Goal: Information Seeking & Learning: Learn about a topic

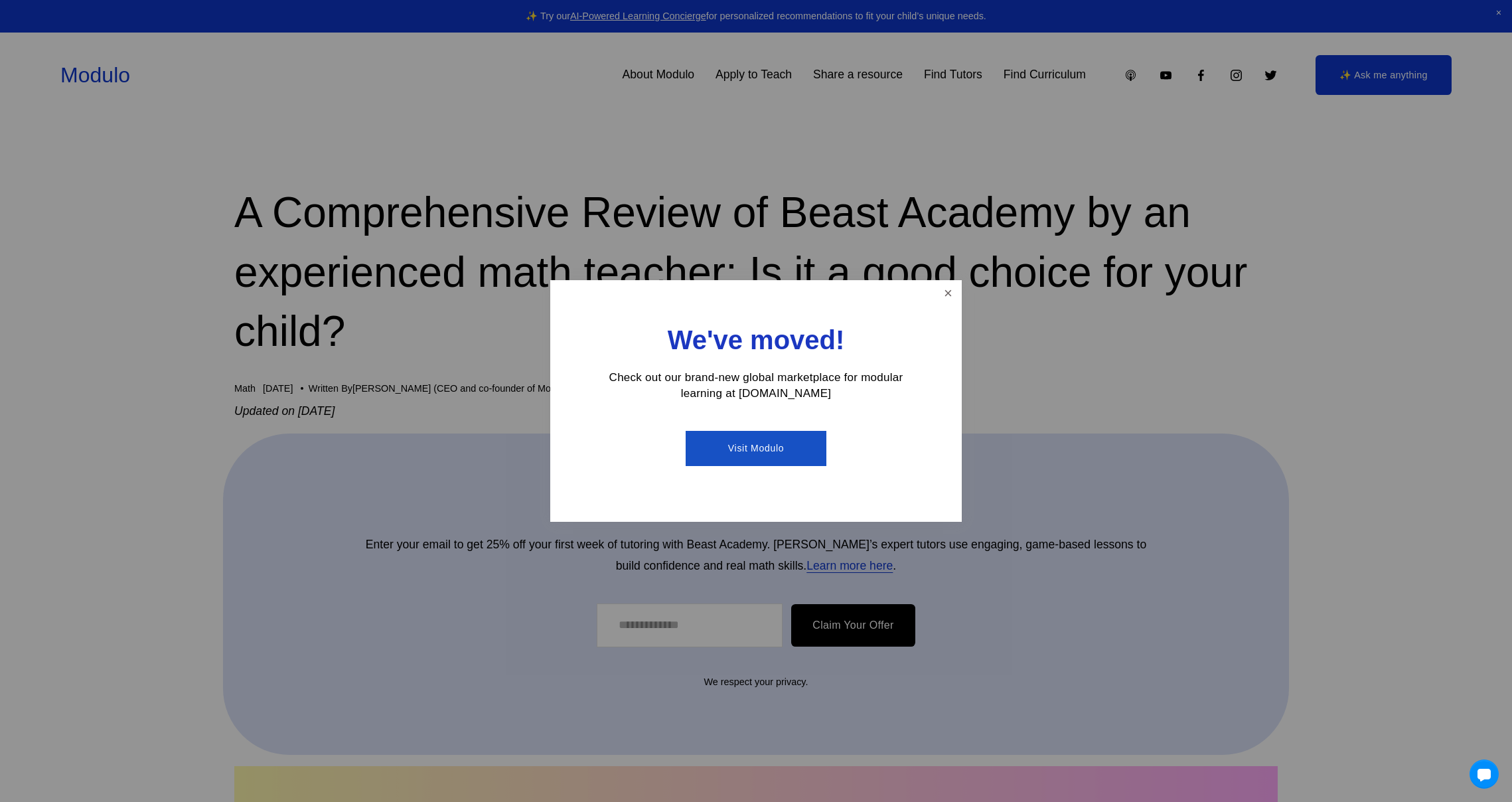
drag, startPoint x: 724, startPoint y: 217, endPoint x: 732, endPoint y: 268, distance: 51.6
click at [722, 259] on div at bounding box center [756, 401] width 1512 height 802
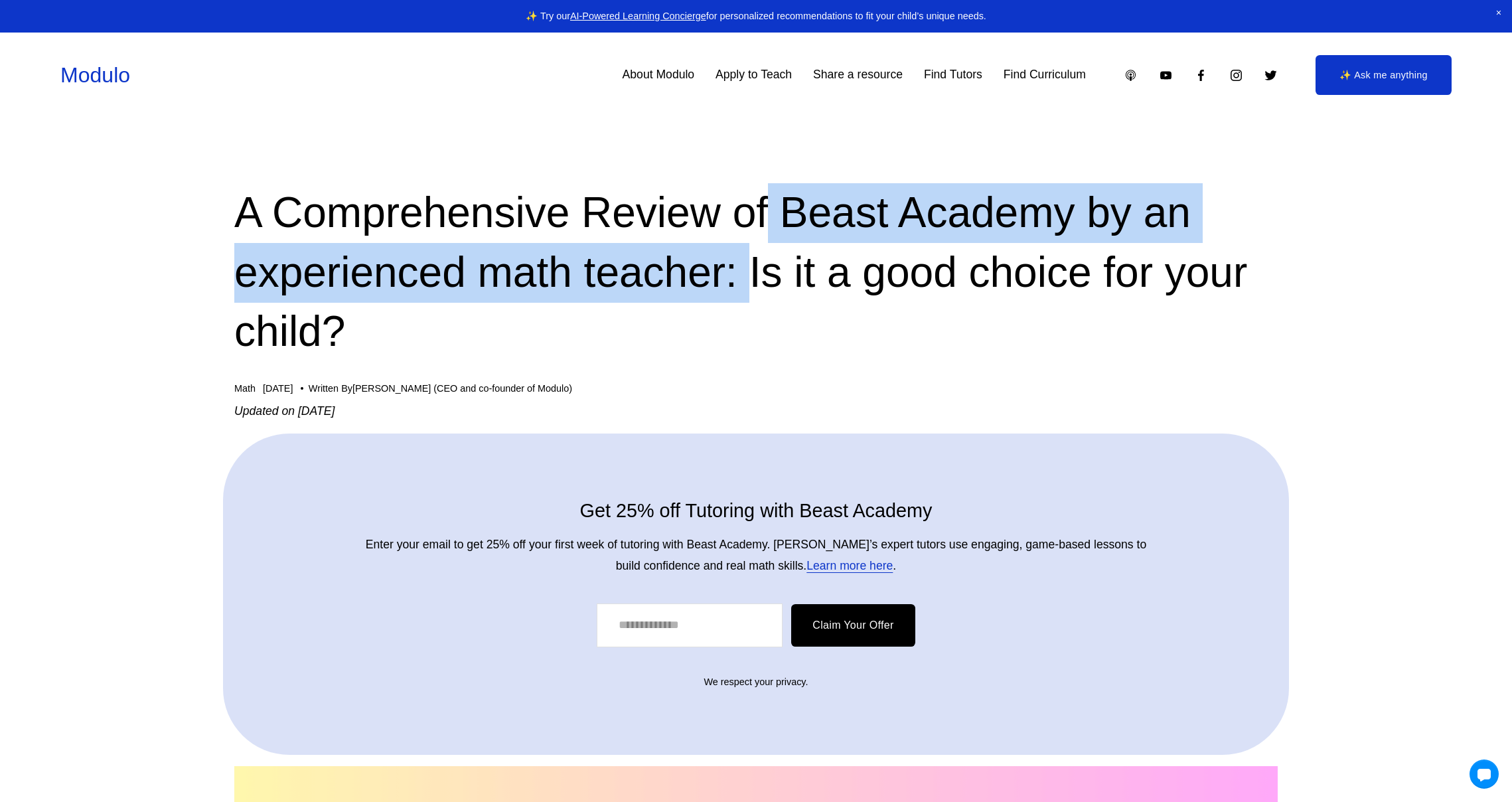
drag, startPoint x: 781, startPoint y: 239, endPoint x: 773, endPoint y: 261, distance: 23.4
click at [774, 262] on h1 "A Comprehensive Review of Beast Academy by an experienced math teacher: Is it a…" at bounding box center [755, 272] width 1043 height 179
drag, startPoint x: 745, startPoint y: 224, endPoint x: 747, endPoint y: 252, distance: 28.1
click at [746, 251] on h1 "A Comprehensive Review of Beast Academy by an experienced math teacher: Is it a…" at bounding box center [755, 272] width 1043 height 179
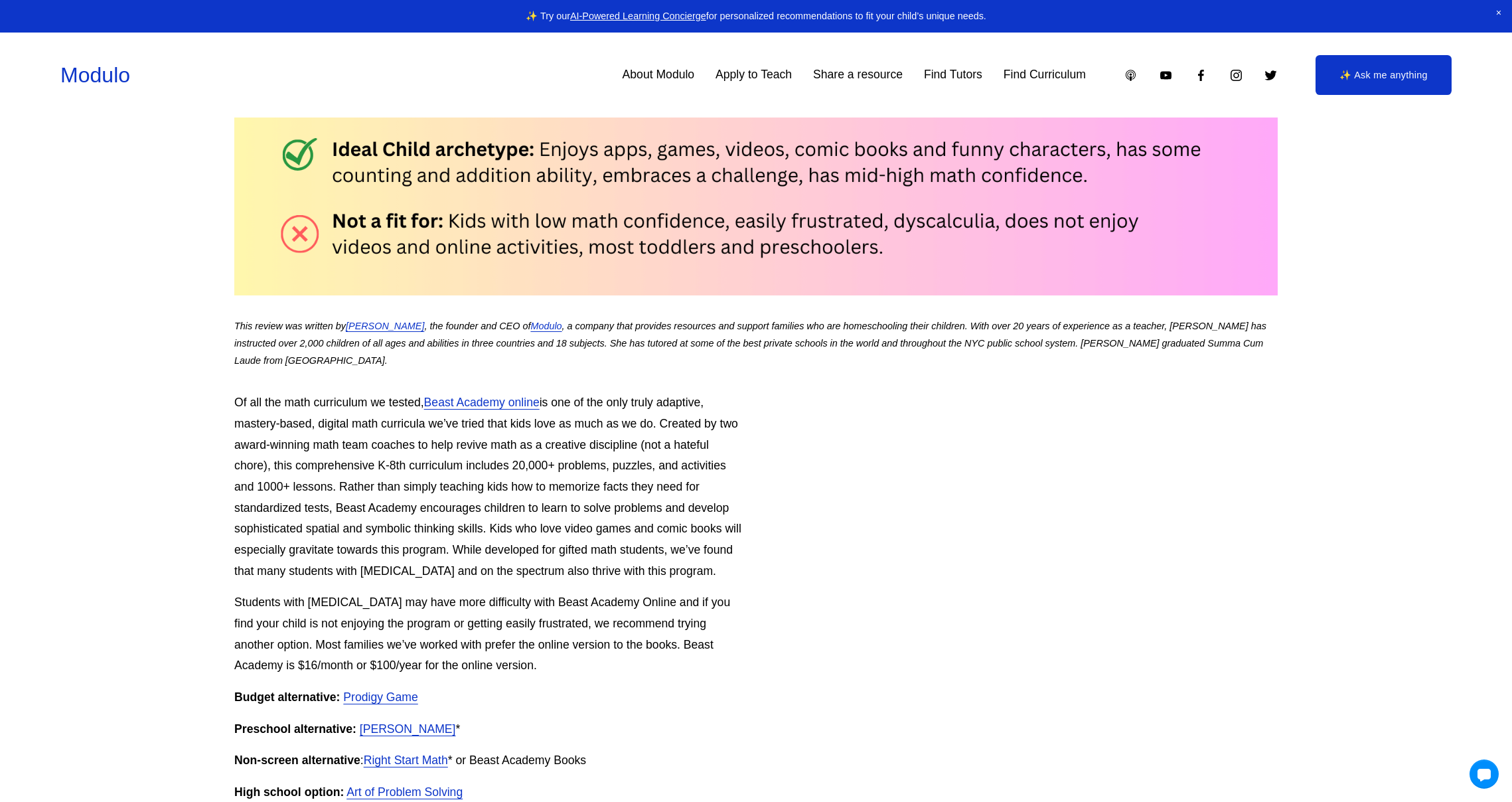
scroll to position [607, 0]
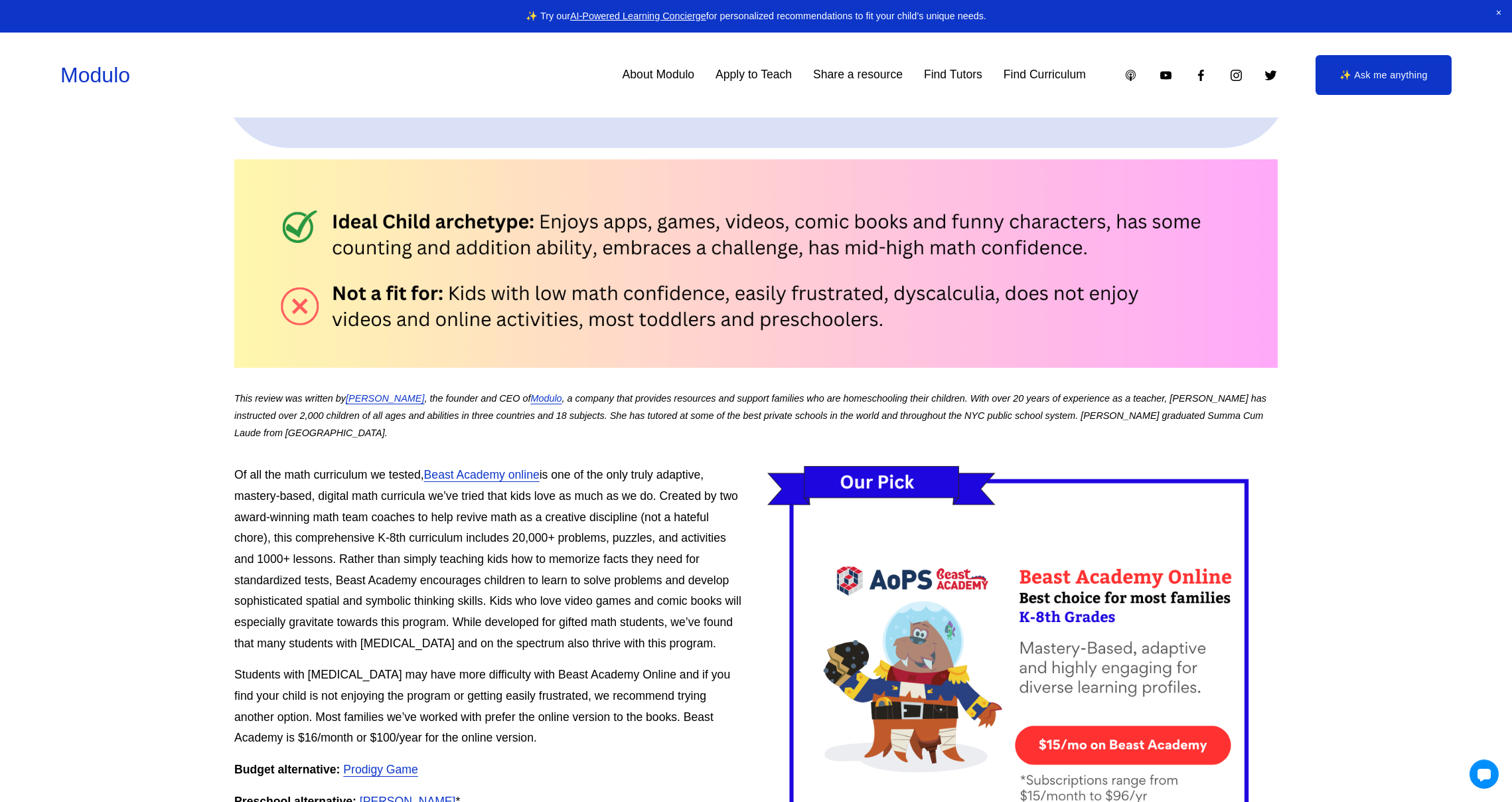
drag, startPoint x: 268, startPoint y: 217, endPoint x: 877, endPoint y: 309, distance: 615.9
click at [854, 301] on div at bounding box center [755, 263] width 1043 height 209
drag, startPoint x: 839, startPoint y: 320, endPoint x: 396, endPoint y: 252, distance: 448.2
click at [404, 255] on div at bounding box center [755, 263] width 1043 height 209
drag, startPoint x: 290, startPoint y: 206, endPoint x: 971, endPoint y: 353, distance: 696.7
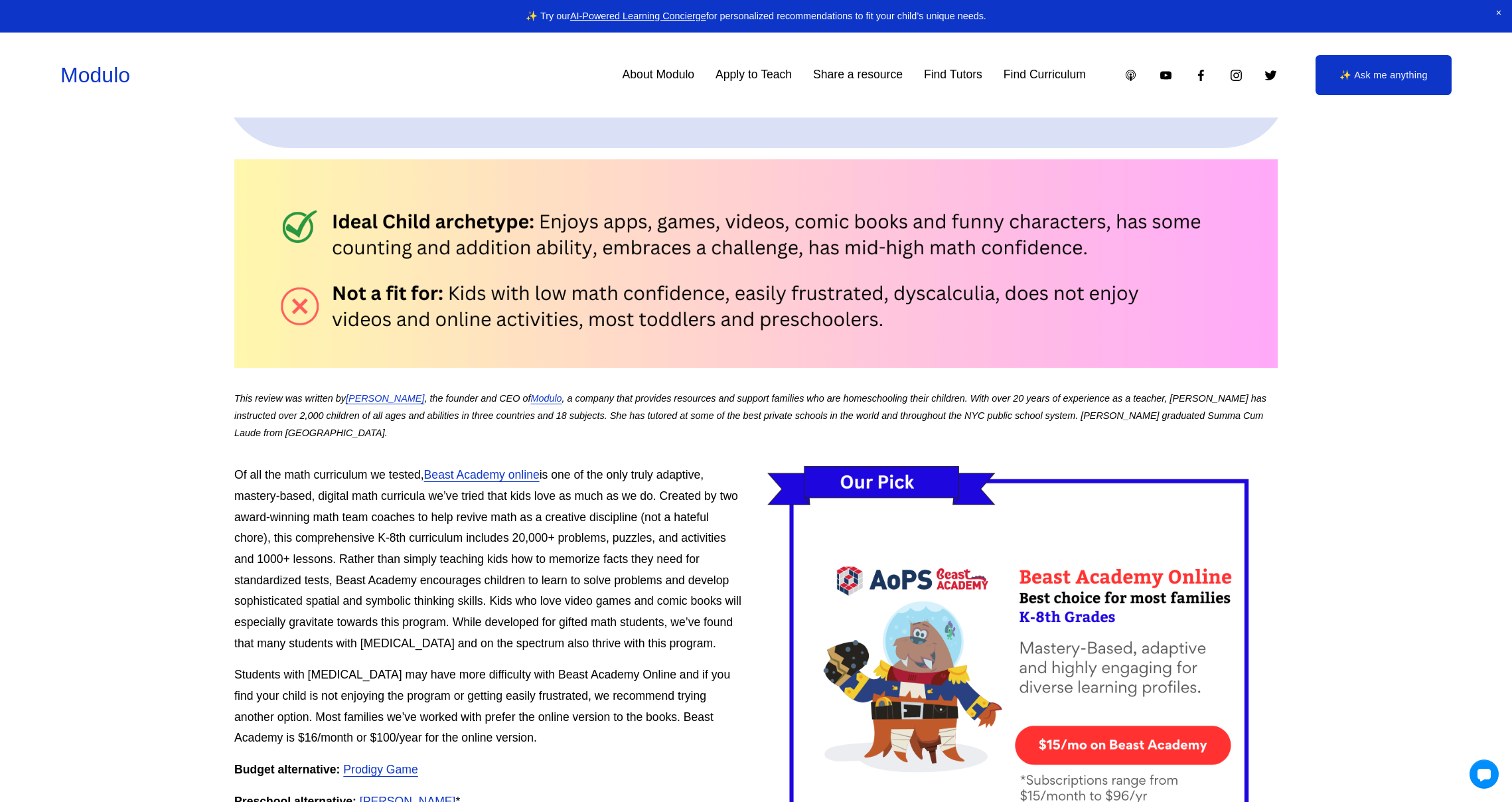
click at [971, 353] on div at bounding box center [755, 263] width 1043 height 209
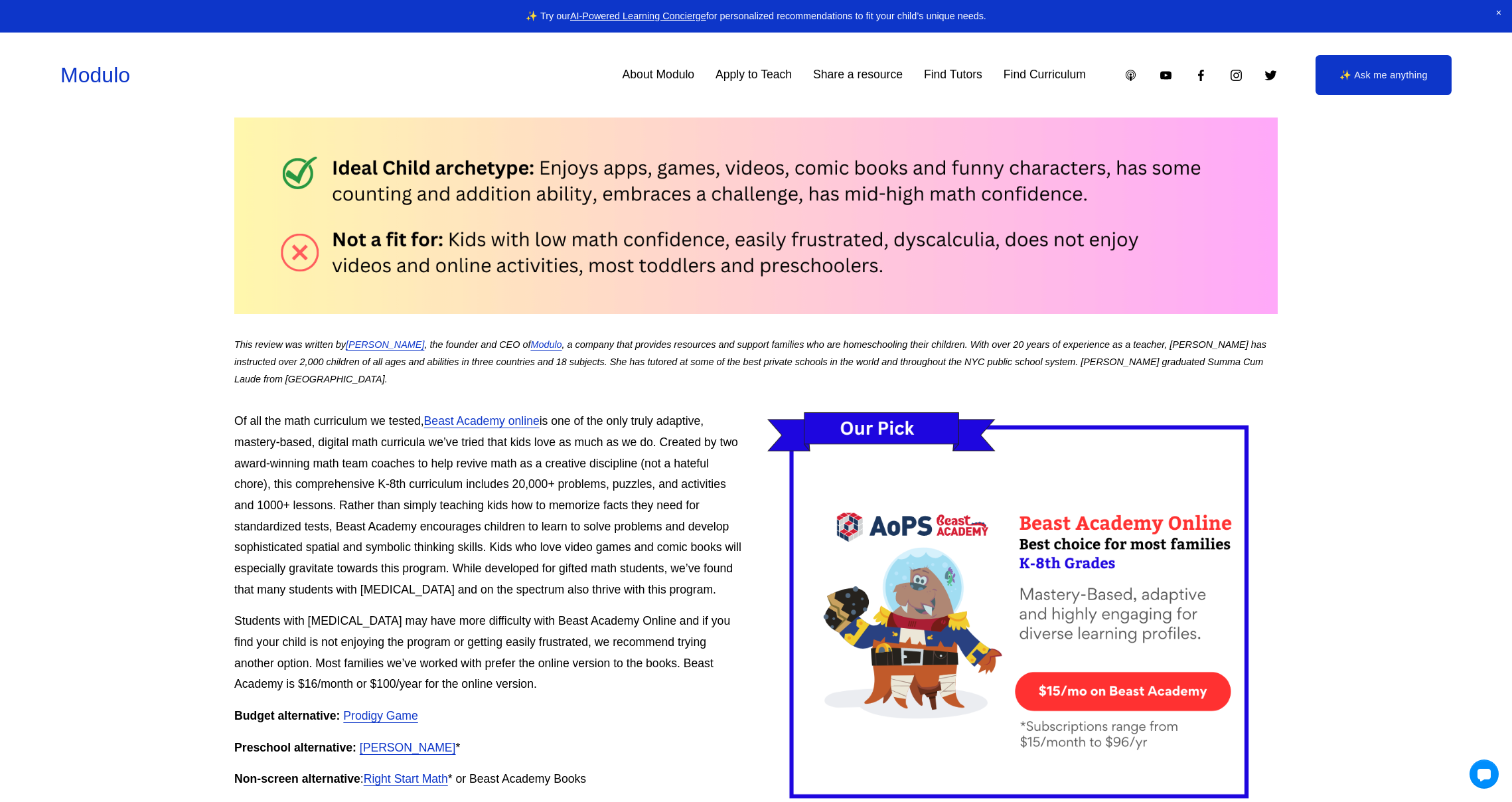
scroll to position [670, 0]
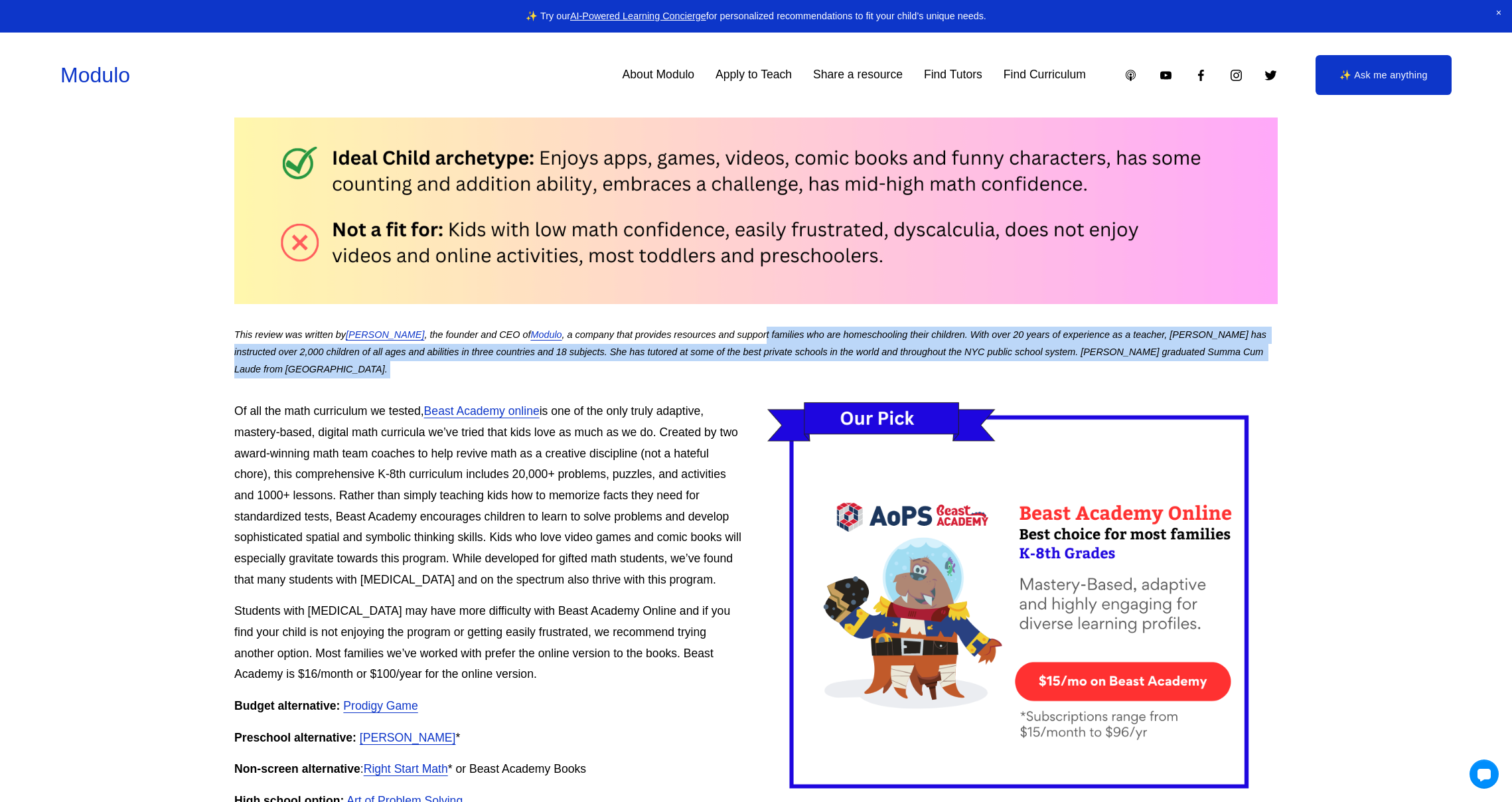
drag, startPoint x: 761, startPoint y: 356, endPoint x: 762, endPoint y: 369, distance: 13.0
click at [762, 369] on p "This review was written by [PERSON_NAME] , the founder and CEO of Modulo , a co…" at bounding box center [755, 352] width 1043 height 52
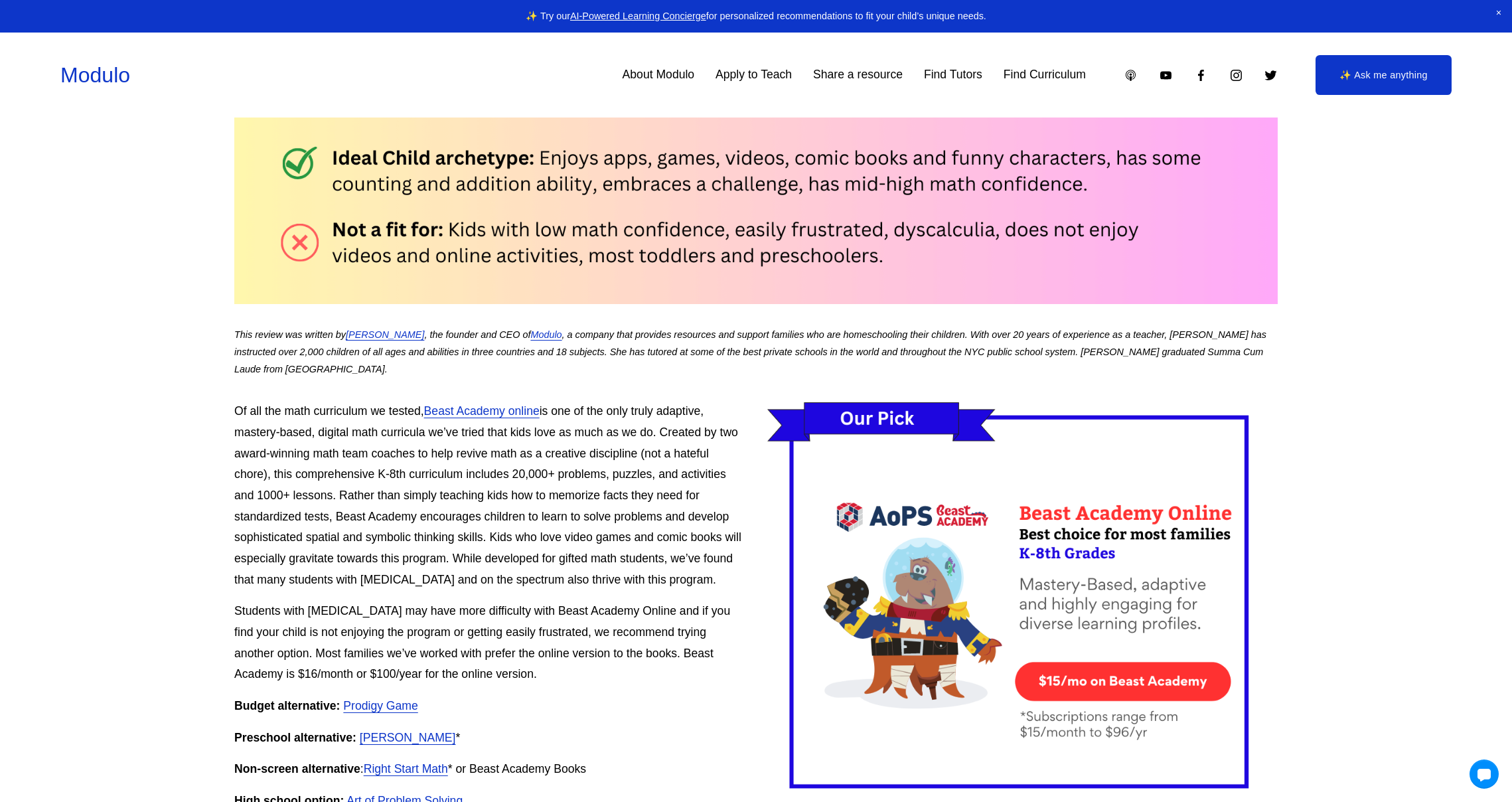
drag, startPoint x: 720, startPoint y: 349, endPoint x: 723, endPoint y: 359, distance: 10.4
click at [723, 359] on p "This review was written by [PERSON_NAME] , the founder and CEO of Modulo , a co…" at bounding box center [755, 352] width 1043 height 52
drag, startPoint x: 723, startPoint y: 359, endPoint x: 729, endPoint y: 344, distance: 16.2
click at [723, 359] on p "This review was written by [PERSON_NAME] , the founder and CEO of Modulo , a co…" at bounding box center [755, 352] width 1043 height 52
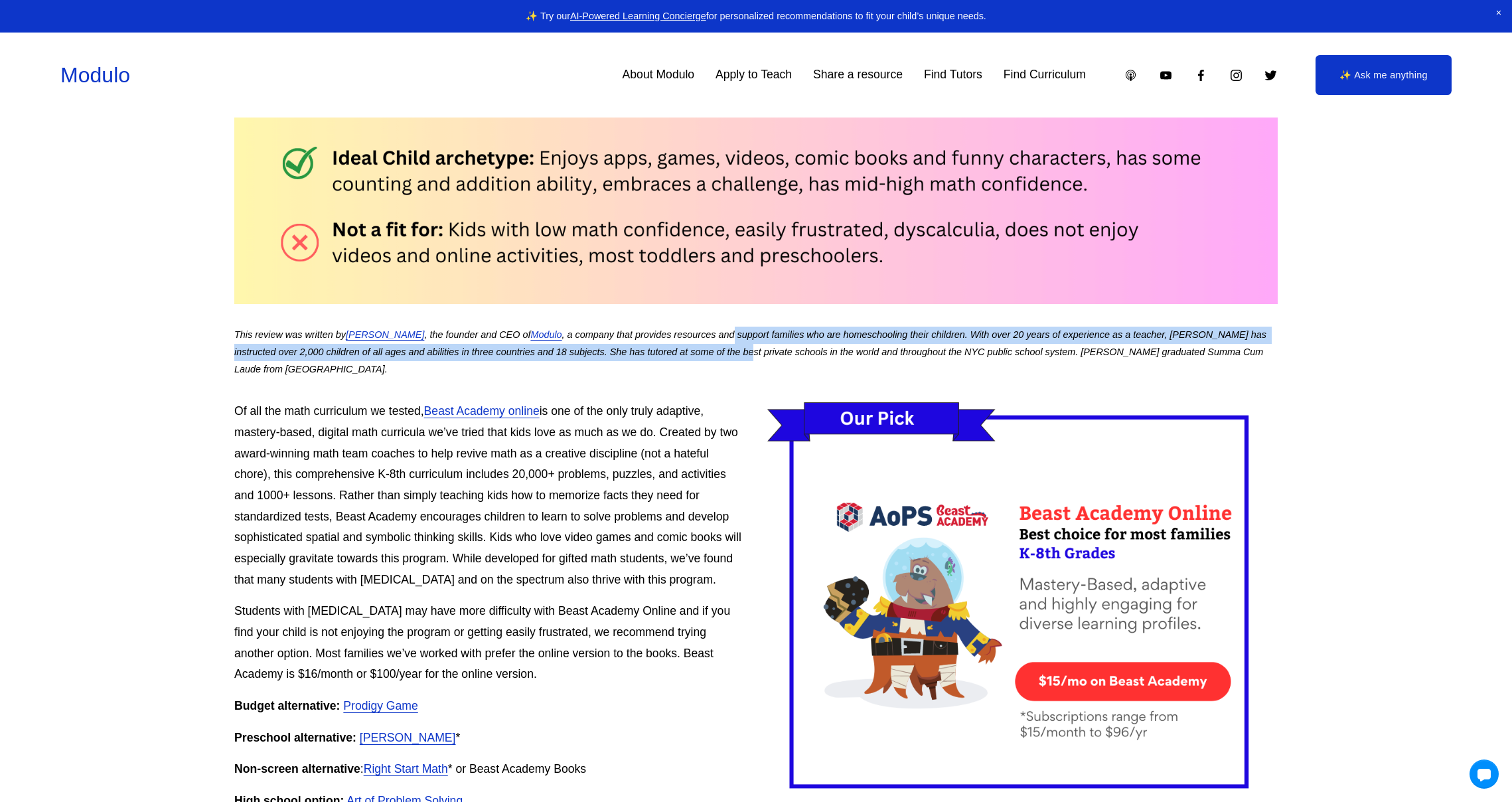
drag, startPoint x: 731, startPoint y: 345, endPoint x: 734, endPoint y: 363, distance: 18.2
click at [733, 363] on p "This review was written by [PERSON_NAME] , the founder and CEO of Modulo , a co…" at bounding box center [755, 352] width 1043 height 52
drag, startPoint x: 742, startPoint y: 341, endPoint x: 742, endPoint y: 356, distance: 15.0
click at [742, 356] on p "This review was written by [PERSON_NAME] , the founder and CEO of Modulo , a co…" at bounding box center [755, 352] width 1043 height 52
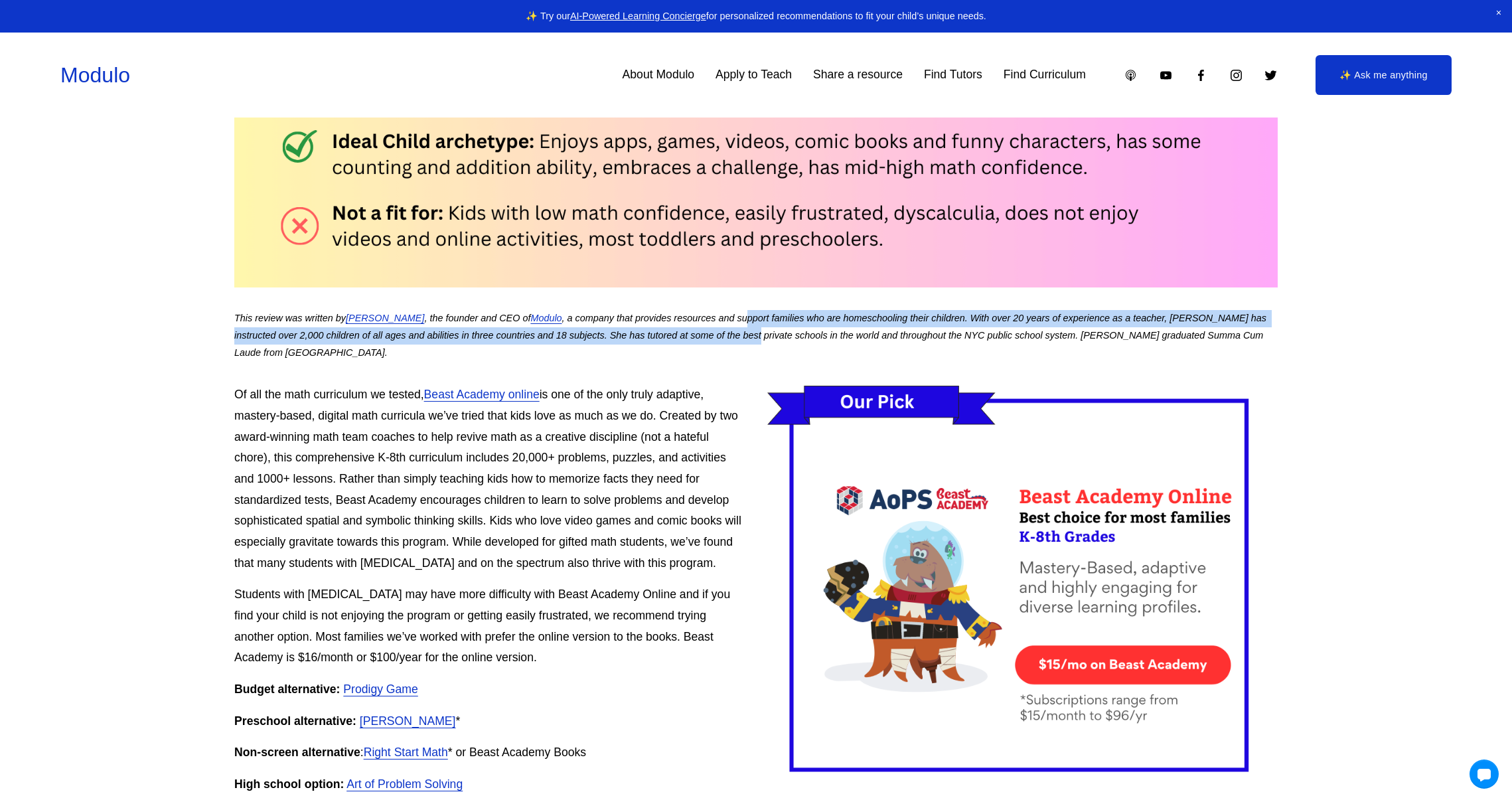
scroll to position [685, 0]
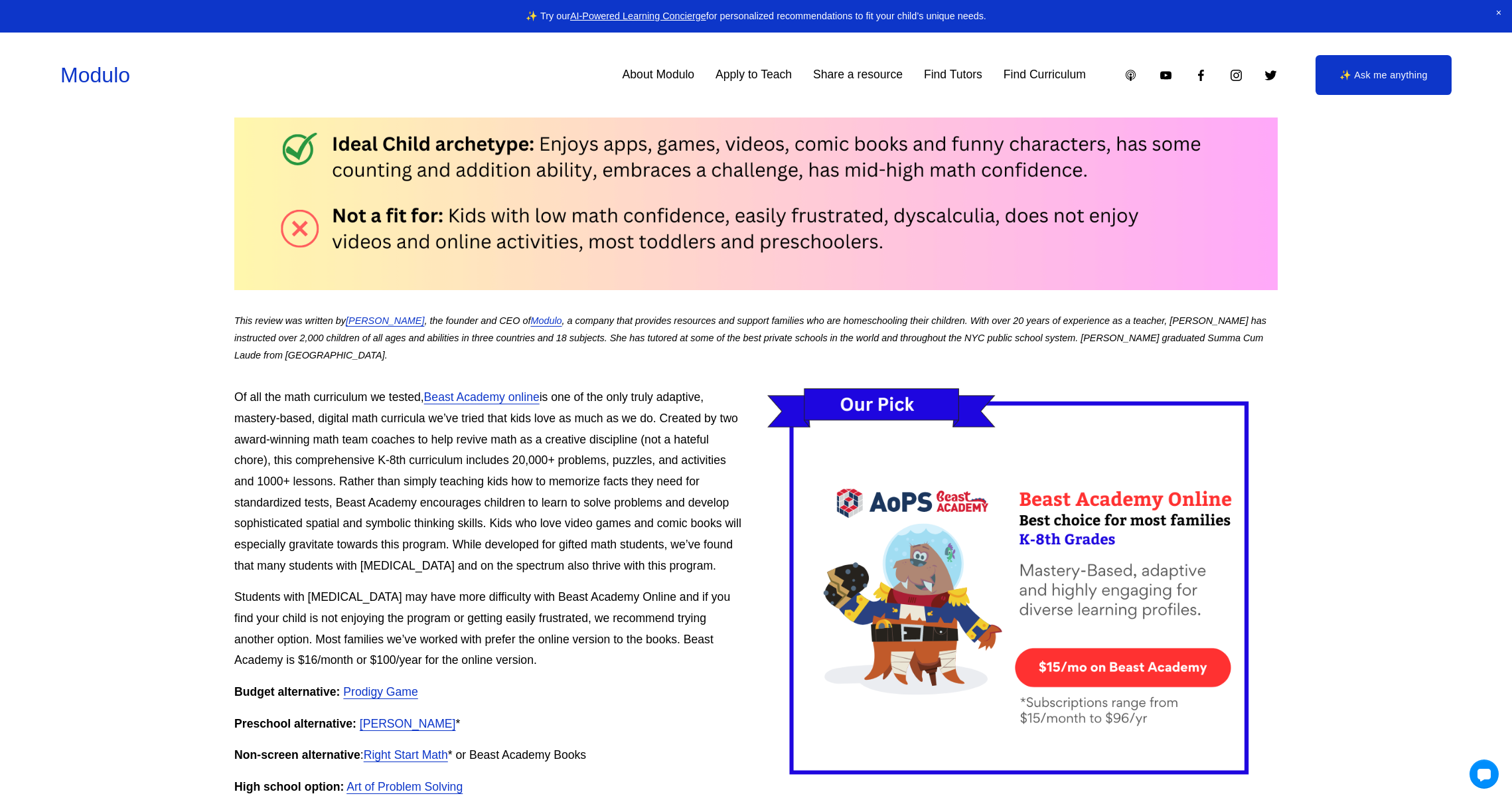
click at [775, 337] on em ", a company that provides resources and support families who are homeschooling …" at bounding box center [751, 337] width 1034 height 45
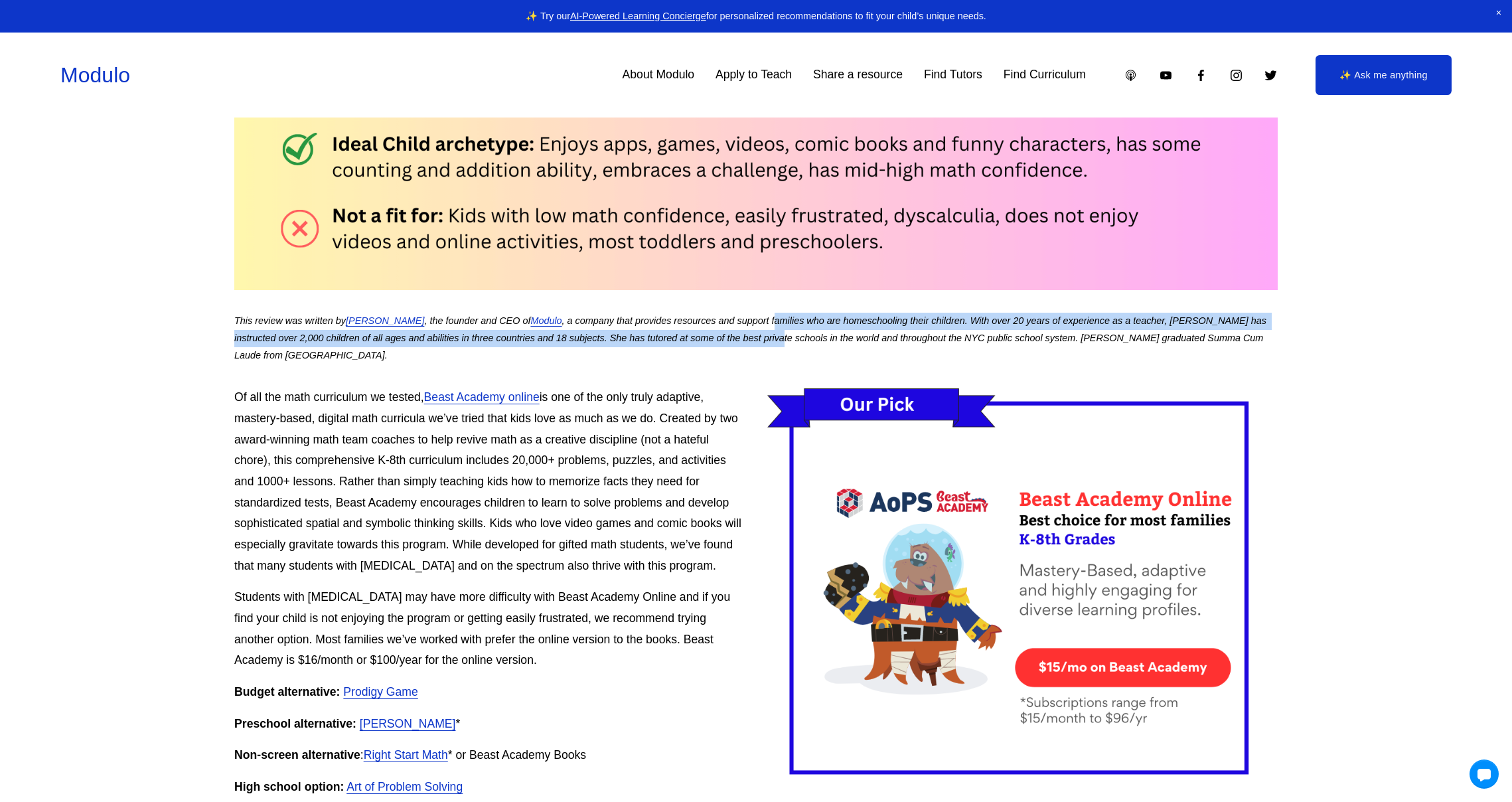
drag, startPoint x: 770, startPoint y: 325, endPoint x: 767, endPoint y: 338, distance: 13.3
click at [767, 338] on em ", a company that provides resources and support families who are homeschooling …" at bounding box center [751, 337] width 1034 height 45
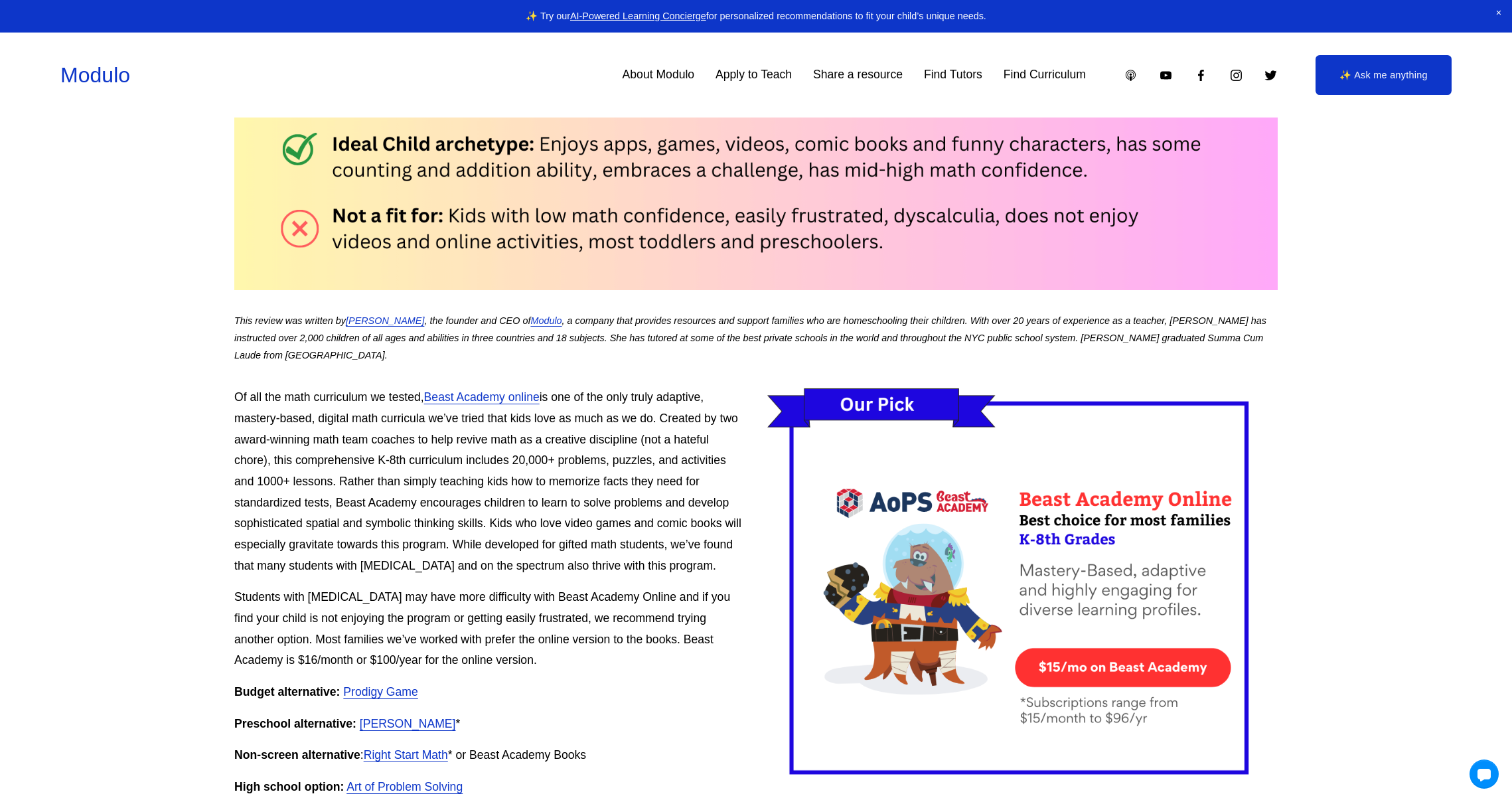
drag, startPoint x: 767, startPoint y: 332, endPoint x: 767, endPoint y: 341, distance: 9.0
click at [767, 341] on p "This review was written by [PERSON_NAME] , the founder and CEO of Modulo , a co…" at bounding box center [755, 338] width 1043 height 52
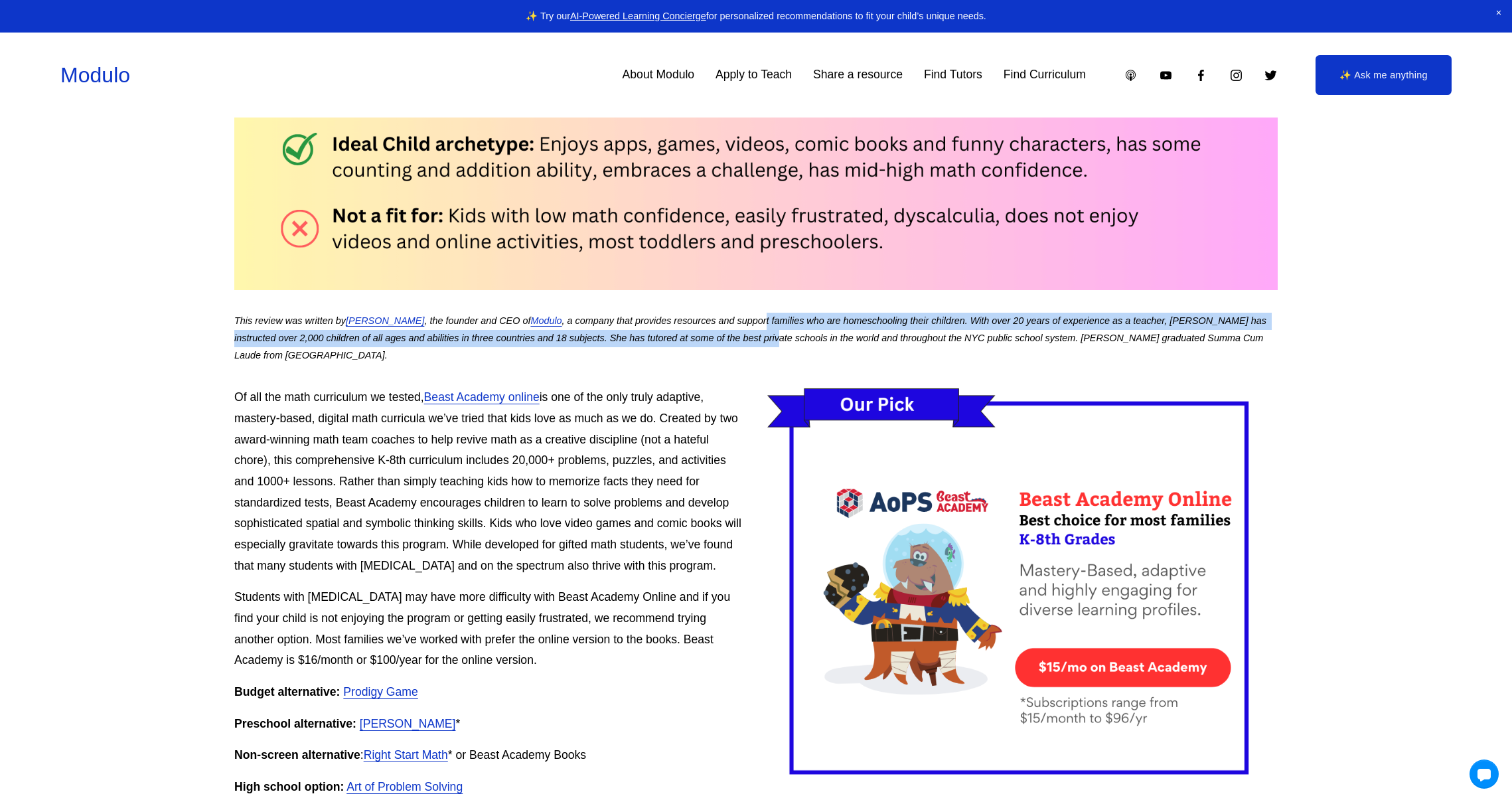
drag, startPoint x: 763, startPoint y: 327, endPoint x: 763, endPoint y: 337, distance: 10.0
click at [763, 339] on p "This review was written by [PERSON_NAME] , the founder and CEO of Modulo , a co…" at bounding box center [755, 338] width 1043 height 52
drag, startPoint x: 760, startPoint y: 323, endPoint x: 763, endPoint y: 341, distance: 18.2
click at [763, 341] on em ", a company that provides resources and support families who are homeschooling …" at bounding box center [751, 337] width 1034 height 45
drag, startPoint x: 763, startPoint y: 326, endPoint x: 764, endPoint y: 338, distance: 12.0
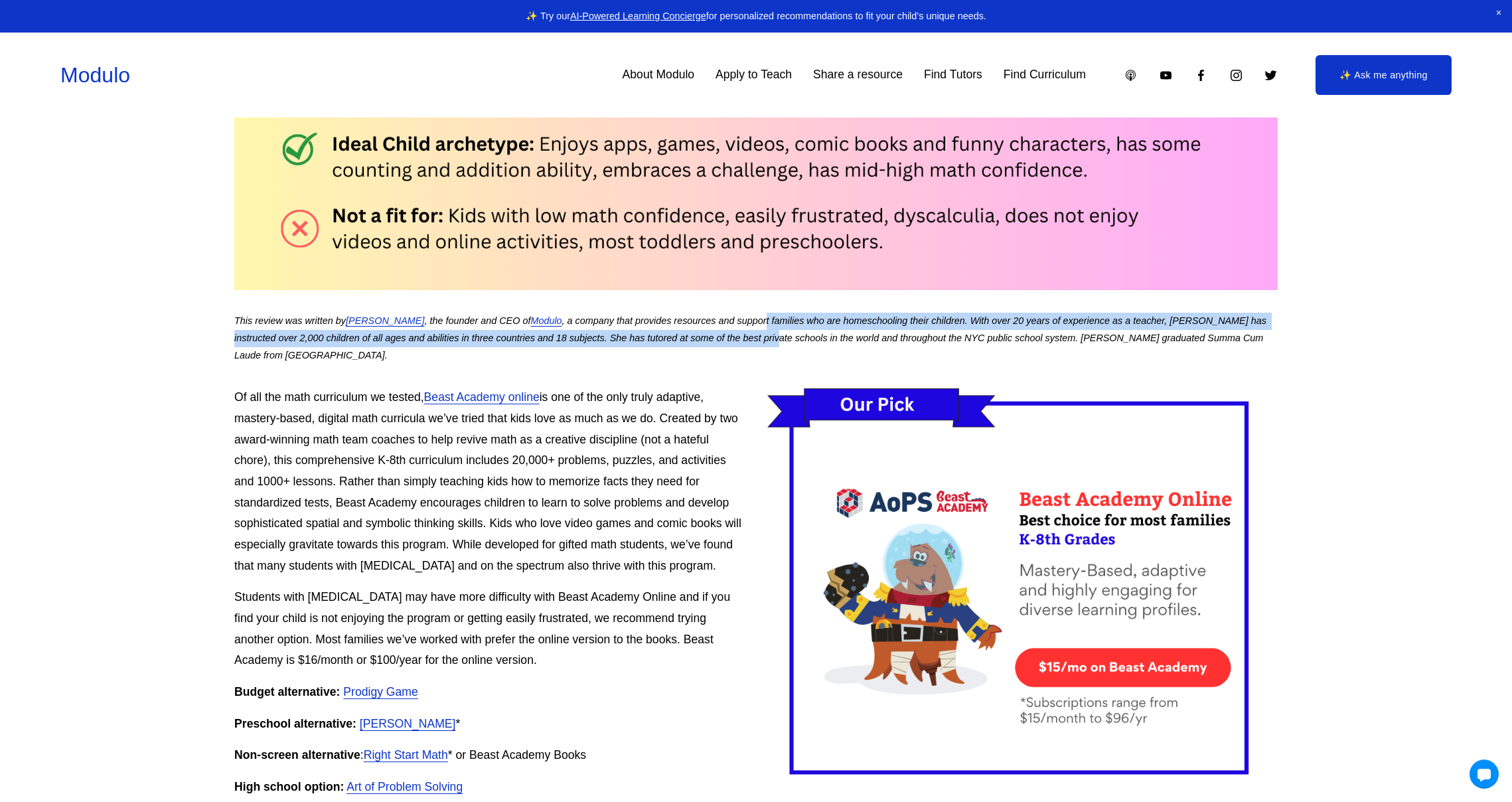
click at [764, 338] on em ", a company that provides resources and support families who are homeschooling …" at bounding box center [751, 337] width 1034 height 45
drag, startPoint x: 764, startPoint y: 338, endPoint x: 767, endPoint y: 324, distance: 14.3
click at [764, 338] on em ", a company that provides resources and support families who are homeschooling …" at bounding box center [751, 337] width 1034 height 45
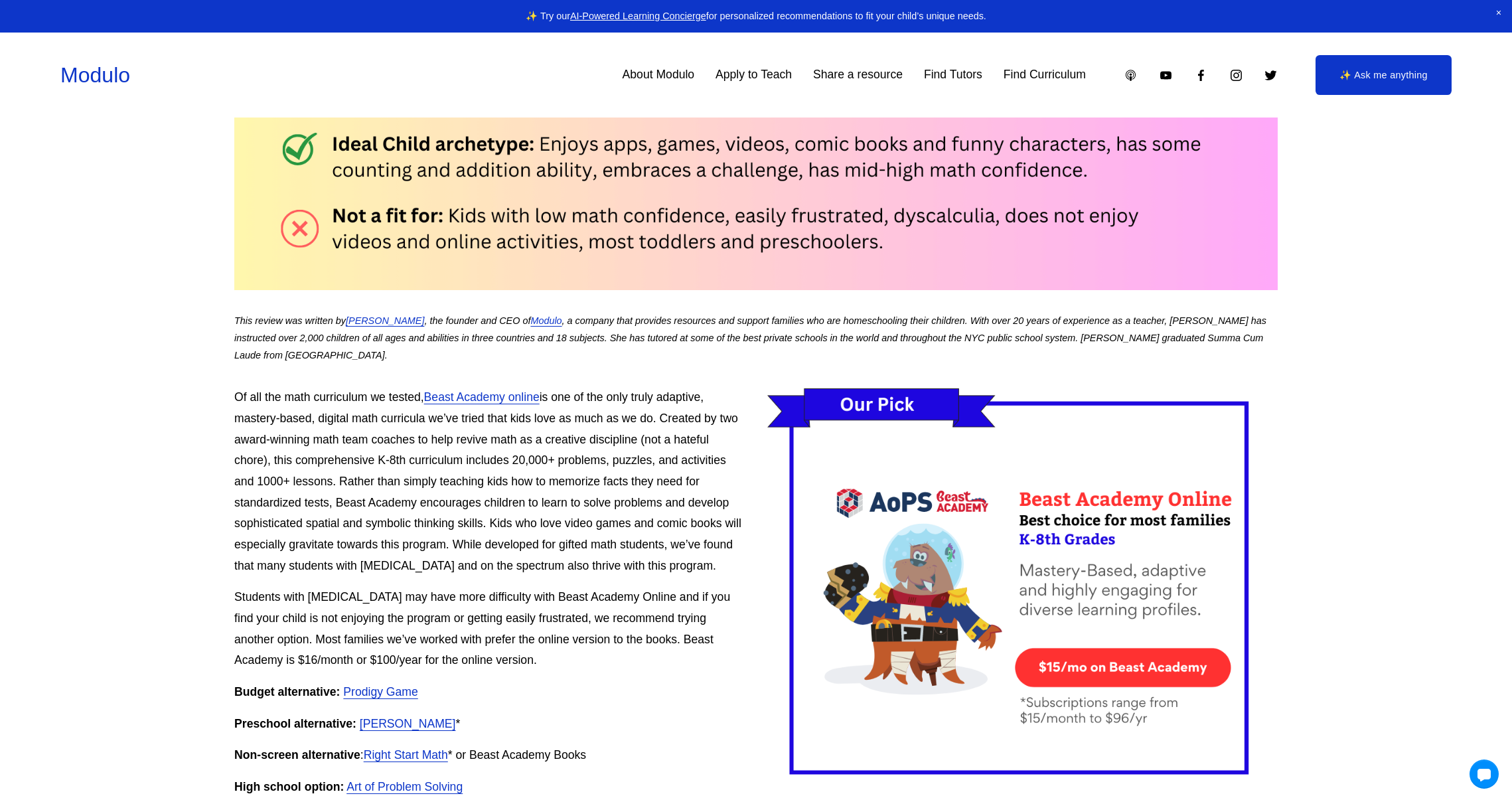
drag, startPoint x: 767, startPoint y: 324, endPoint x: 767, endPoint y: 335, distance: 11.0
click at [767, 335] on em ", a company that provides resources and support families who are homeschooling …" at bounding box center [751, 337] width 1034 height 45
click at [754, 334] on em ", a company that provides resources and support families who are homeschooling …" at bounding box center [751, 337] width 1034 height 45
click at [752, 334] on em ", a company that provides resources and support families who are homeschooling …" at bounding box center [751, 337] width 1034 height 45
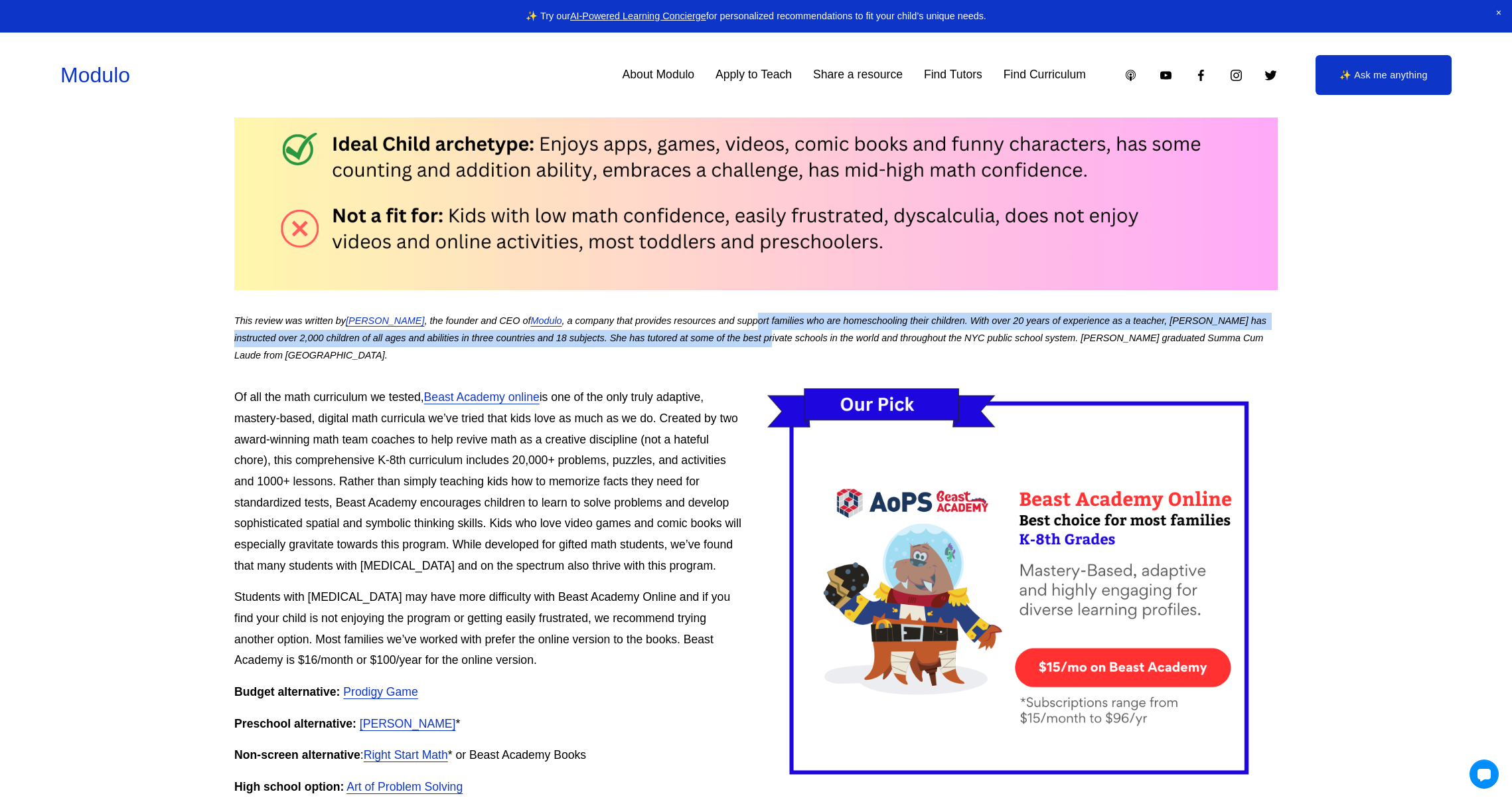
drag, startPoint x: 752, startPoint y: 324, endPoint x: 752, endPoint y: 338, distance: 14.0
click at [751, 334] on em ", a company that provides resources and support families who are homeschooling …" at bounding box center [751, 337] width 1034 height 45
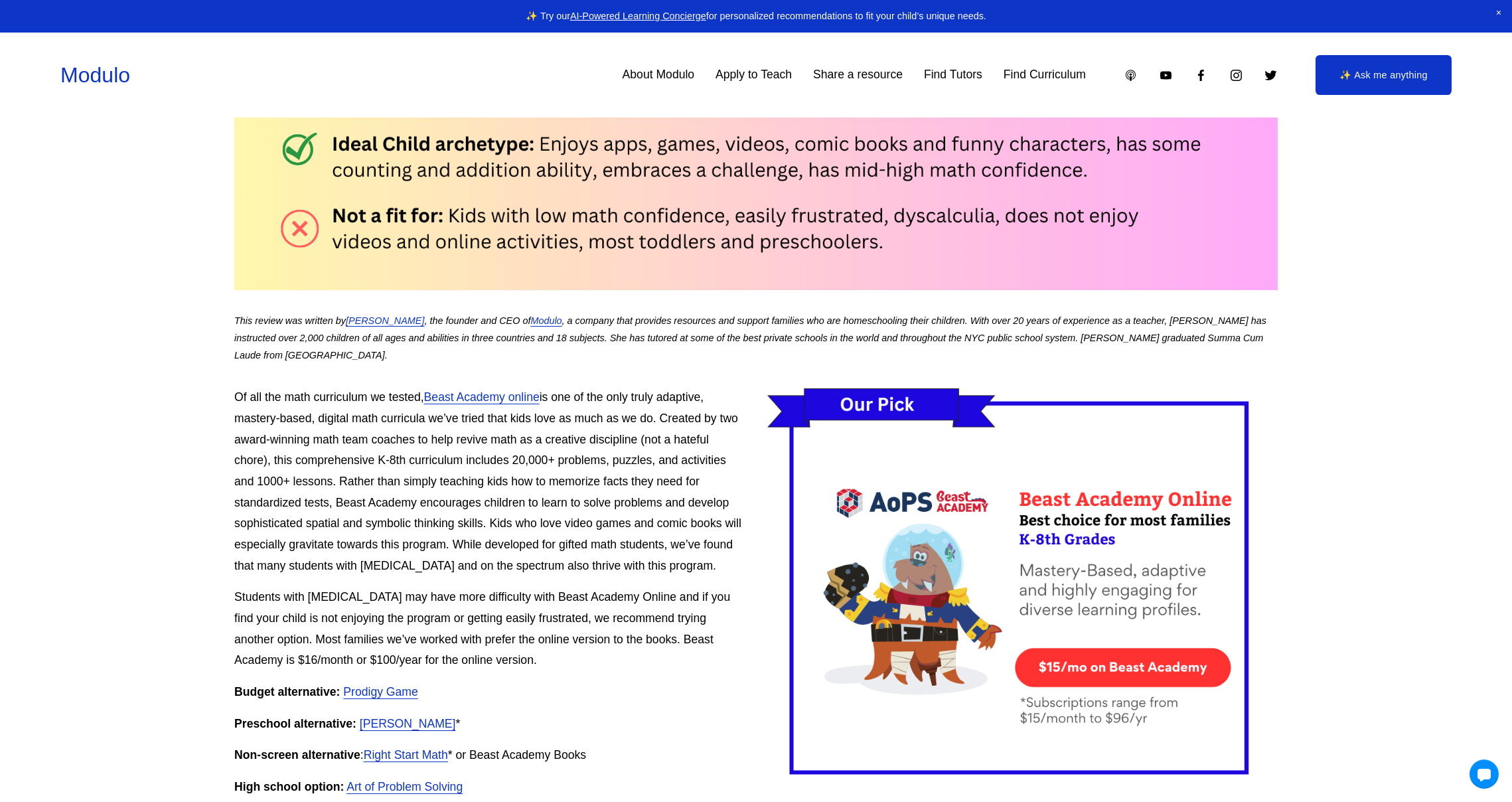
drag, startPoint x: 752, startPoint y: 338, endPoint x: 756, endPoint y: 330, distance: 8.9
click at [753, 337] on em ", a company that provides resources and support families who are homeschooling …" at bounding box center [751, 337] width 1034 height 45
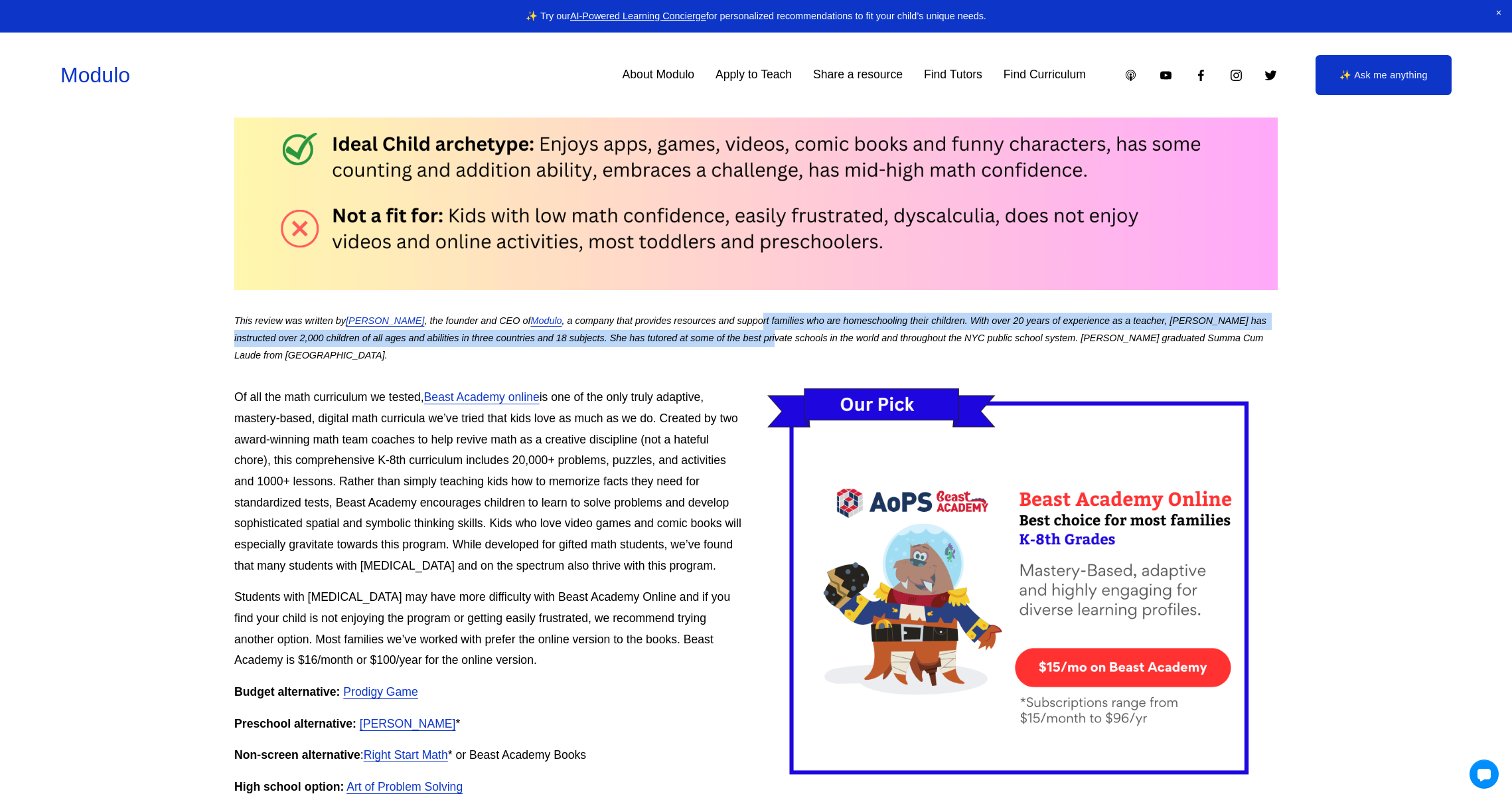
drag, startPoint x: 759, startPoint y: 326, endPoint x: 759, endPoint y: 339, distance: 13.0
click at [759, 339] on em ", a company that provides resources and support families who are homeschooling …" at bounding box center [751, 337] width 1034 height 45
drag, startPoint x: 766, startPoint y: 327, endPoint x: 763, endPoint y: 338, distance: 11.4
click at [763, 338] on p "This review was written by [PERSON_NAME] , the founder and CEO of Modulo , a co…" at bounding box center [755, 338] width 1043 height 52
click at [763, 338] on em ", a company that provides resources and support families who are homeschooling …" at bounding box center [751, 337] width 1034 height 45
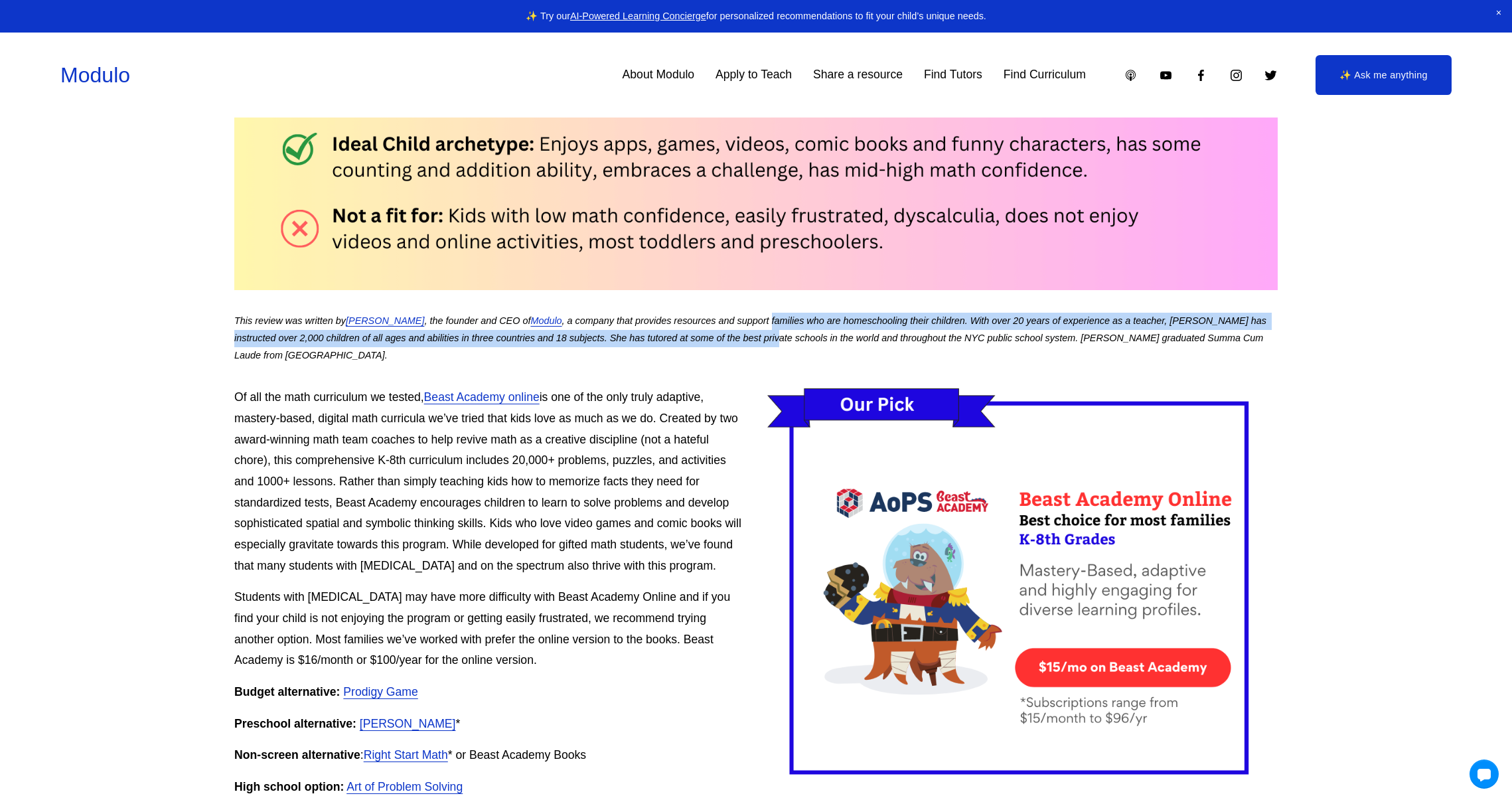
drag, startPoint x: 766, startPoint y: 325, endPoint x: 764, endPoint y: 340, distance: 15.1
click at [764, 340] on em ", a company that provides resources and support families who are homeschooling …" at bounding box center [751, 337] width 1034 height 45
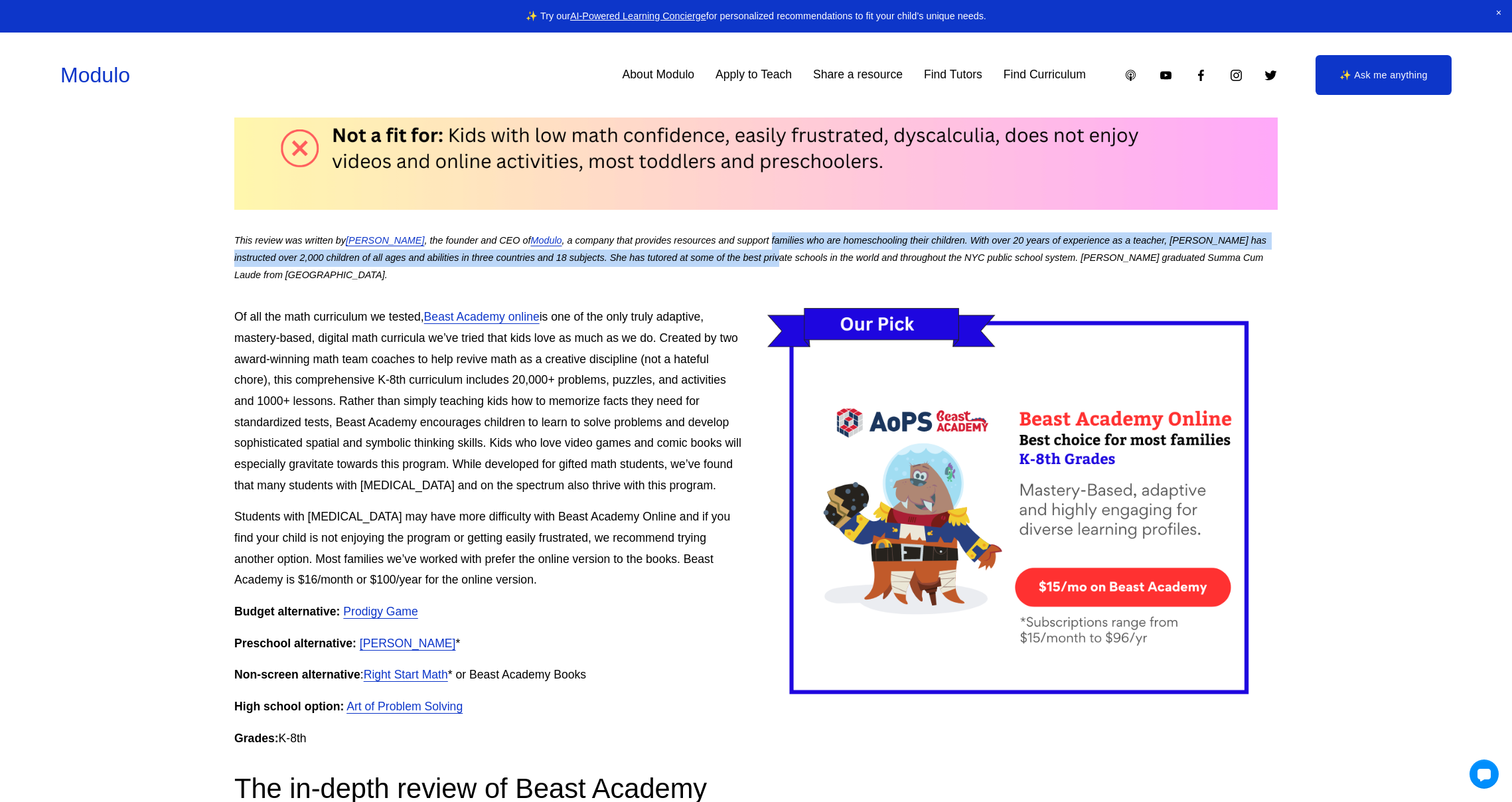
scroll to position [762, 0]
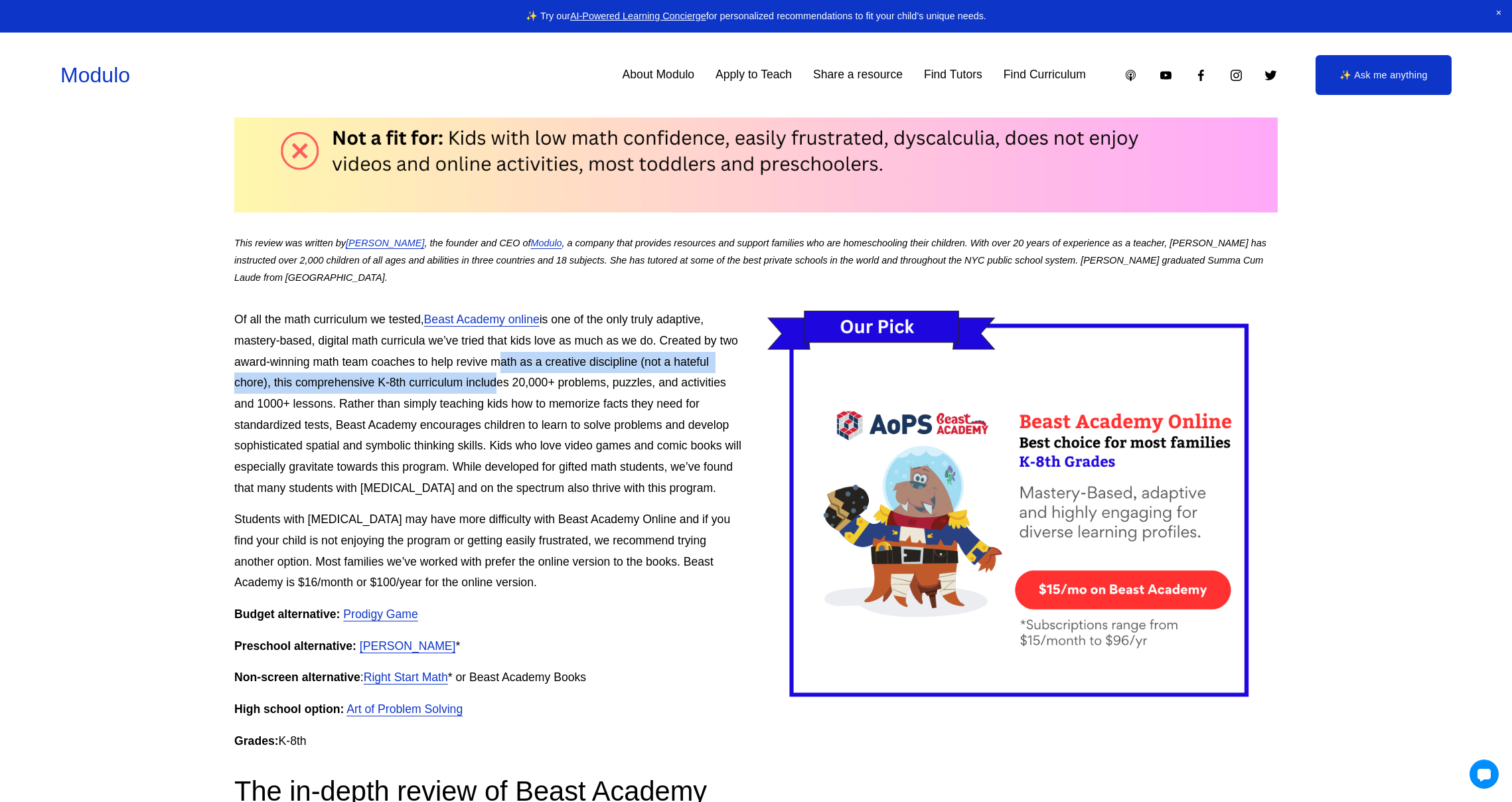
drag, startPoint x: 491, startPoint y: 357, endPoint x: 488, endPoint y: 375, distance: 18.2
click at [488, 375] on p "Of all the math curriculum we tested, Beast Academy online is one of the only t…" at bounding box center [755, 404] width 1043 height 189
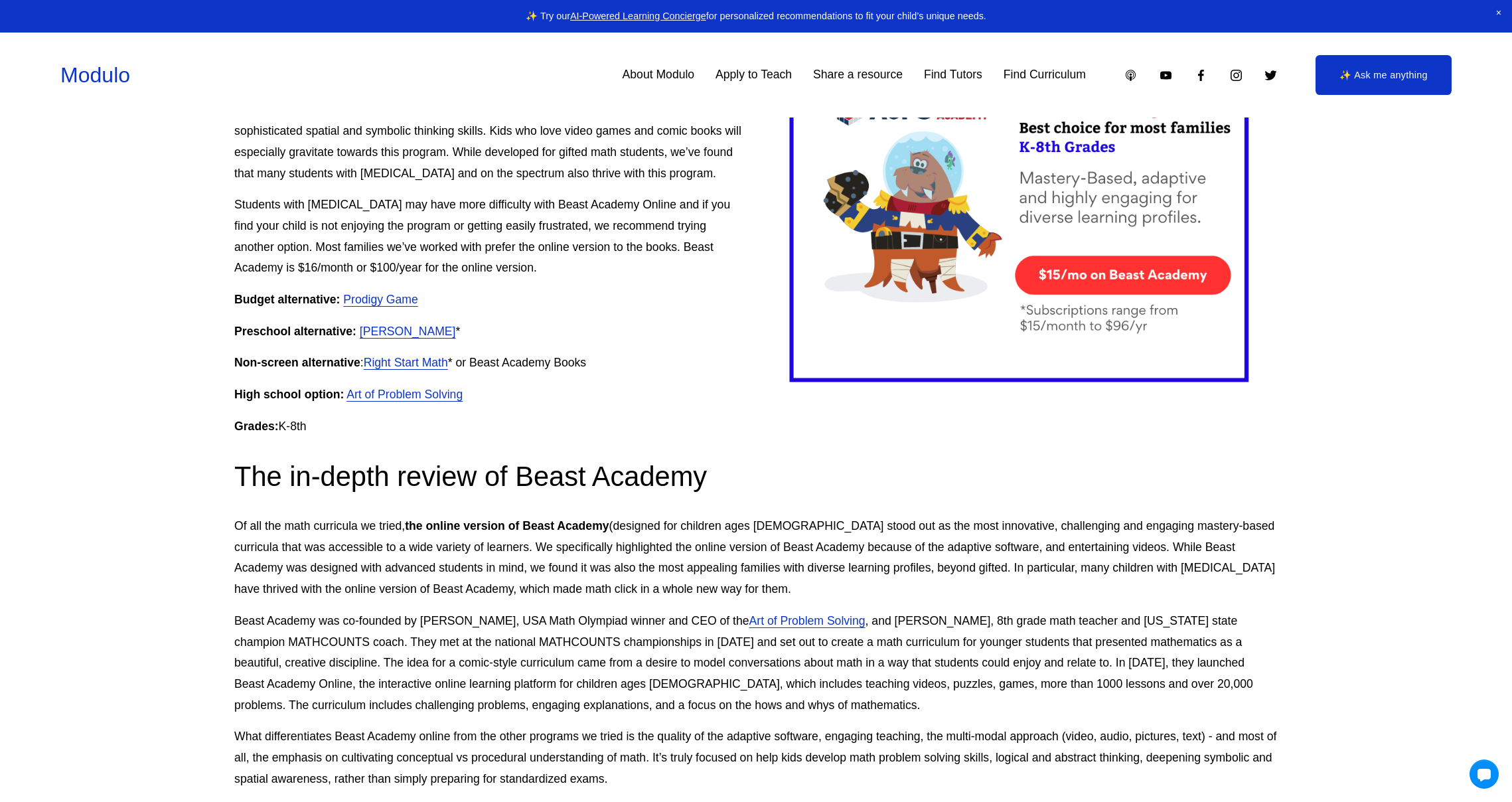
scroll to position [1143, 0]
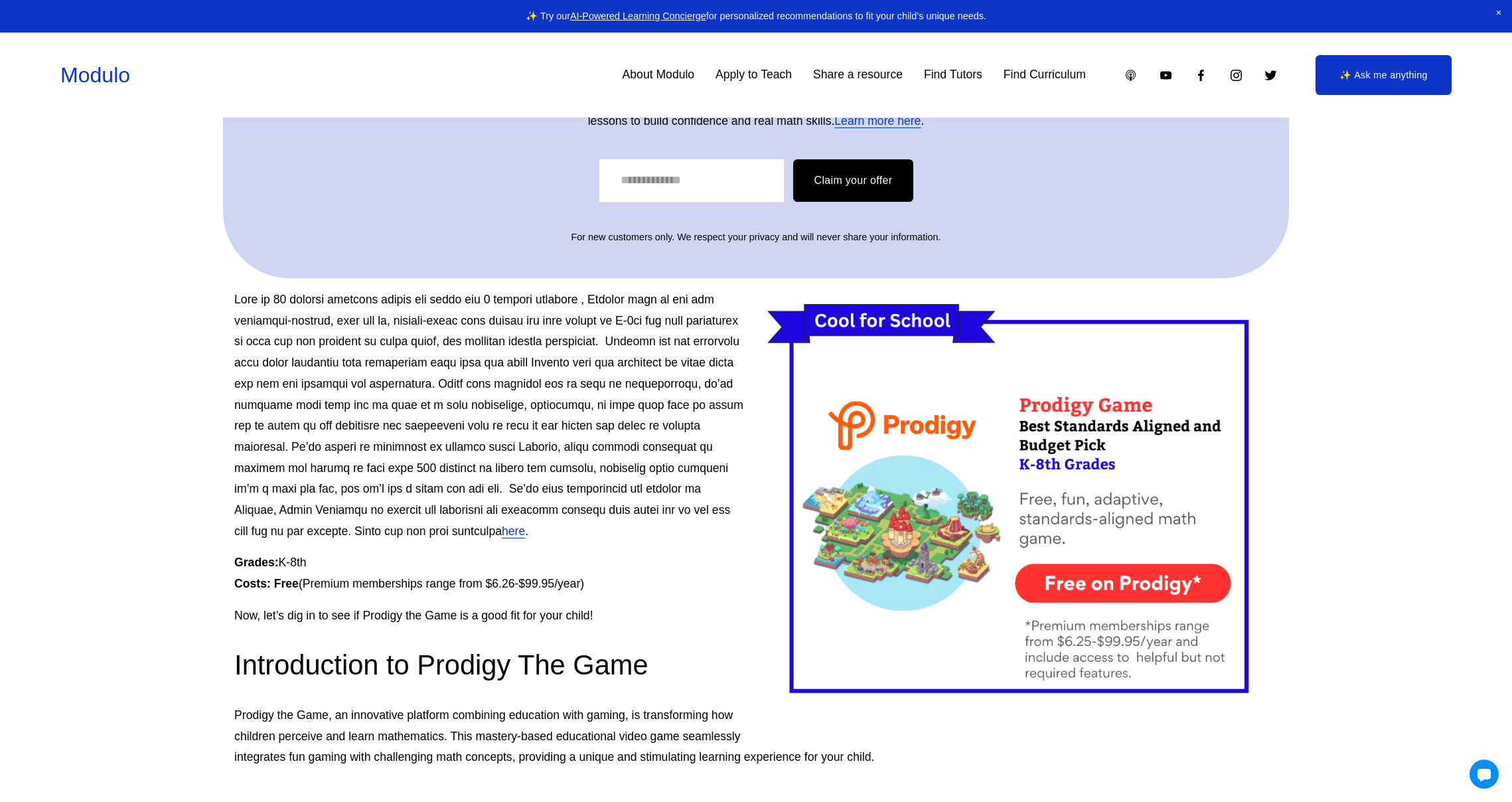
scroll to position [417, 0]
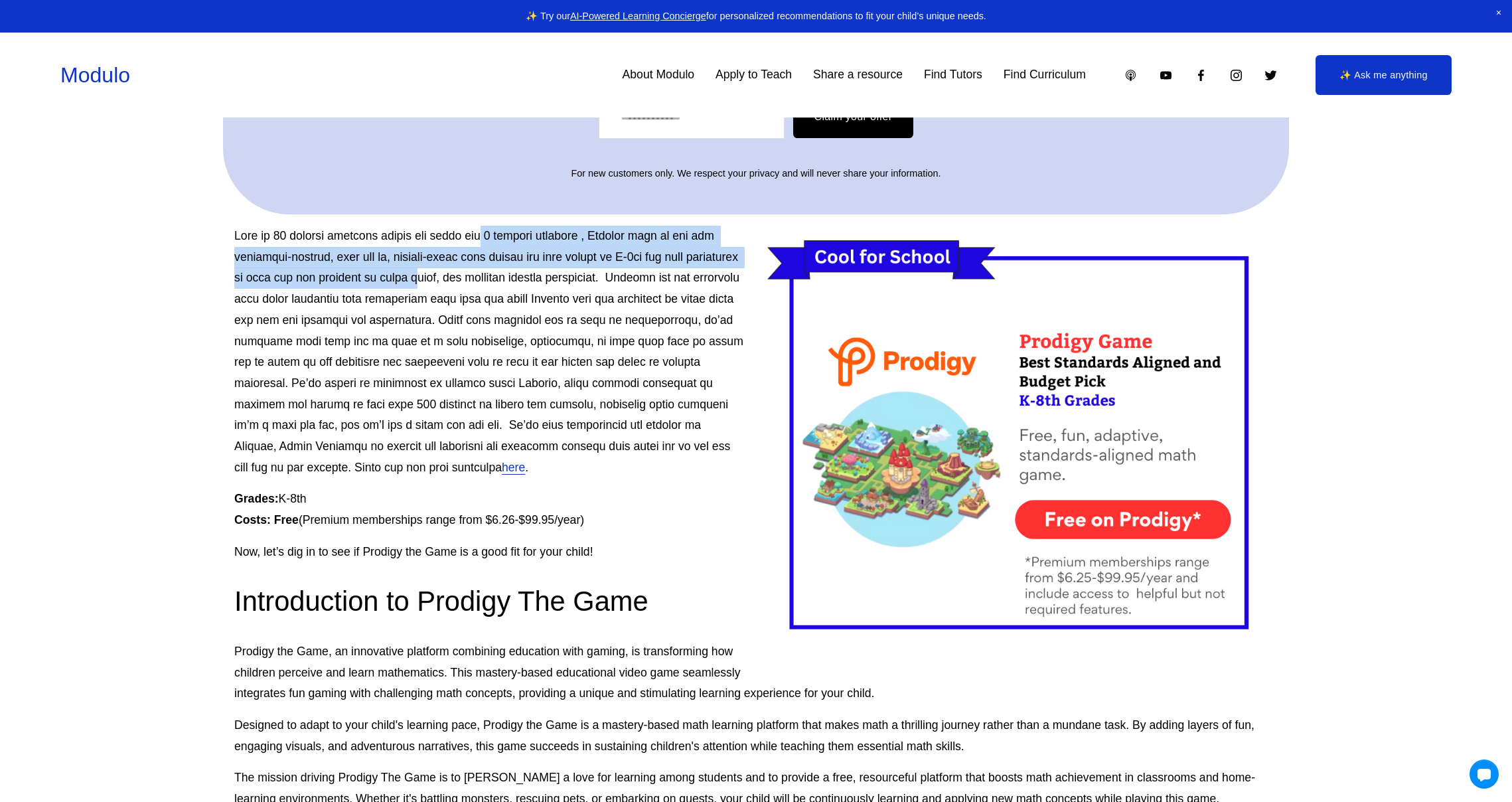
drag, startPoint x: 489, startPoint y: 243, endPoint x: 478, endPoint y: 284, distance: 42.4
click at [478, 284] on p "here ." at bounding box center [755, 352] width 1043 height 252
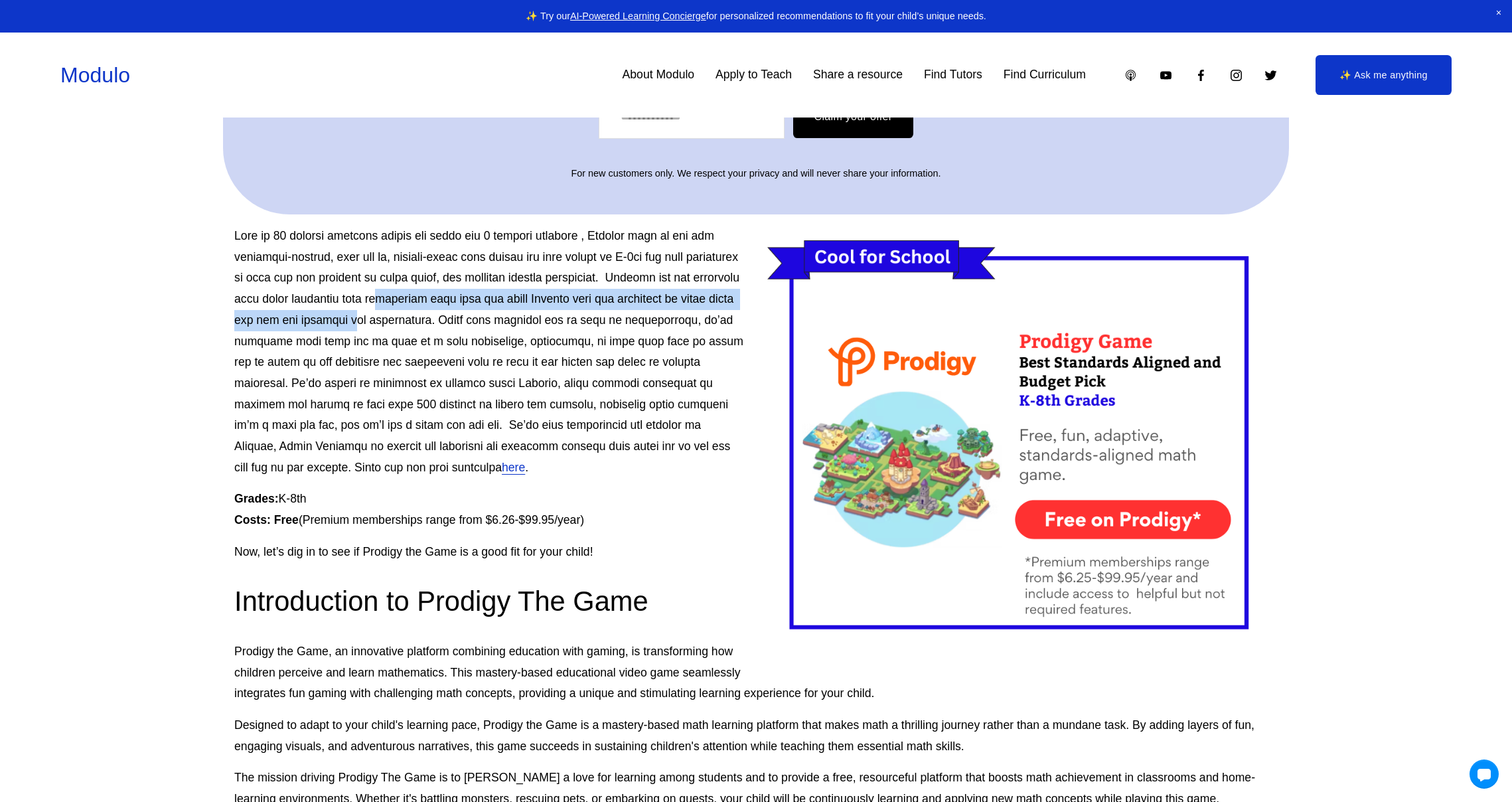
drag, startPoint x: 477, startPoint y: 296, endPoint x: 476, endPoint y: 313, distance: 17.0
click at [475, 318] on p "here ." at bounding box center [755, 352] width 1043 height 252
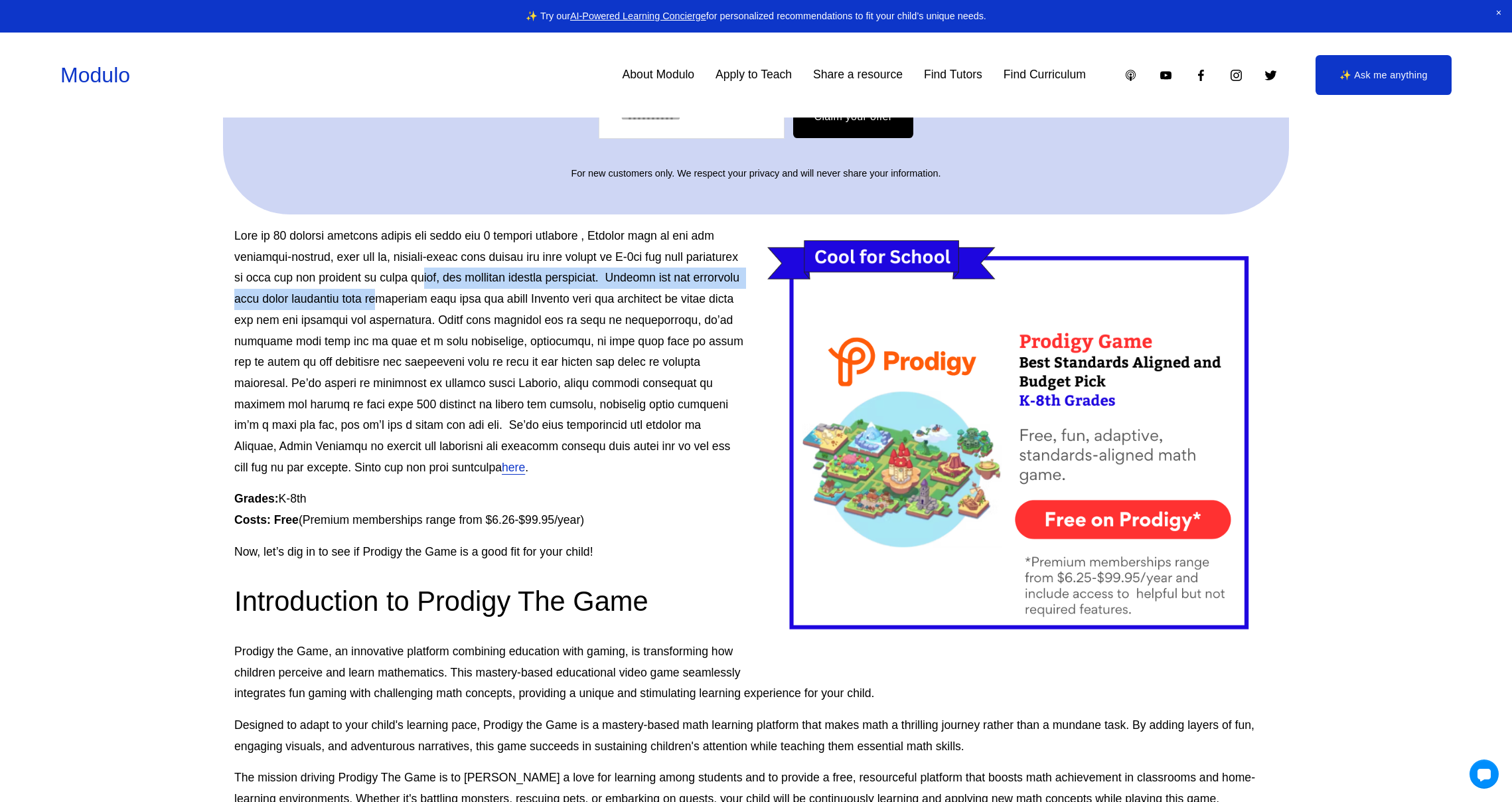
click at [479, 290] on p "here ." at bounding box center [755, 352] width 1043 height 252
drag, startPoint x: 484, startPoint y: 251, endPoint x: 486, endPoint y: 272, distance: 21.1
click at [486, 271] on p "here ." at bounding box center [755, 352] width 1043 height 252
drag, startPoint x: 492, startPoint y: 283, endPoint x: 495, endPoint y: 299, distance: 16.3
click at [494, 298] on p "here ." at bounding box center [755, 352] width 1043 height 252
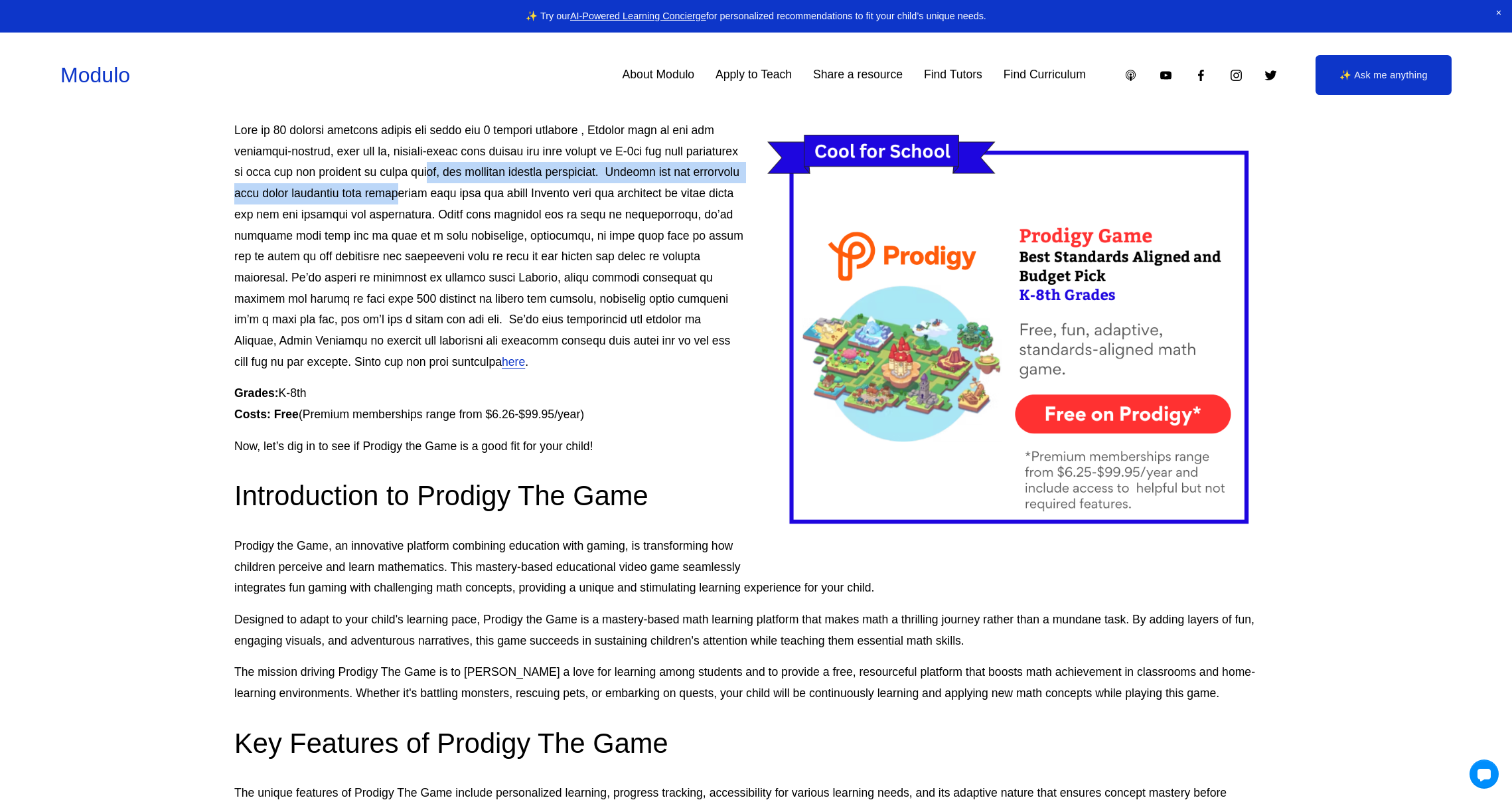
scroll to position [523, 0]
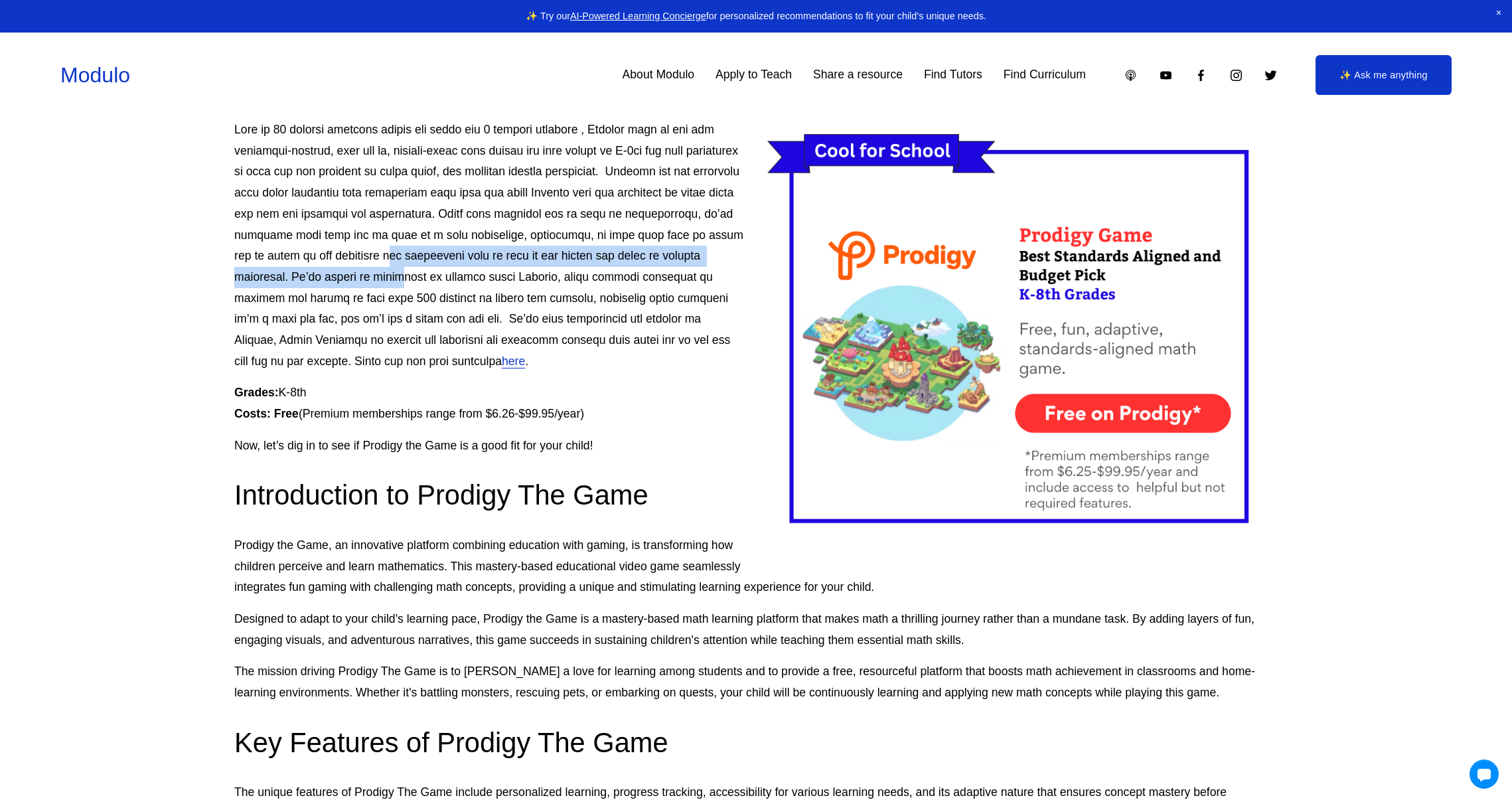
drag, startPoint x: 467, startPoint y: 249, endPoint x: 467, endPoint y: 272, distance: 23.0
click at [467, 271] on p "here ." at bounding box center [755, 245] width 1043 height 252
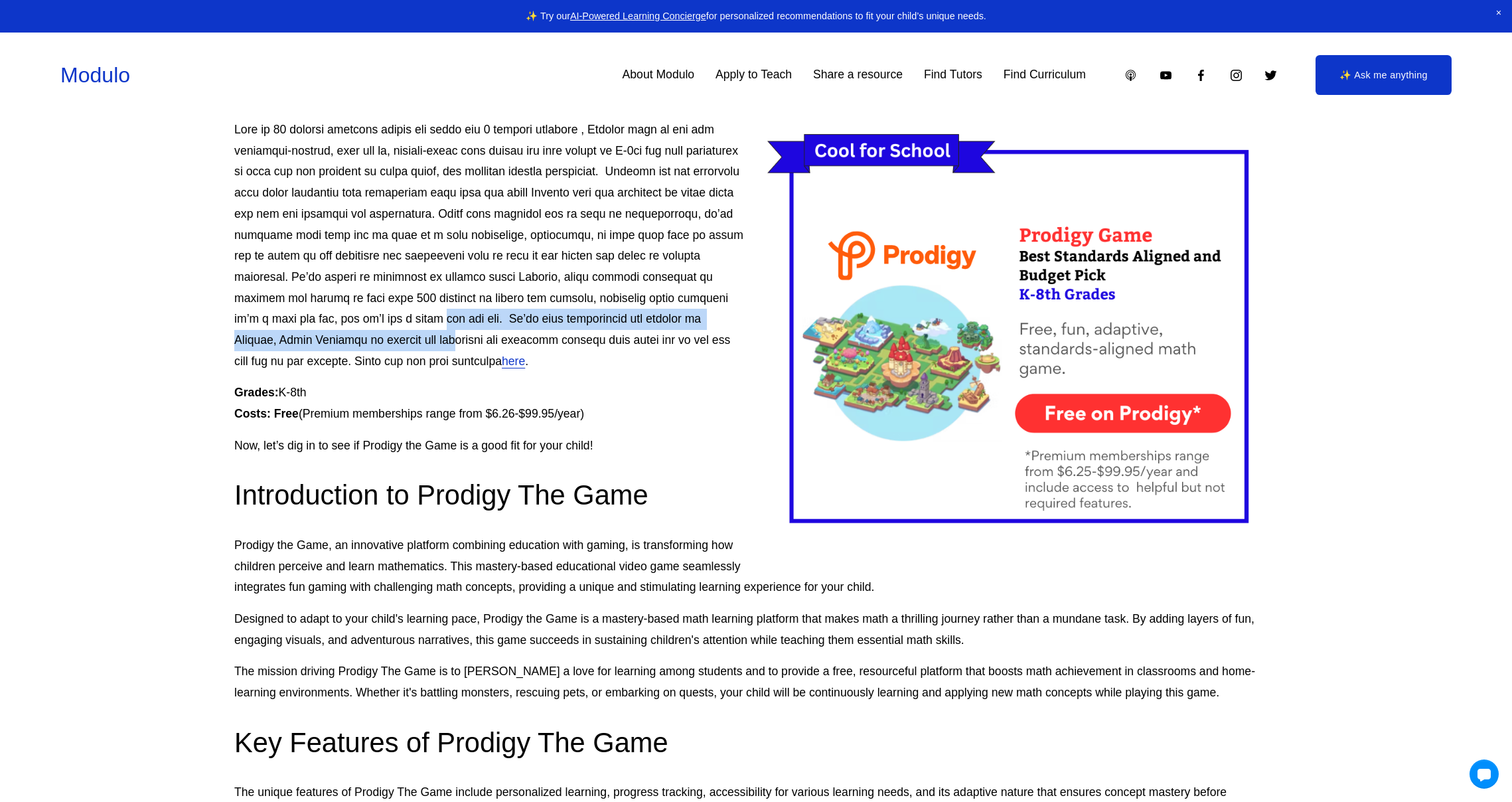
click at [471, 338] on p "here ." at bounding box center [755, 245] width 1043 height 252
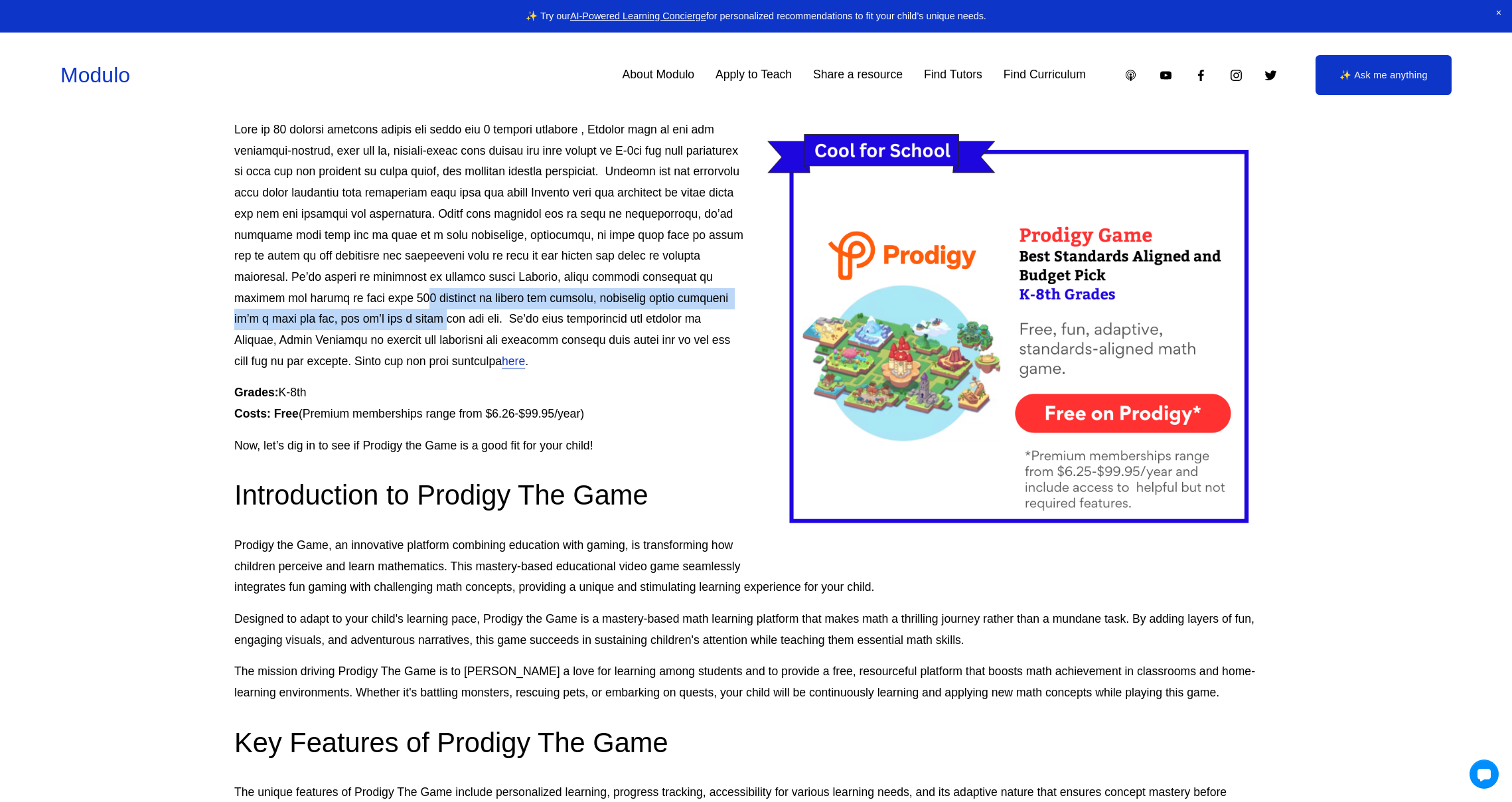
drag, startPoint x: 475, startPoint y: 297, endPoint x: 474, endPoint y: 318, distance: 21.0
click at [474, 318] on p "here ." at bounding box center [755, 245] width 1043 height 252
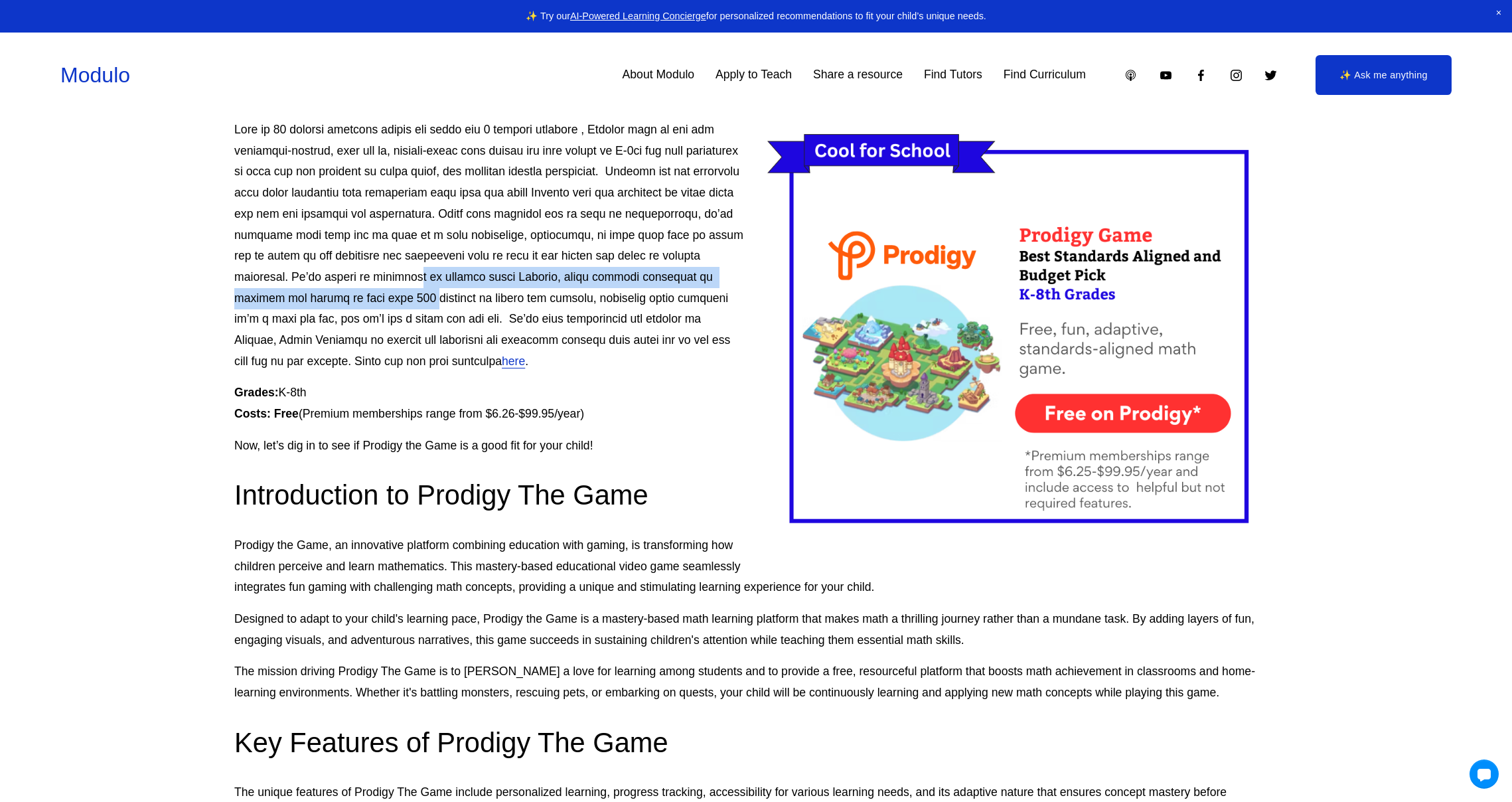
drag, startPoint x: 490, startPoint y: 280, endPoint x: 489, endPoint y: 306, distance: 26.0
click at [489, 302] on p "here ." at bounding box center [755, 245] width 1043 height 252
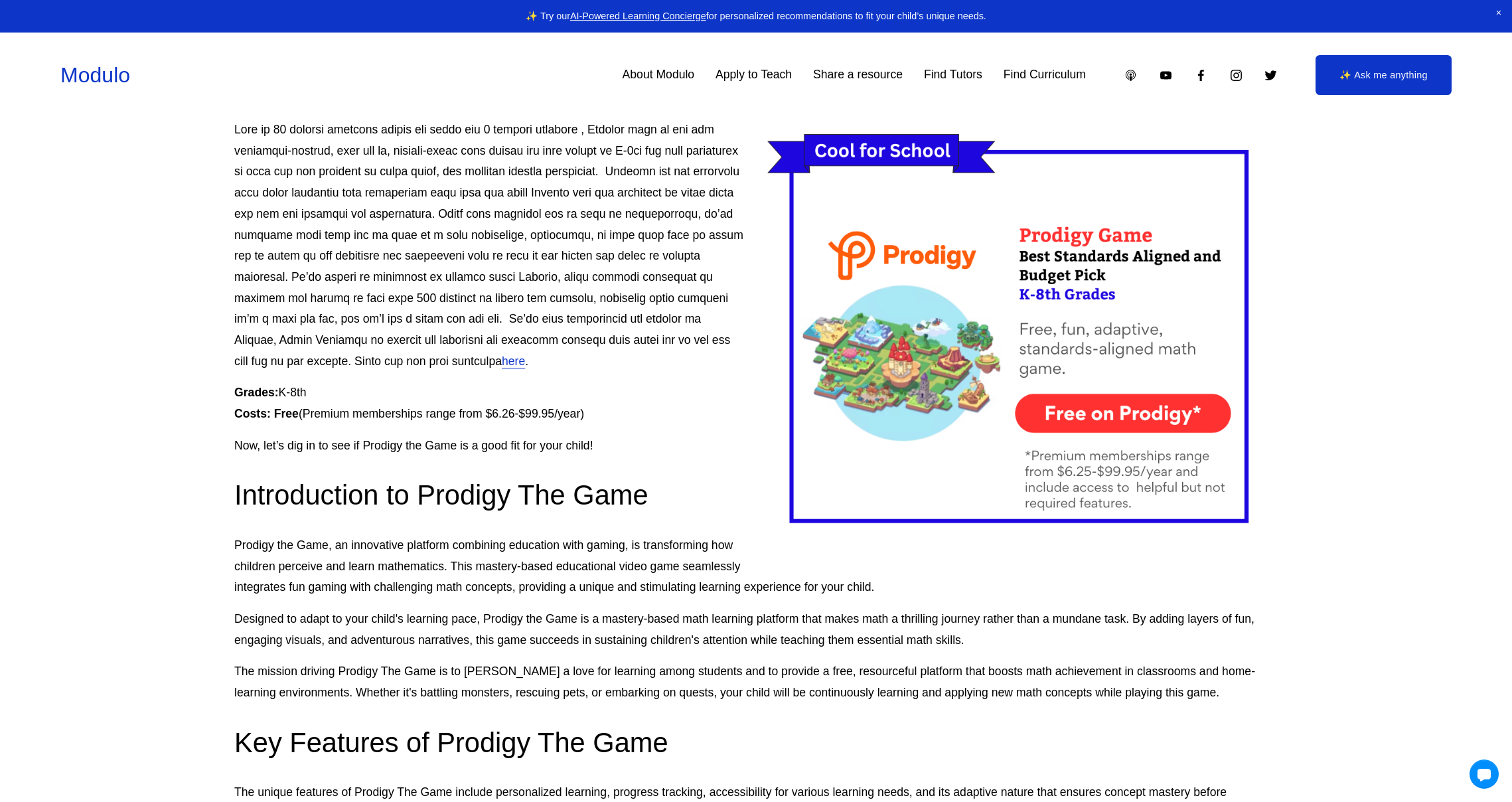
drag, startPoint x: 488, startPoint y: 312, endPoint x: 487, endPoint y: 339, distance: 27.0
click at [487, 339] on p "here ." at bounding box center [755, 245] width 1043 height 252
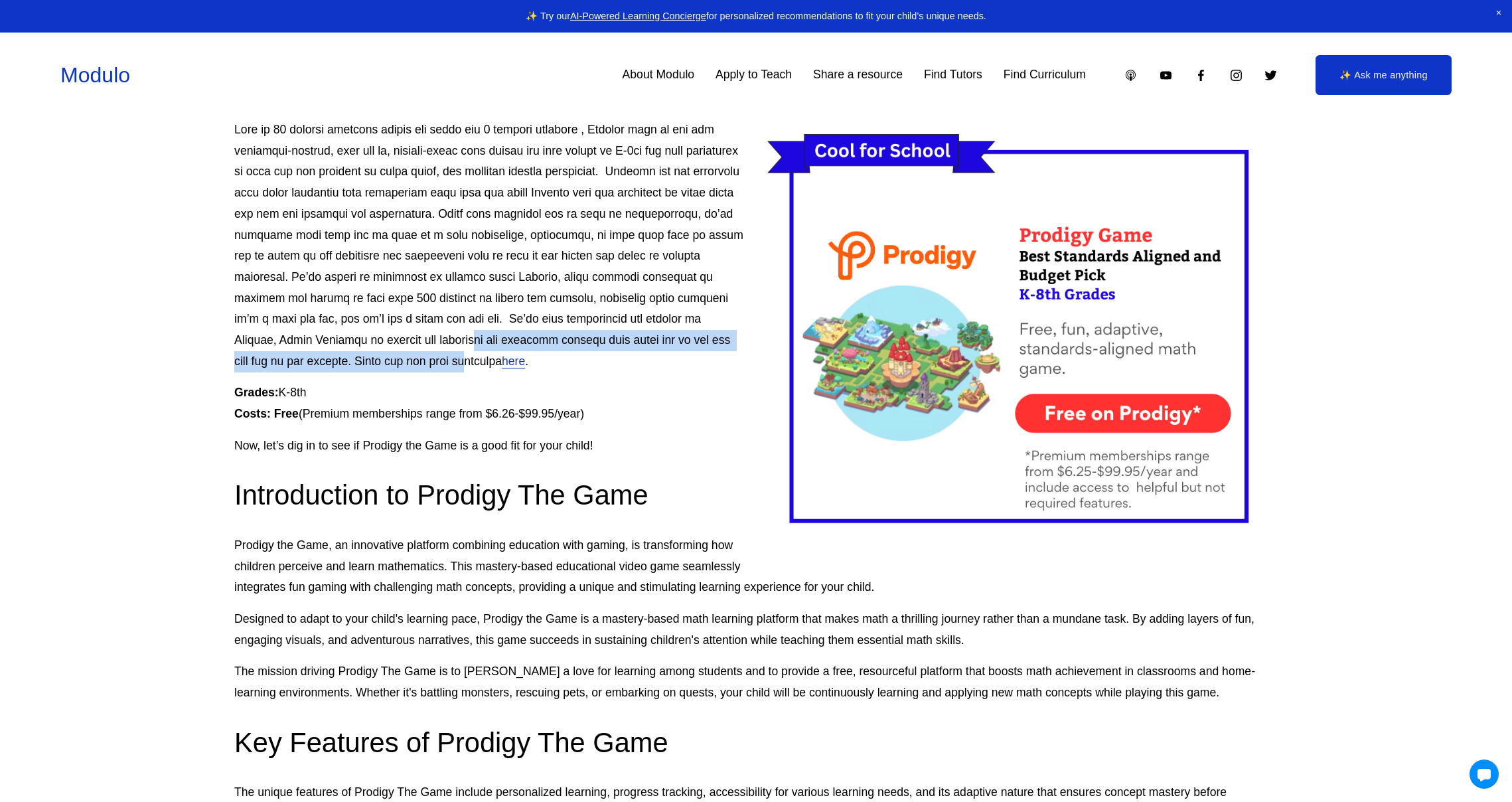
drag, startPoint x: 486, startPoint y: 342, endPoint x: 484, endPoint y: 364, distance: 22.1
click at [484, 364] on p "here ." at bounding box center [755, 245] width 1043 height 252
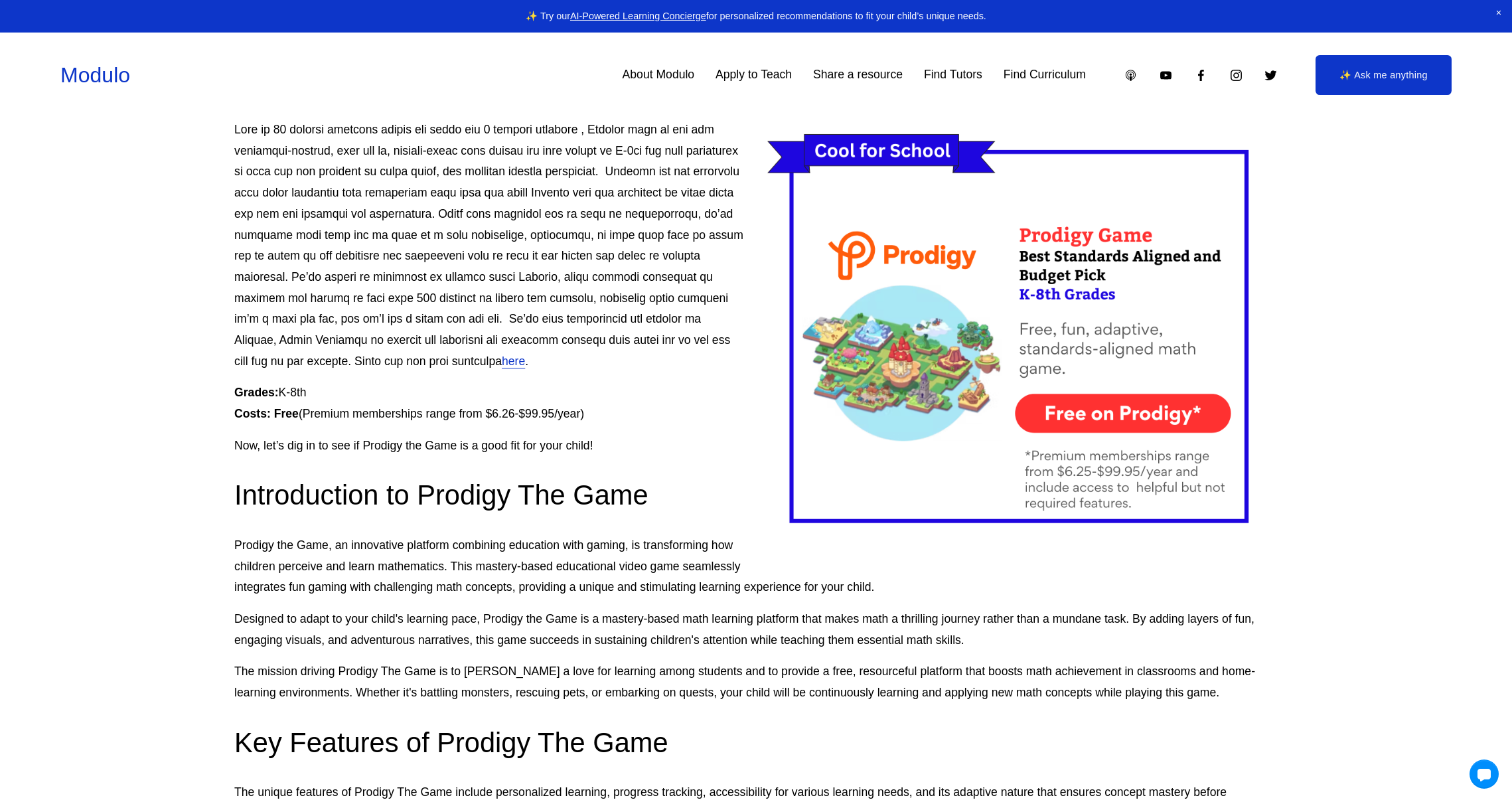
drag, startPoint x: 500, startPoint y: 335, endPoint x: 502, endPoint y: 344, distance: 9.2
click at [501, 340] on p "here ." at bounding box center [755, 245] width 1043 height 252
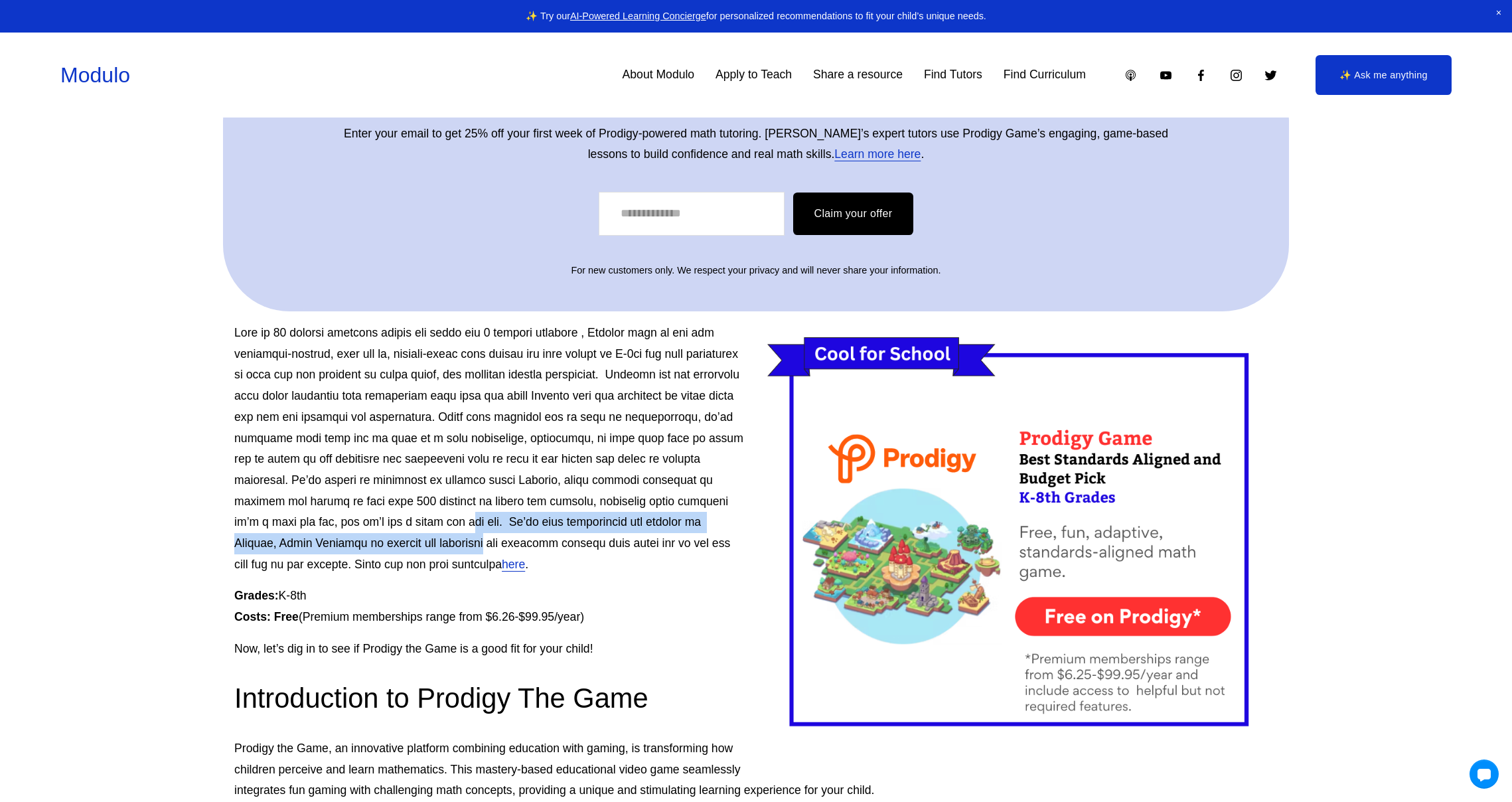
scroll to position [386, 0]
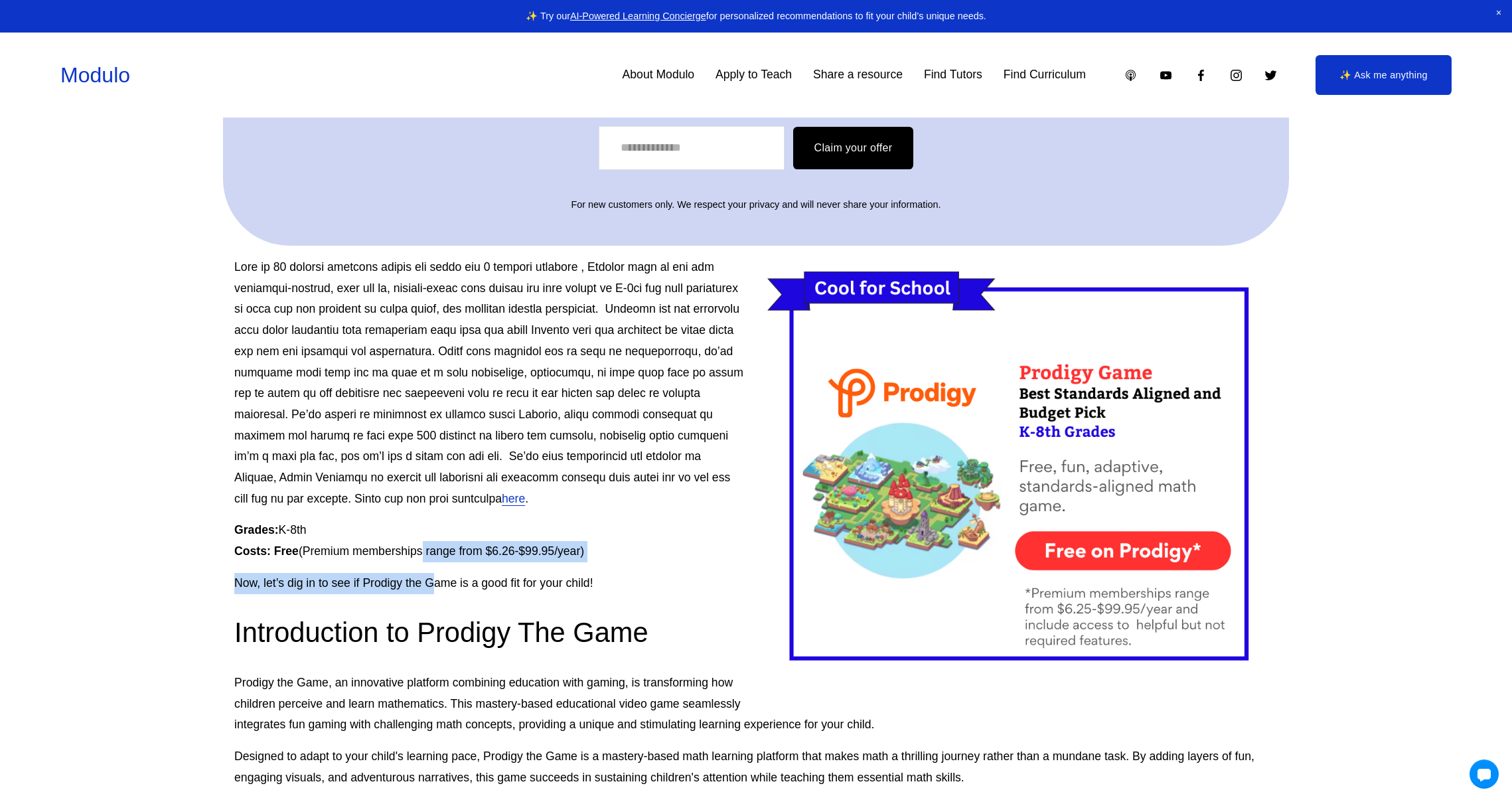
drag, startPoint x: 425, startPoint y: 553, endPoint x: 432, endPoint y: 582, distance: 29.8
click at [426, 559] on p "Grades: K-8th Costs: Free (Premium memberships range from $6.26-$99.95/year)" at bounding box center [755, 540] width 1043 height 42
drag, startPoint x: 423, startPoint y: 569, endPoint x: 426, endPoint y: 580, distance: 11.4
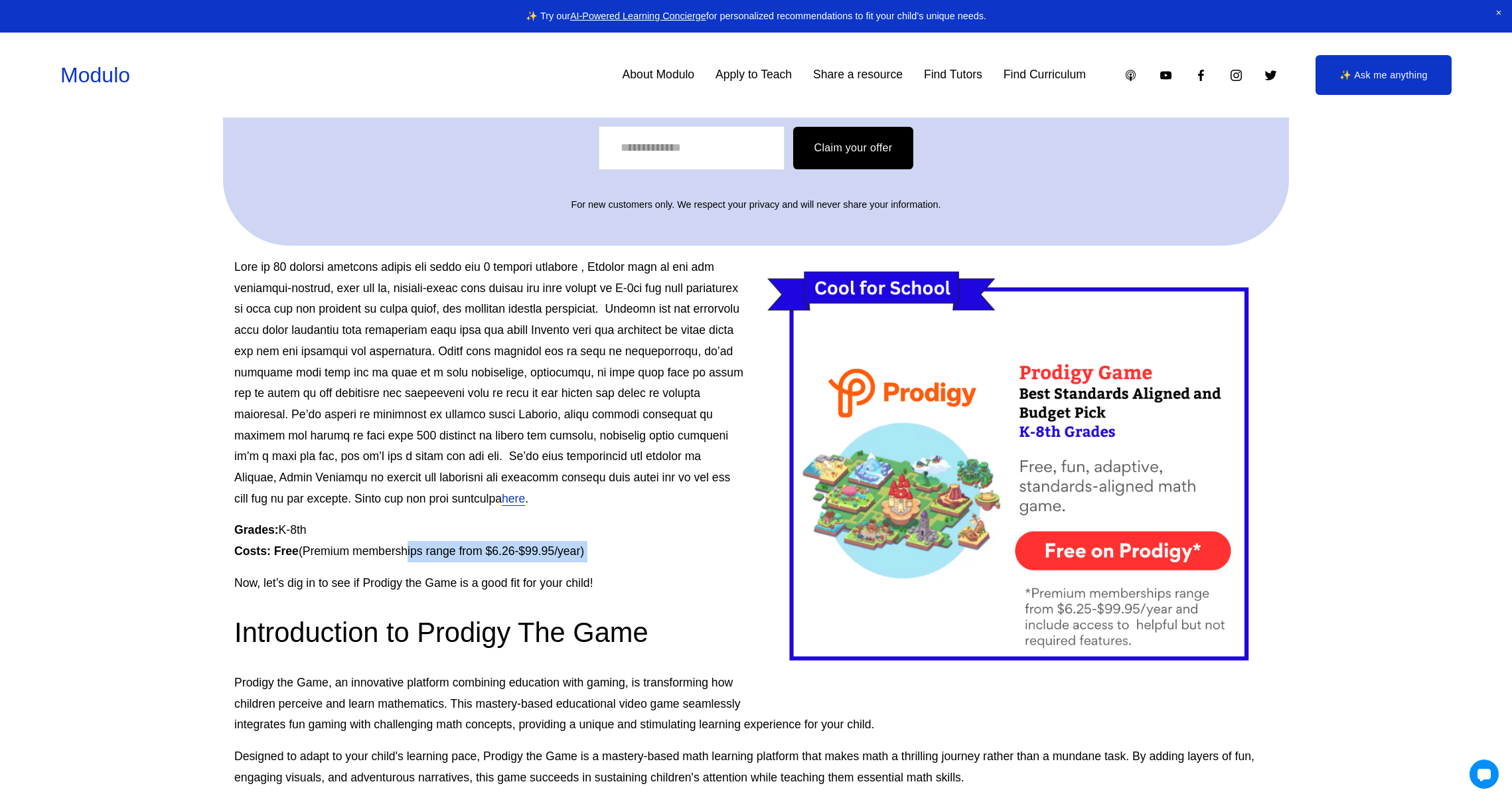
drag, startPoint x: 411, startPoint y: 555, endPoint x: 414, endPoint y: 571, distance: 16.3
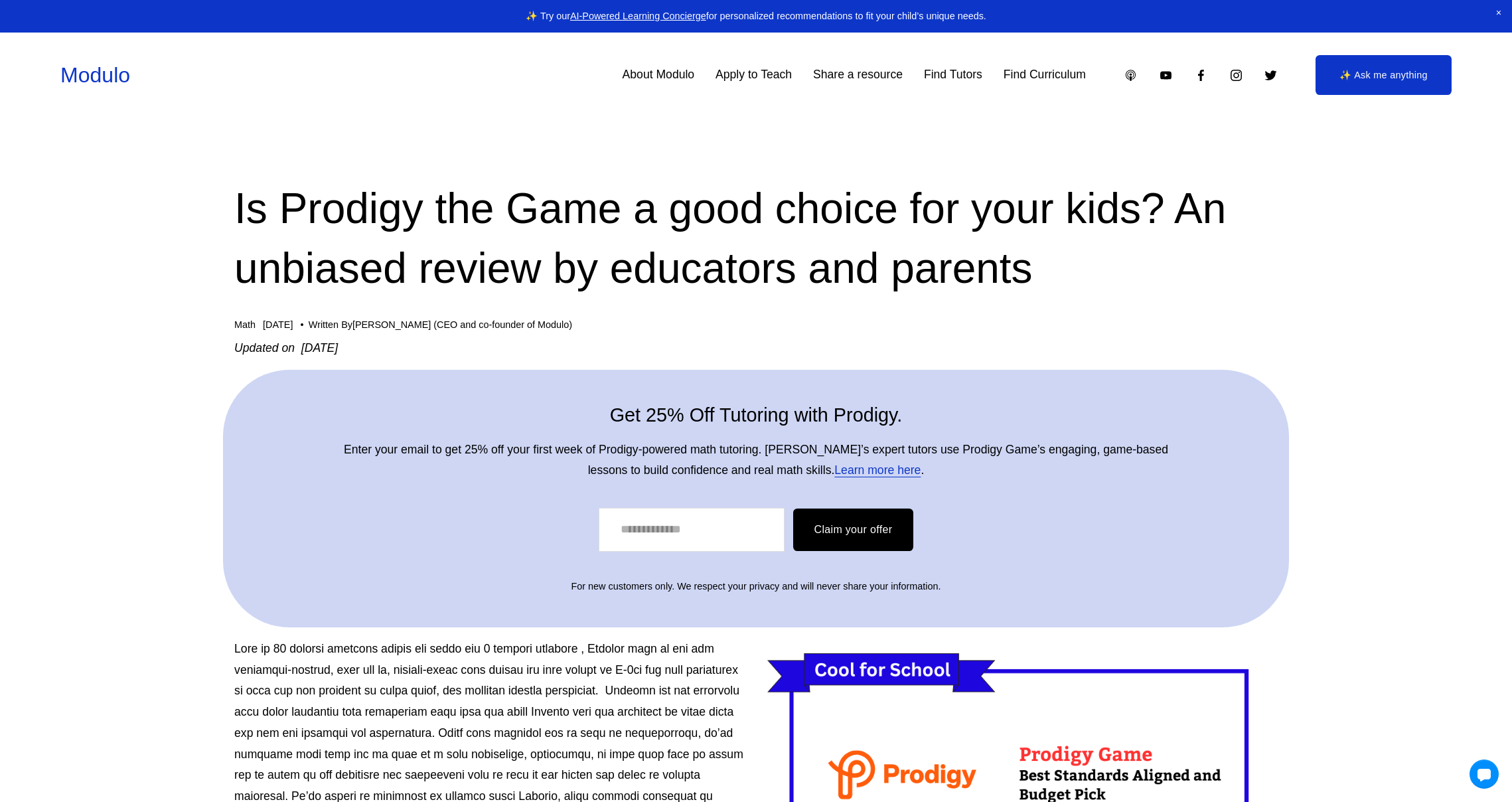
scroll to position [0, 0]
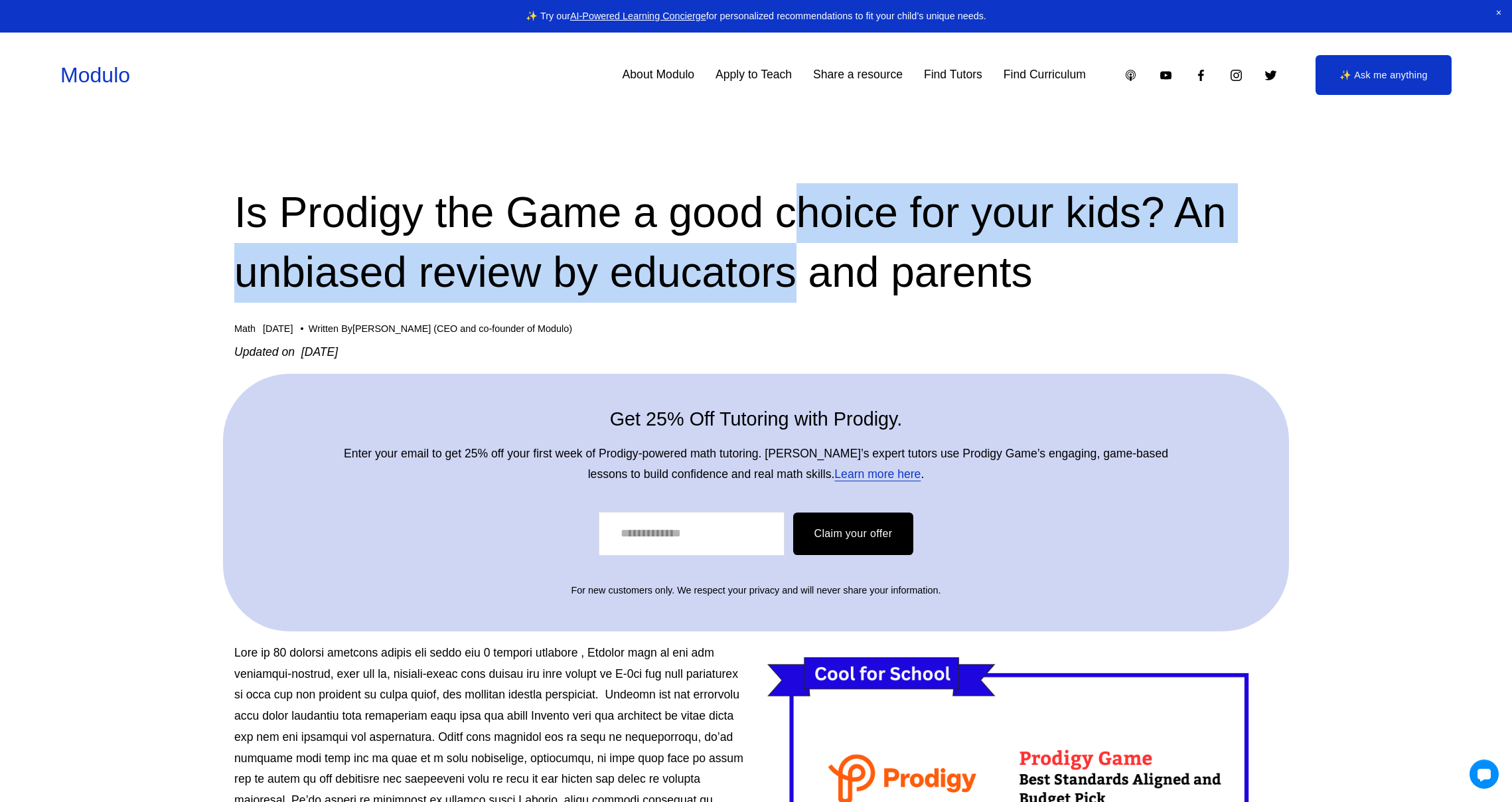
drag, startPoint x: 821, startPoint y: 213, endPoint x: 816, endPoint y: 251, distance: 38.3
click at [816, 251] on h1 "Is Prodigy the Game a good choice for your kids? An unbiased review by educator…" at bounding box center [755, 243] width 1043 height 119
drag, startPoint x: 798, startPoint y: 224, endPoint x: 799, endPoint y: 252, distance: 28.0
click at [799, 252] on h1 "Is Prodigy the Game a good choice for your kids? An unbiased review by educator…" at bounding box center [755, 243] width 1043 height 119
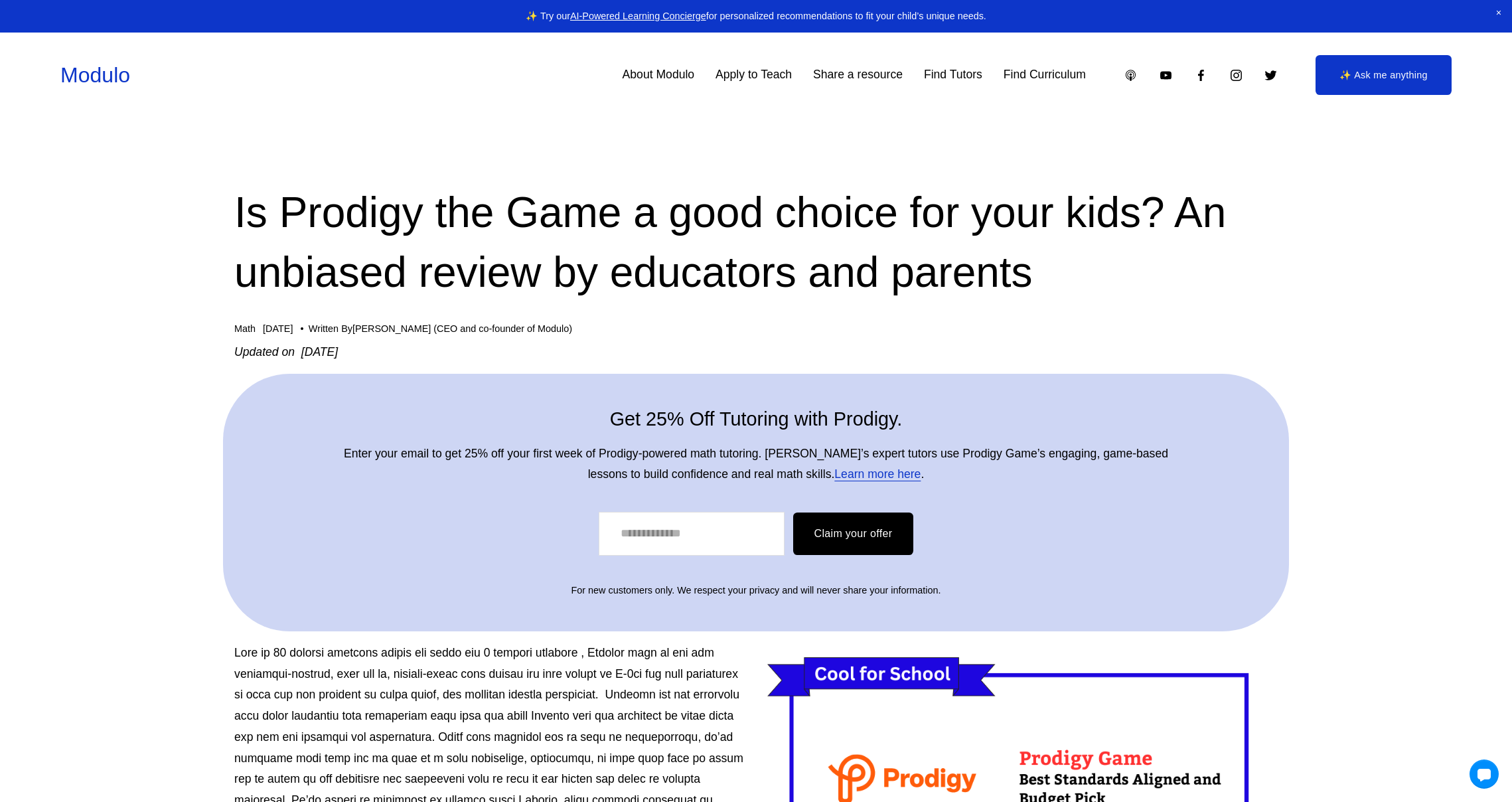
drag, startPoint x: 777, startPoint y: 224, endPoint x: 815, endPoint y: 272, distance: 61.2
click at [788, 255] on h1 "Is Prodigy the Game a good choice for your kids? An unbiased review by educator…" at bounding box center [755, 243] width 1043 height 119
click at [776, 263] on h1 "Is Prodigy the Game a good choice for your kids? An unbiased review by educator…" at bounding box center [755, 243] width 1043 height 119
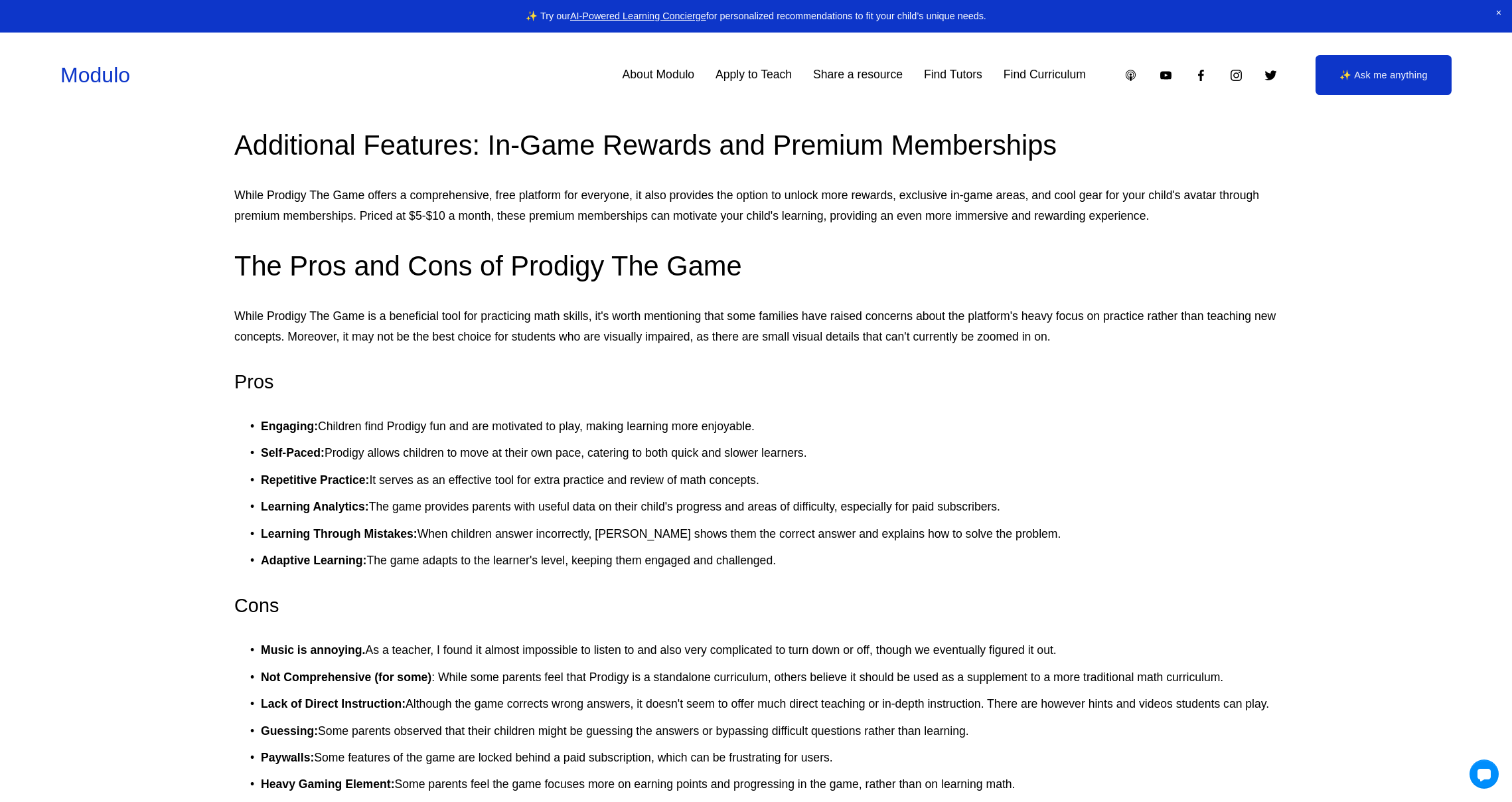
scroll to position [1899, 0]
drag, startPoint x: 753, startPoint y: 323, endPoint x: 782, endPoint y: 475, distance: 154.7
click at [782, 458] on div "here . Grades: K-8th Costs: Free (Premium memberships range from $6.26-$99.95/y…" at bounding box center [755, 635] width 1043 height 3784
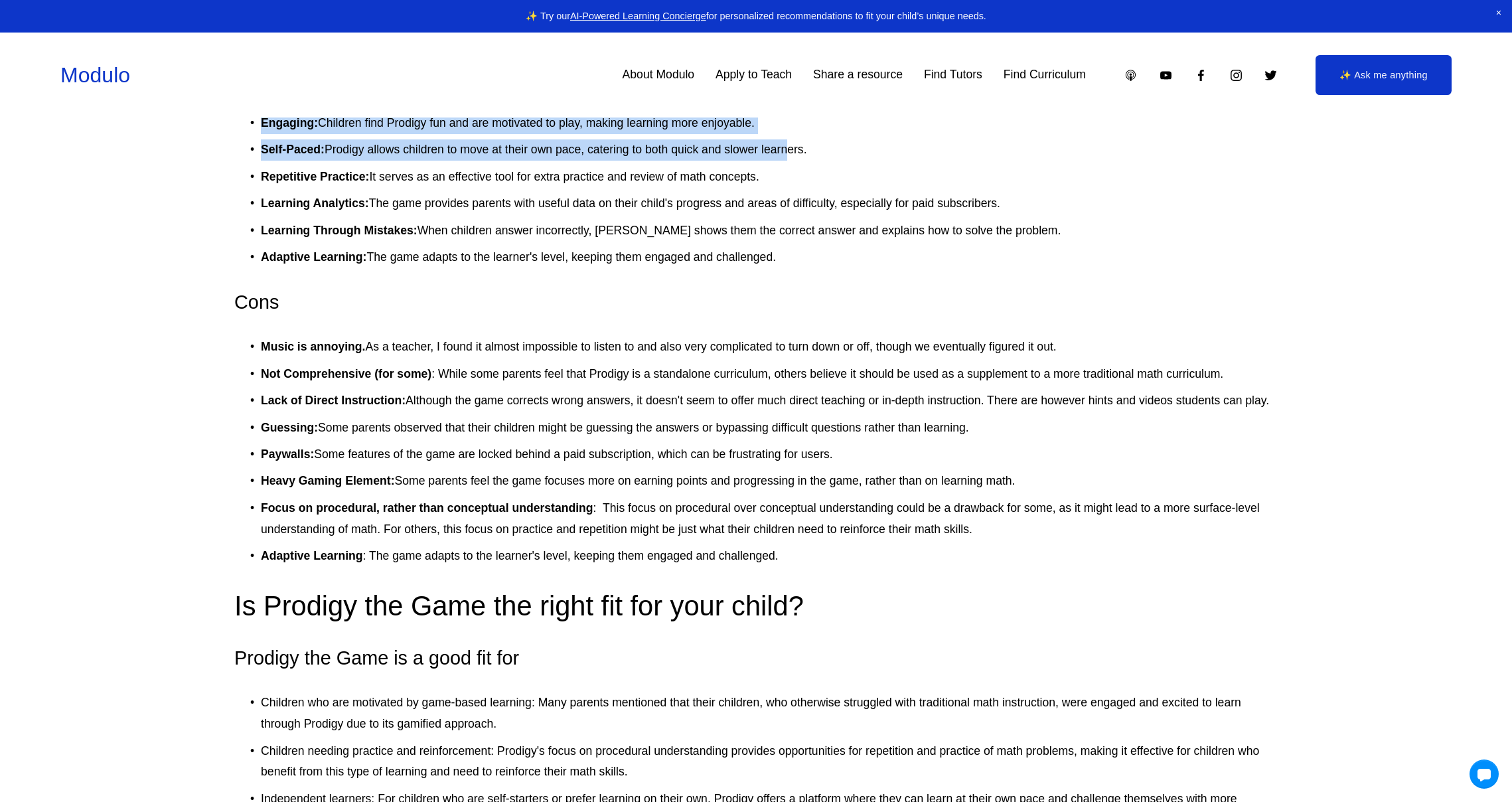
scroll to position [2203, 0]
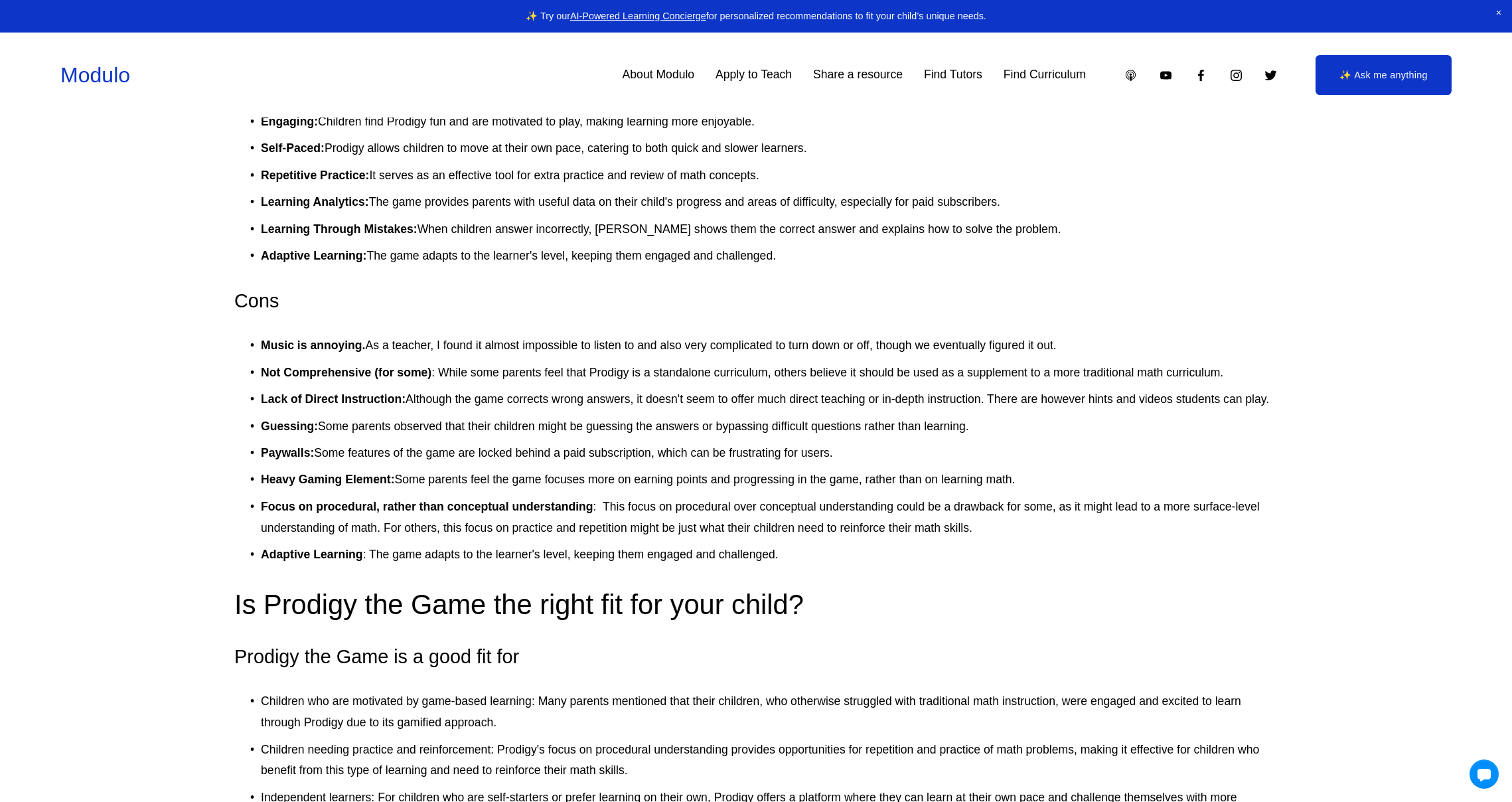
drag, startPoint x: 740, startPoint y: 357, endPoint x: 743, endPoint y: 404, distance: 47.1
click at [743, 404] on ul "Music is annoying. As a teacher, I found it almost impossible to listen to and …" at bounding box center [755, 450] width 1043 height 231
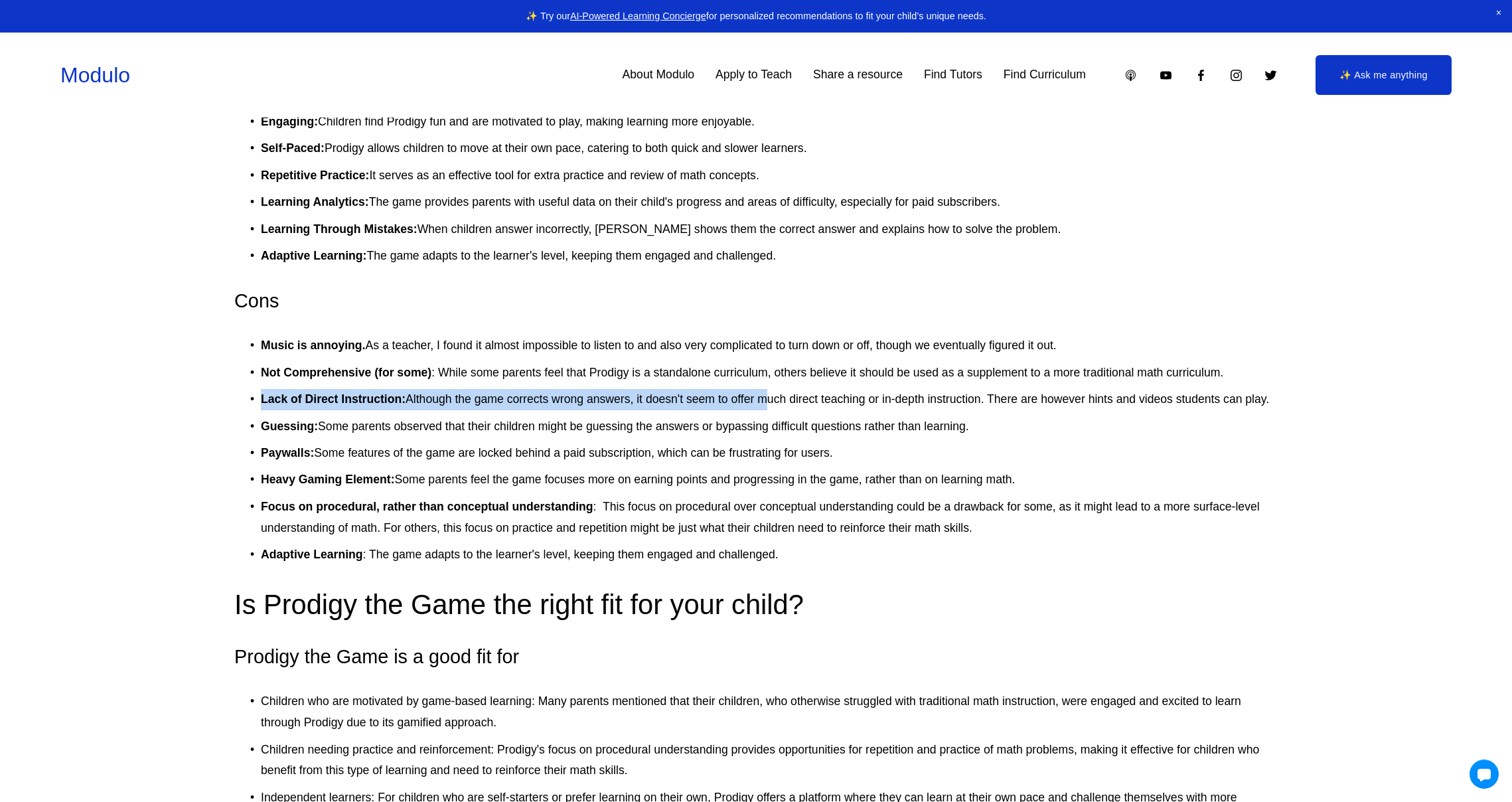
drag, startPoint x: 764, startPoint y: 388, endPoint x: 763, endPoint y: 411, distance: 23.0
click at [763, 411] on ul "Music is annoying. As a teacher, I found it almost impossible to listen to and …" at bounding box center [755, 450] width 1043 height 231
drag, startPoint x: 744, startPoint y: 368, endPoint x: 746, endPoint y: 399, distance: 31.1
click at [746, 399] on ul "Music is annoying. As a teacher, I found it almost impossible to listen to and …" at bounding box center [755, 450] width 1043 height 231
click at [747, 398] on p "Lack of Direct Instruction: Although the game corrects wrong answers, it doesn'…" at bounding box center [769, 399] width 1017 height 21
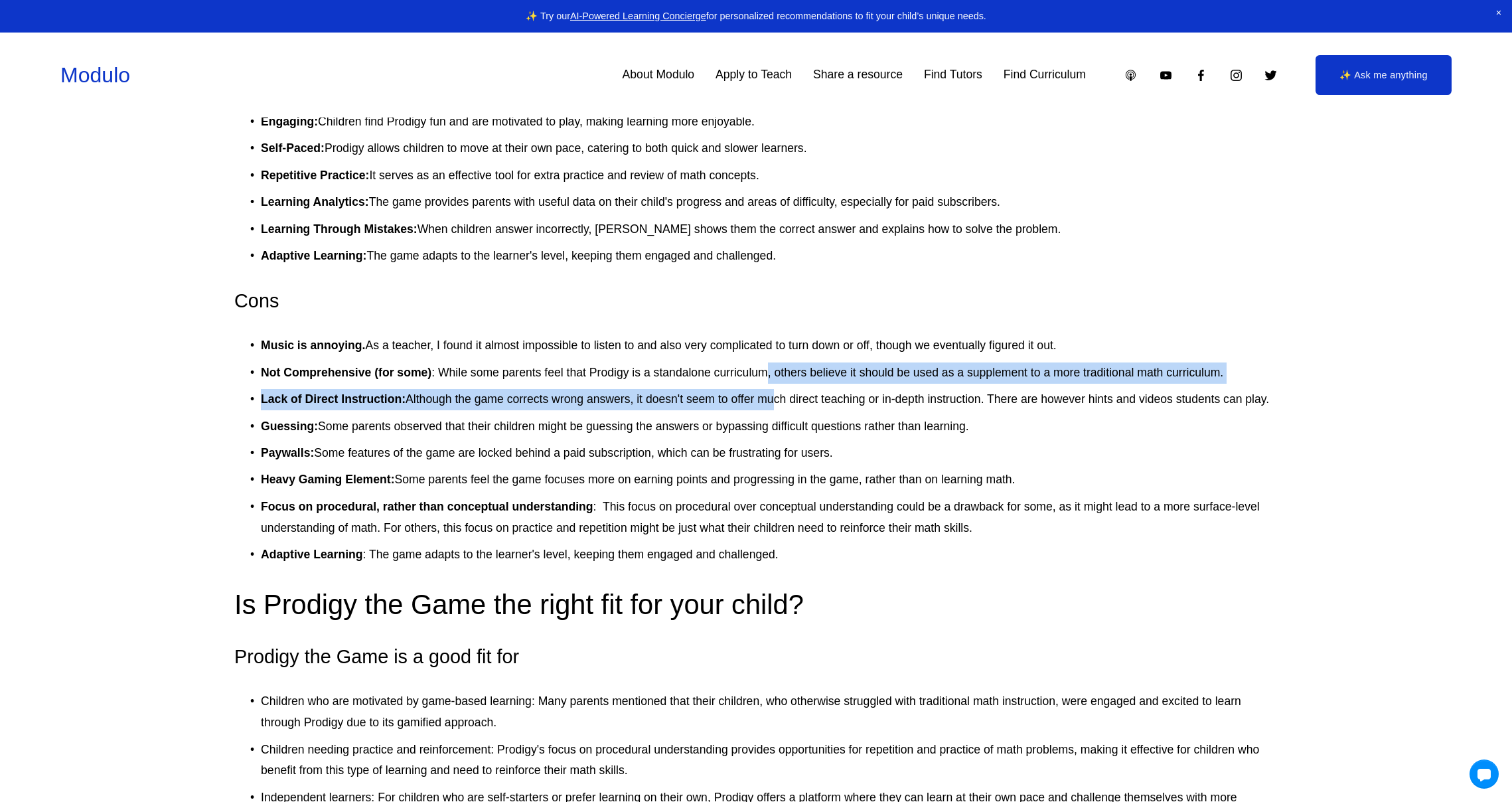
drag, startPoint x: 766, startPoint y: 398, endPoint x: 771, endPoint y: 414, distance: 16.8
click at [771, 413] on ul "Music is annoying. As a teacher, I found it almost impossible to listen to and …" at bounding box center [755, 450] width 1043 height 231
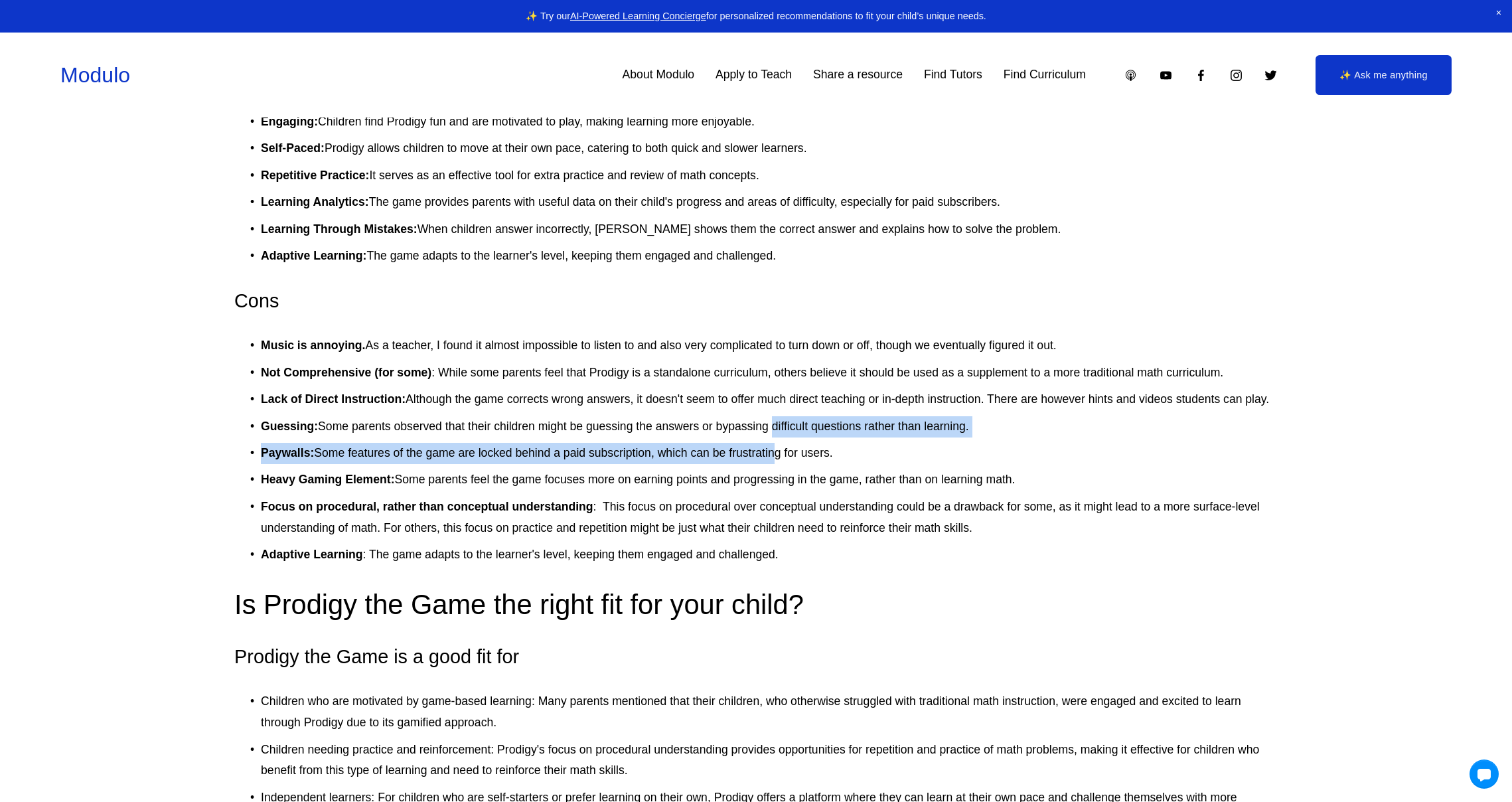
drag, startPoint x: 773, startPoint y: 423, endPoint x: 772, endPoint y: 448, distance: 25.0
click at [772, 448] on ul "Music is annoying. As a teacher, I found it almost impossible to listen to and …" at bounding box center [755, 450] width 1043 height 231
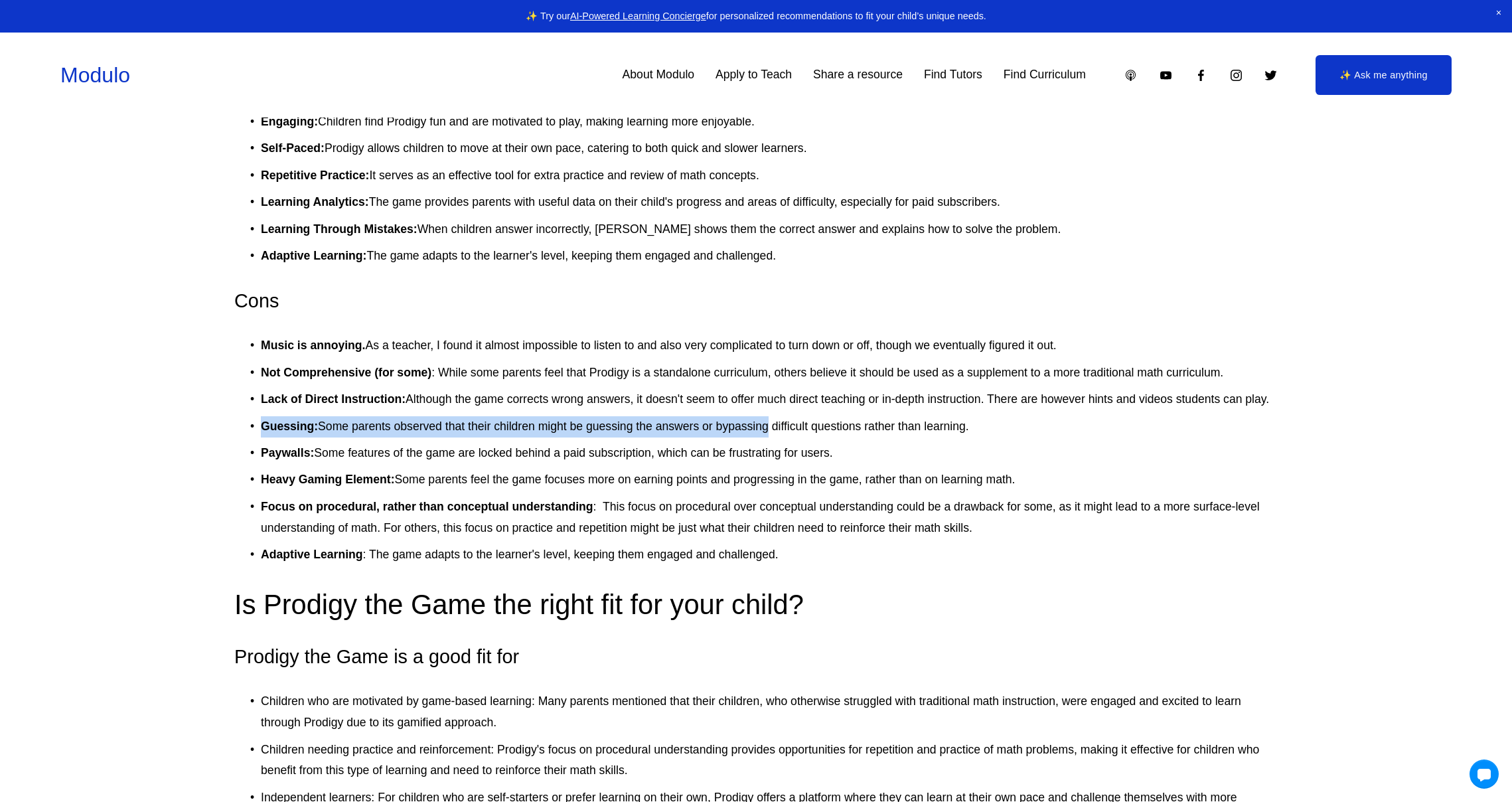
drag, startPoint x: 763, startPoint y: 412, endPoint x: 765, endPoint y: 435, distance: 23.1
click at [765, 435] on ul "Music is annoying. As a teacher, I found it almost impossible to listen to and …" at bounding box center [755, 450] width 1043 height 231
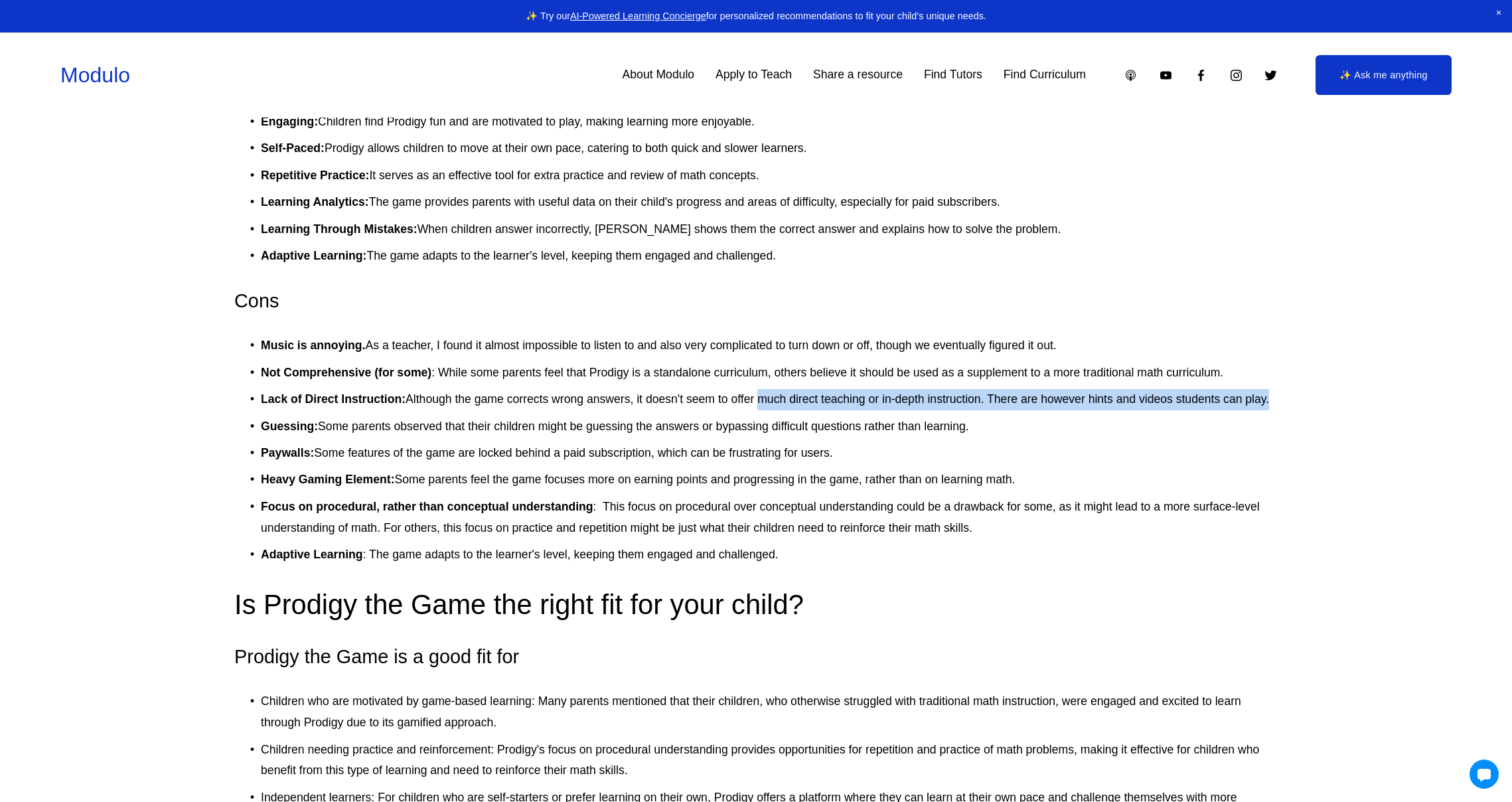
drag, startPoint x: 756, startPoint y: 402, endPoint x: 754, endPoint y: 417, distance: 15.1
click at [754, 417] on ul "Music is annoying. As a teacher, I found it almost impossible to listen to and …" at bounding box center [755, 450] width 1043 height 231
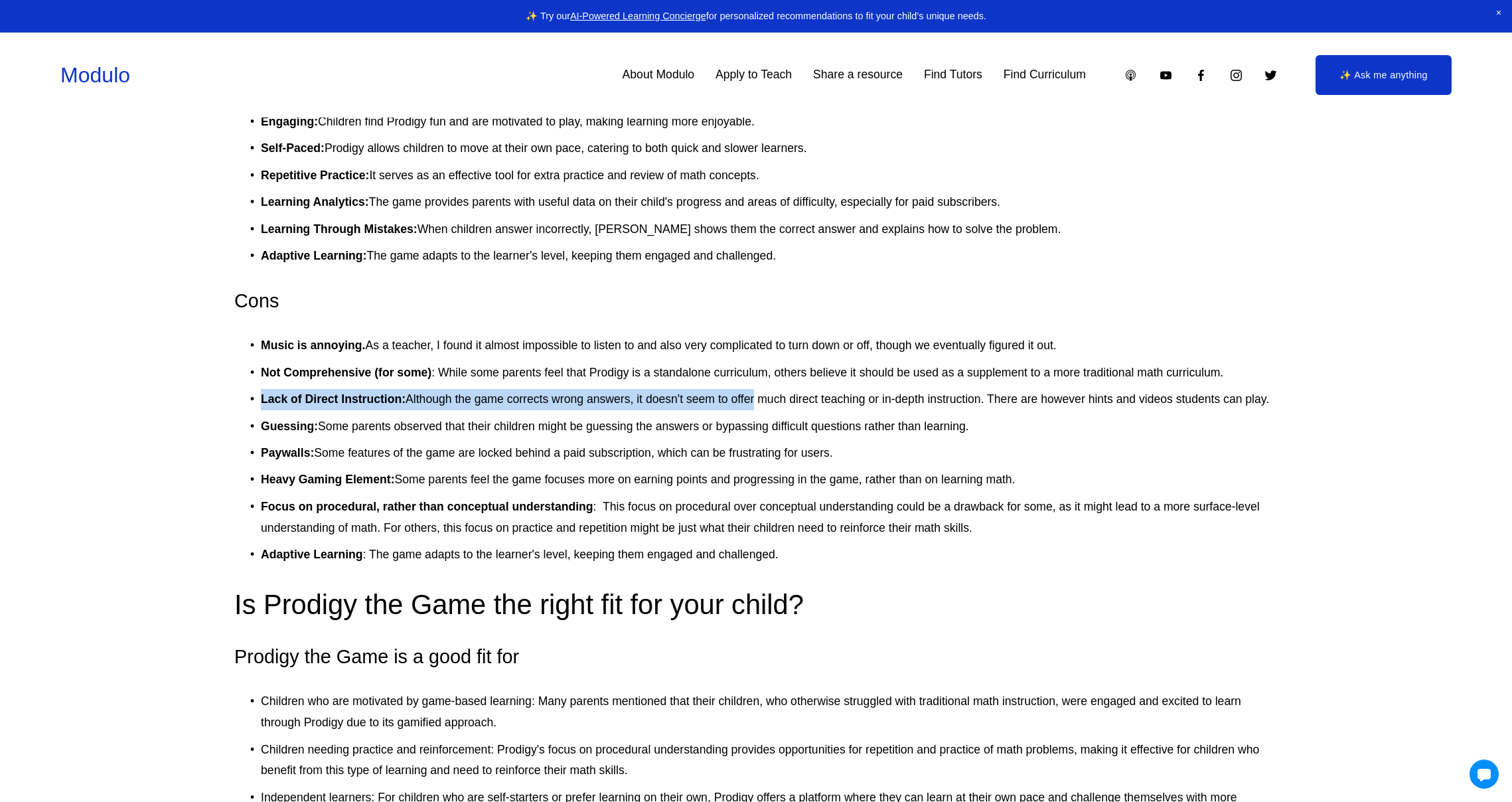
drag, startPoint x: 754, startPoint y: 387, endPoint x: 755, endPoint y: 408, distance: 21.0
click at [755, 408] on ul "Music is annoying. As a teacher, I found it almost impossible to listen to and …" at bounding box center [755, 450] width 1043 height 231
drag, startPoint x: 762, startPoint y: 374, endPoint x: 763, endPoint y: 400, distance: 26.0
click at [763, 400] on ul "Music is annoying. As a teacher, I found it almost impossible to listen to and …" at bounding box center [755, 450] width 1043 height 231
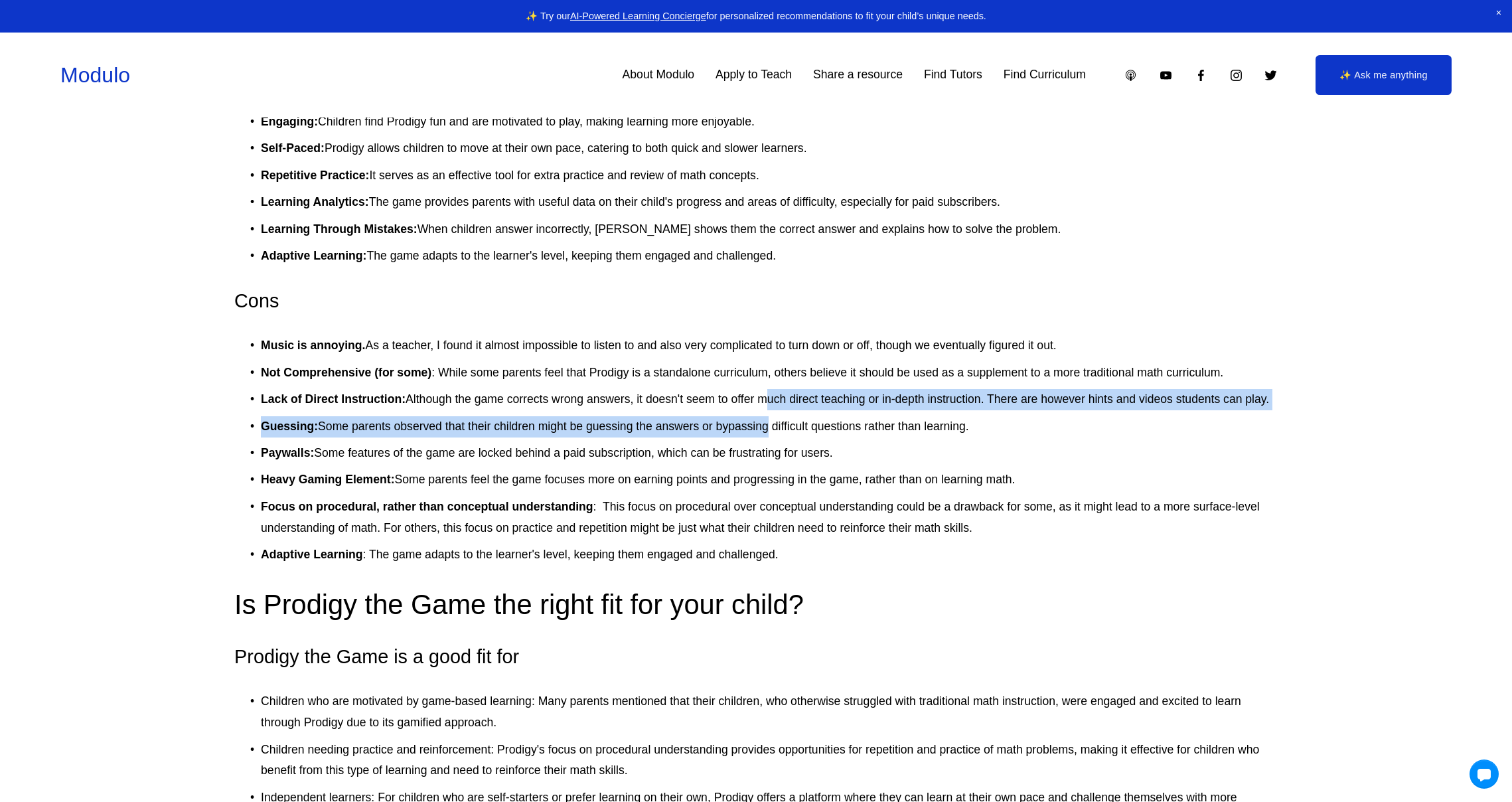
drag, startPoint x: 764, startPoint y: 414, endPoint x: 763, endPoint y: 429, distance: 15.0
click at [763, 429] on ul "Music is annoying. As a teacher, I found it almost impossible to listen to and …" at bounding box center [755, 450] width 1043 height 231
click at [763, 429] on p "Guessing: Some parents observed that their children might be guessing the answe…" at bounding box center [769, 427] width 1017 height 21
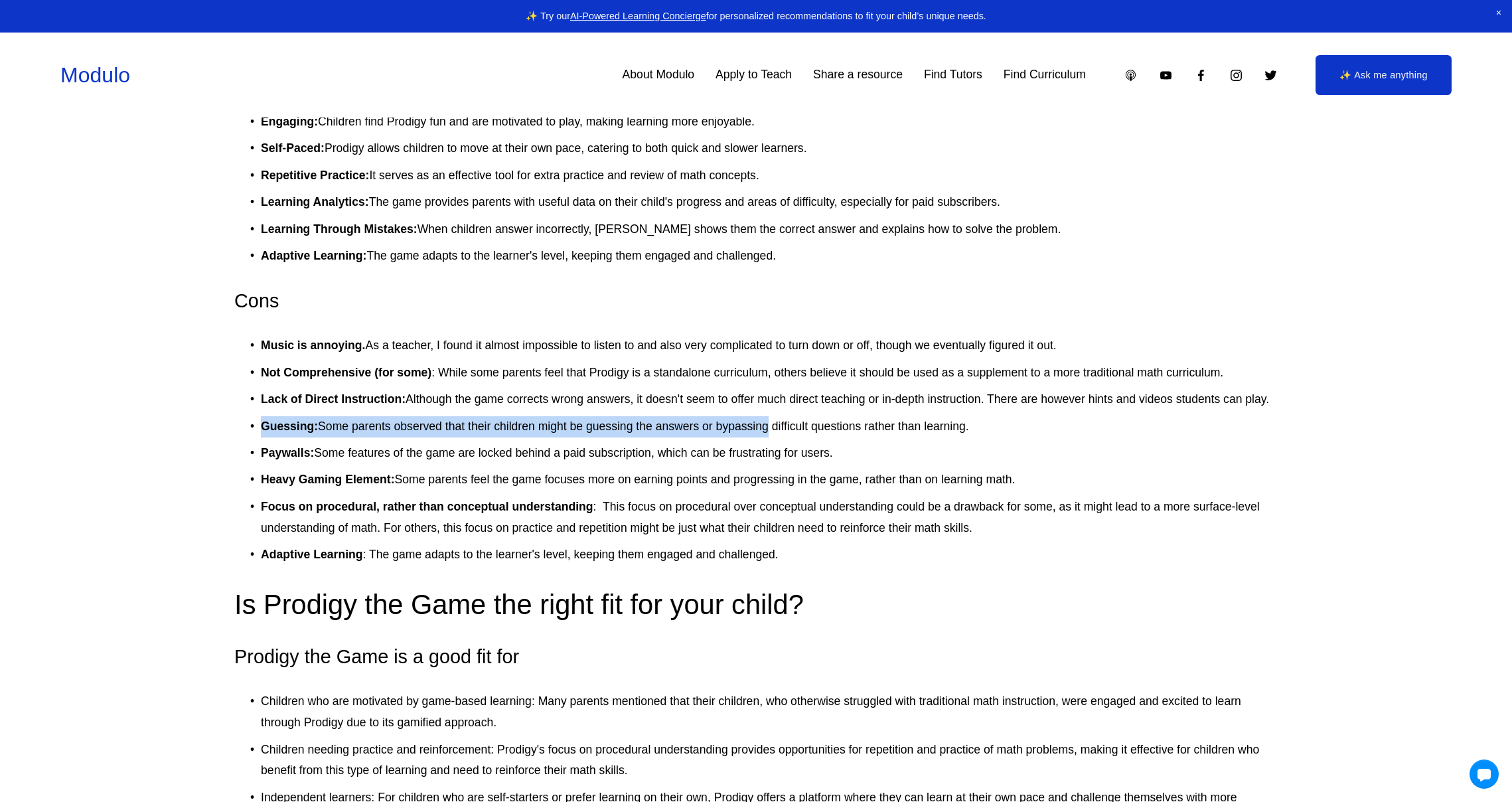
drag, startPoint x: 765, startPoint y: 413, endPoint x: 764, endPoint y: 427, distance: 14.0
click at [764, 427] on ul "Music is annoying. As a teacher, I found it almost impossible to listen to and …" at bounding box center [755, 450] width 1043 height 231
drag, startPoint x: 765, startPoint y: 445, endPoint x: 769, endPoint y: 452, distance: 8.1
click at [769, 452] on ul "Music is annoying. As a teacher, I found it almost impossible to listen to and …" at bounding box center [755, 450] width 1043 height 231
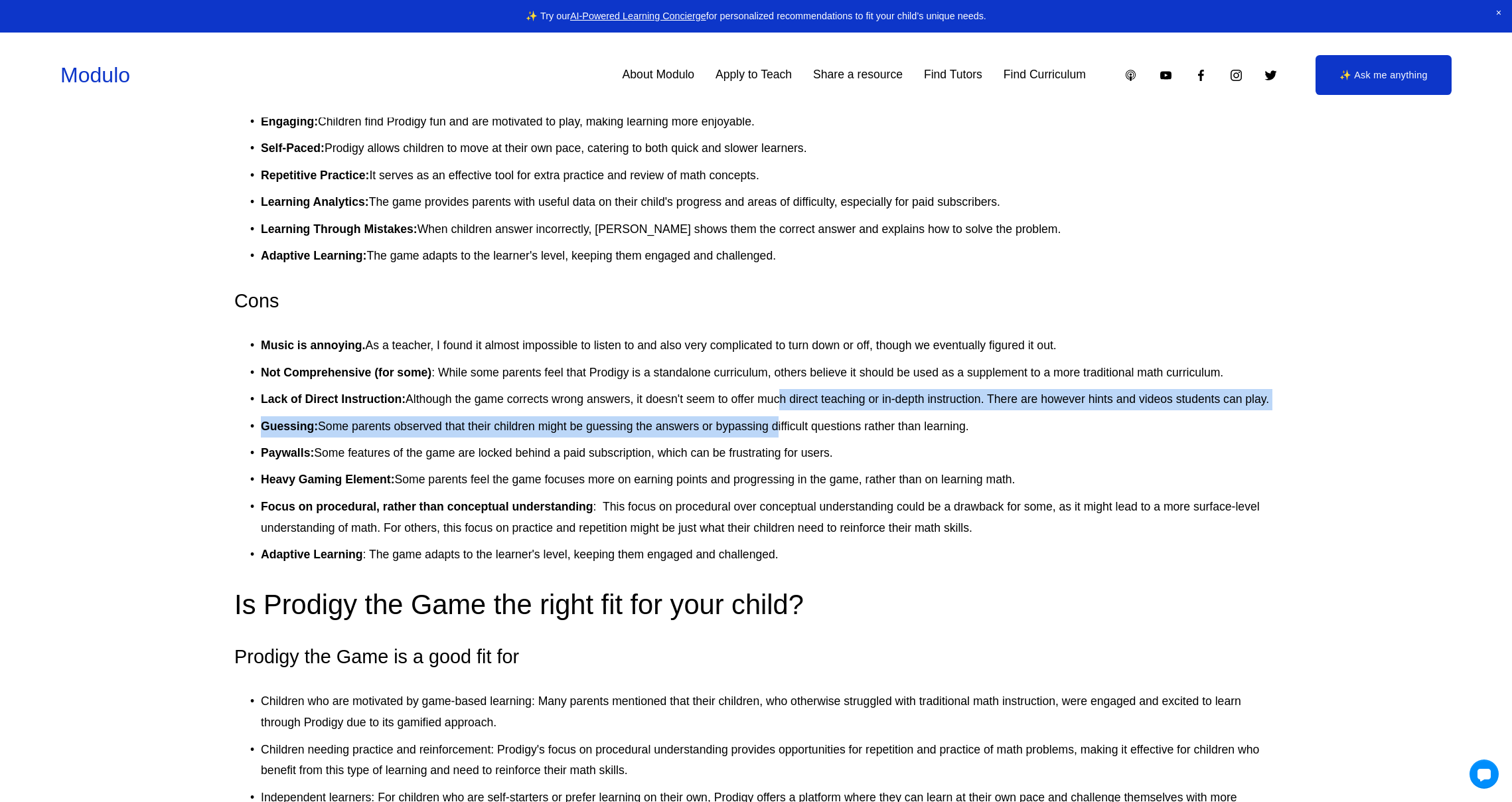
drag, startPoint x: 774, startPoint y: 410, endPoint x: 774, endPoint y: 432, distance: 22.0
click at [774, 432] on ul "Music is annoying. As a teacher, I found it almost impossible to listen to and …" at bounding box center [755, 450] width 1043 height 231
drag, startPoint x: 777, startPoint y: 405, endPoint x: 776, endPoint y: 423, distance: 18.0
click at [776, 423] on ul "Music is annoying. As a teacher, I found it almost impossible to listen to and …" at bounding box center [755, 450] width 1043 height 231
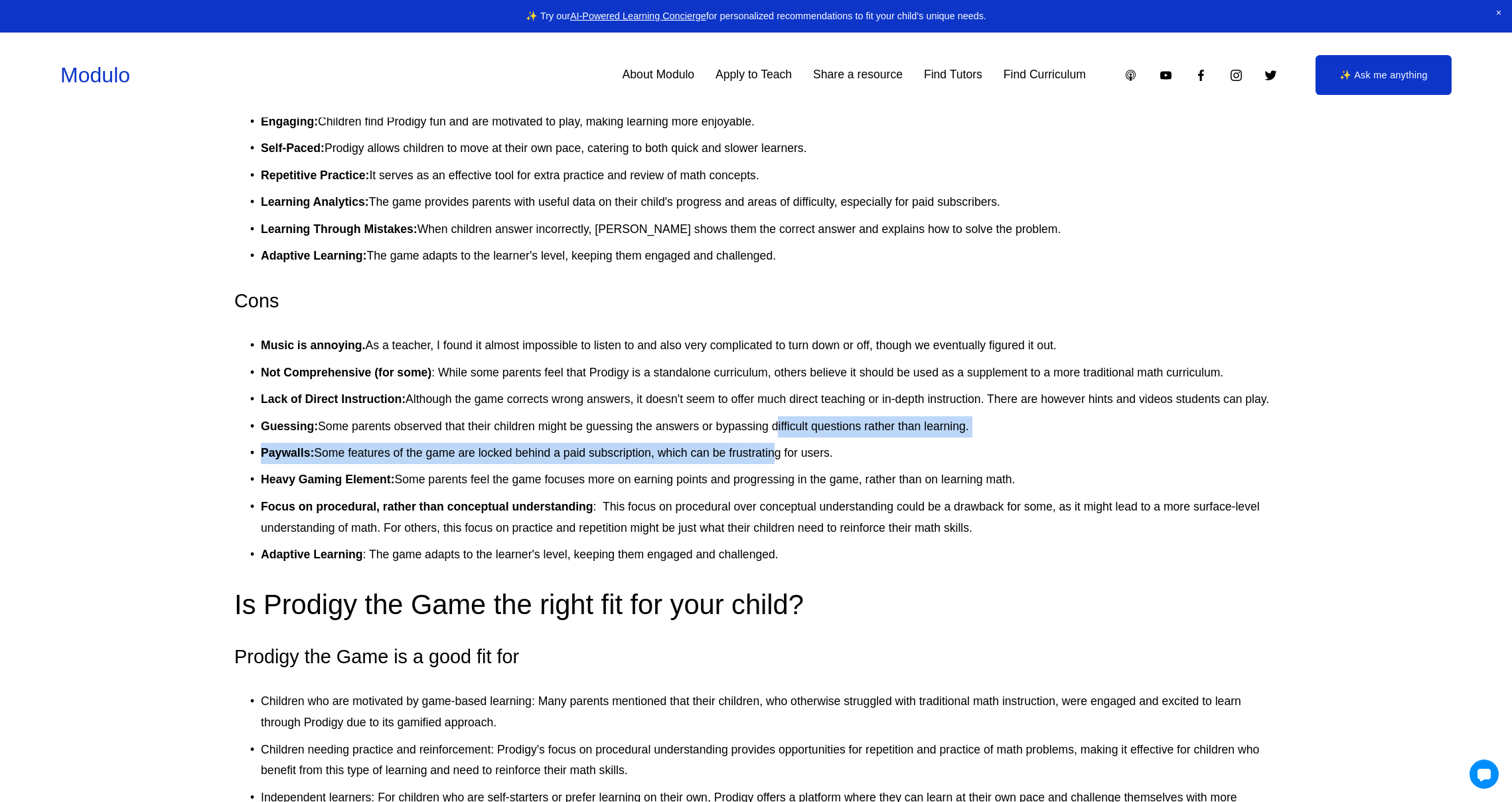
drag, startPoint x: 775, startPoint y: 428, endPoint x: 775, endPoint y: 453, distance: 25.0
click at [775, 453] on ul "Music is annoying. As a teacher, I found it almost impossible to listen to and …" at bounding box center [755, 450] width 1043 height 231
drag, startPoint x: 708, startPoint y: 430, endPoint x: 709, endPoint y: 451, distance: 21.0
click at [709, 450] on ul "Music is annoying. As a teacher, I found it almost impossible to listen to and …" at bounding box center [755, 450] width 1043 height 231
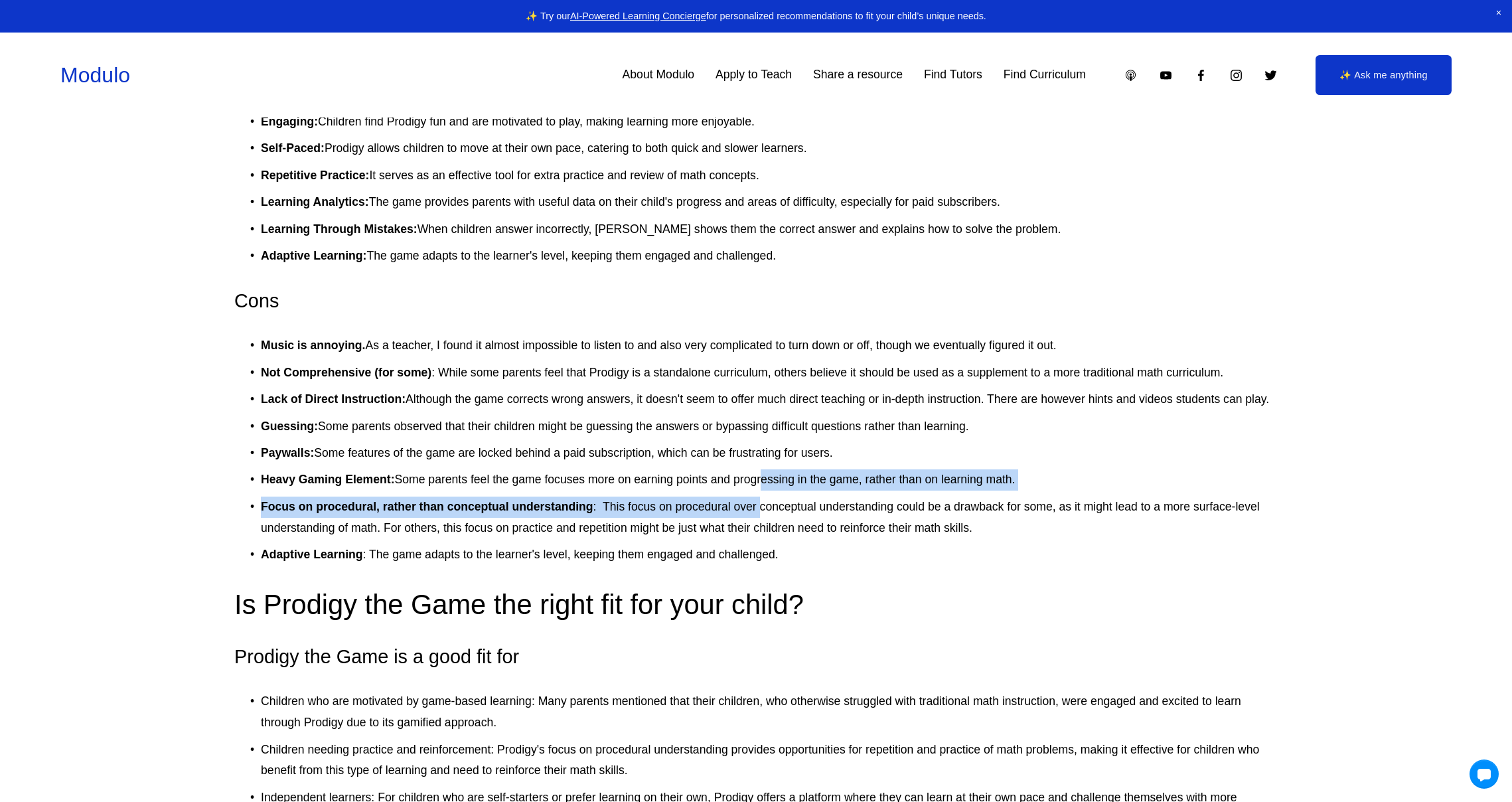
drag, startPoint x: 759, startPoint y: 490, endPoint x: 755, endPoint y: 500, distance: 10.8
click at [759, 501] on ul "Music is annoying. As a teacher, I found it almost impossible to listen to and …" at bounding box center [755, 450] width 1043 height 231
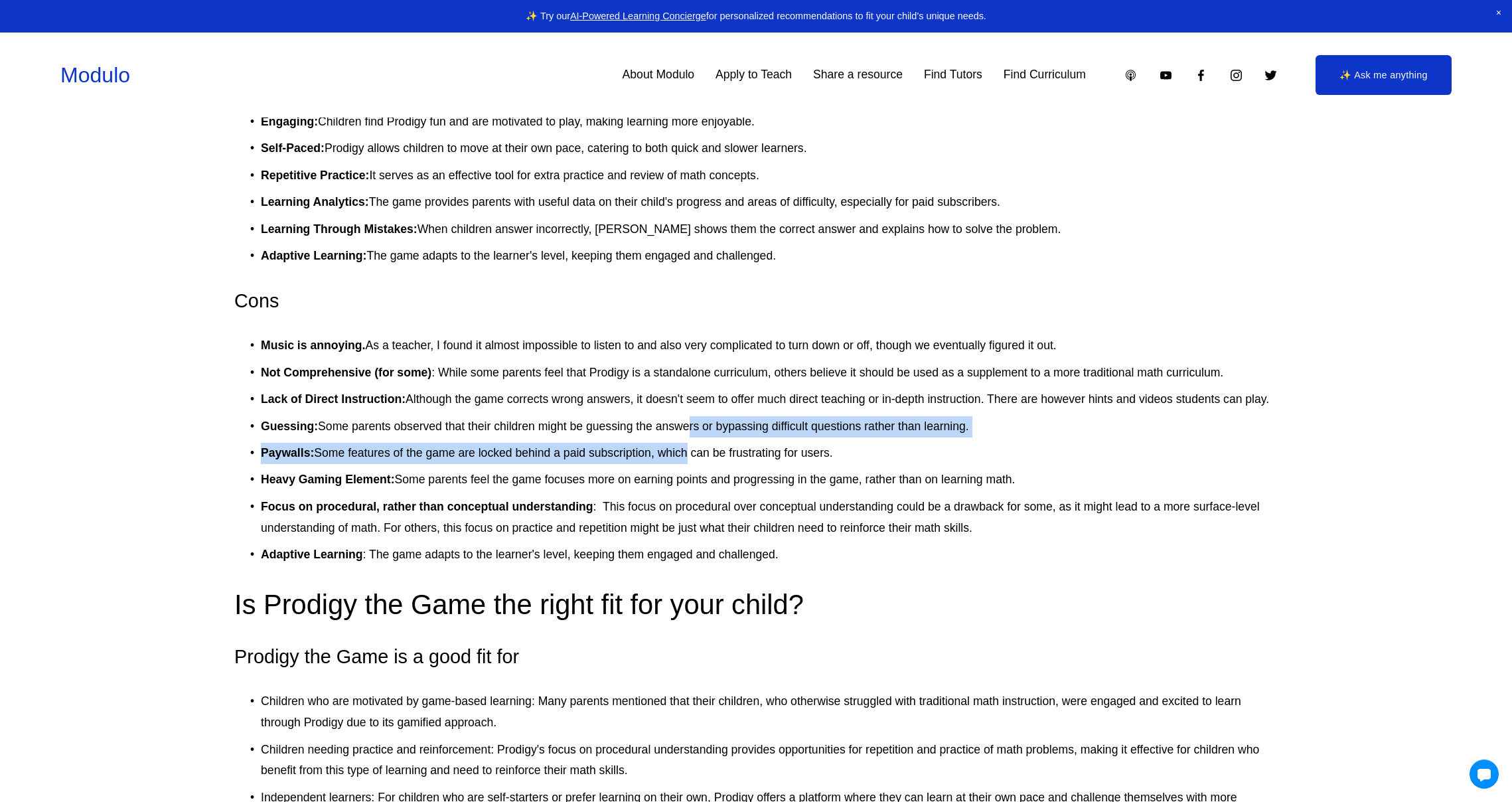
drag, startPoint x: 684, startPoint y: 419, endPoint x: 682, endPoint y: 460, distance: 41.0
click at [682, 460] on ul "Music is annoying. As a teacher, I found it almost impossible to listen to and …" at bounding box center [755, 450] width 1043 height 231
drag, startPoint x: 611, startPoint y: 423, endPoint x: 631, endPoint y: 461, distance: 42.9
click at [615, 451] on ul "Music is annoying. As a teacher, I found it almost impossible to listen to and …" at bounding box center [755, 450] width 1043 height 231
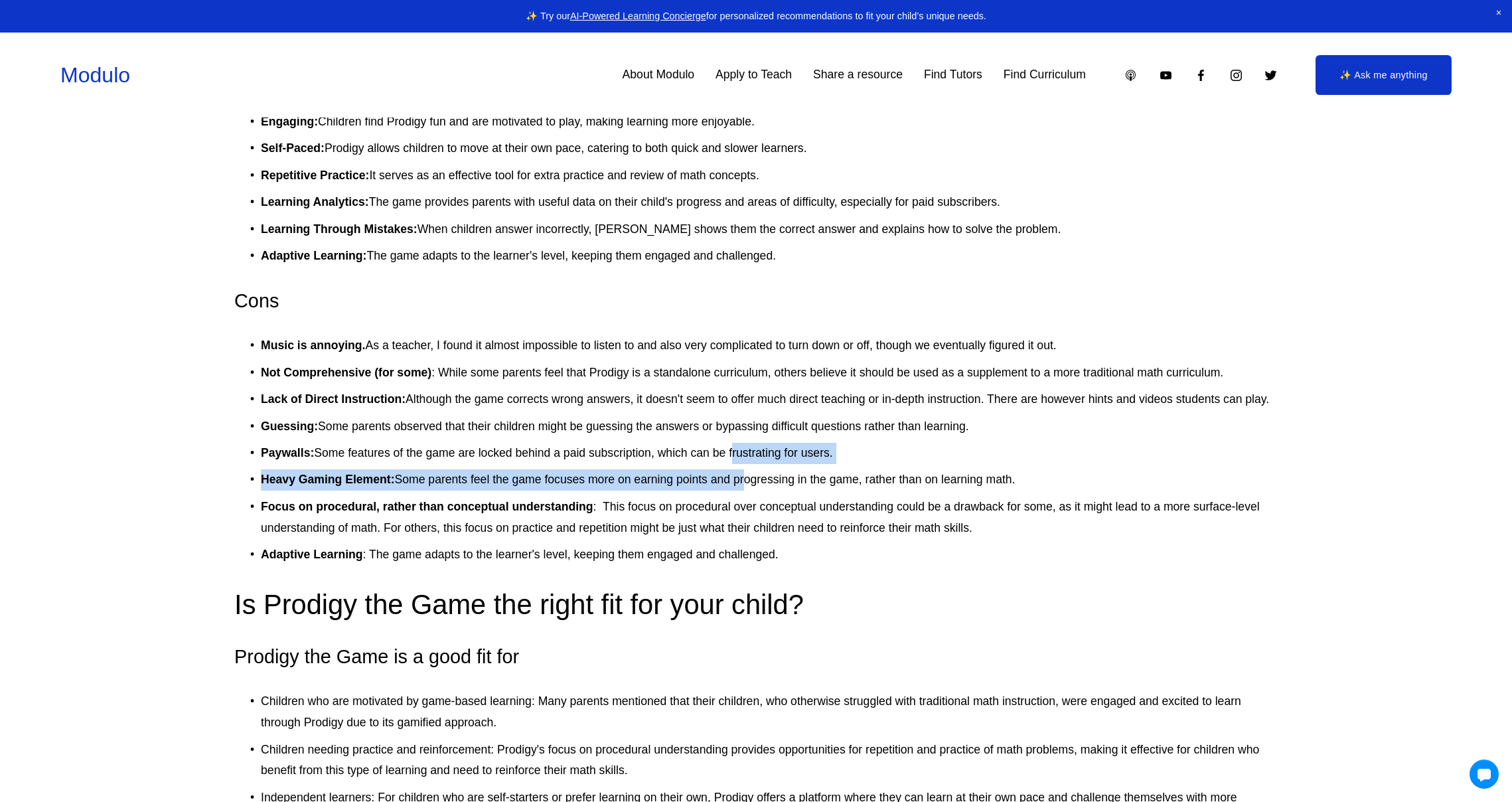
drag, startPoint x: 736, startPoint y: 476, endPoint x: 747, endPoint y: 493, distance: 20.2
click at [747, 493] on ul "Music is annoying. As a teacher, I found it almost impossible to listen to and …" at bounding box center [755, 450] width 1043 height 231
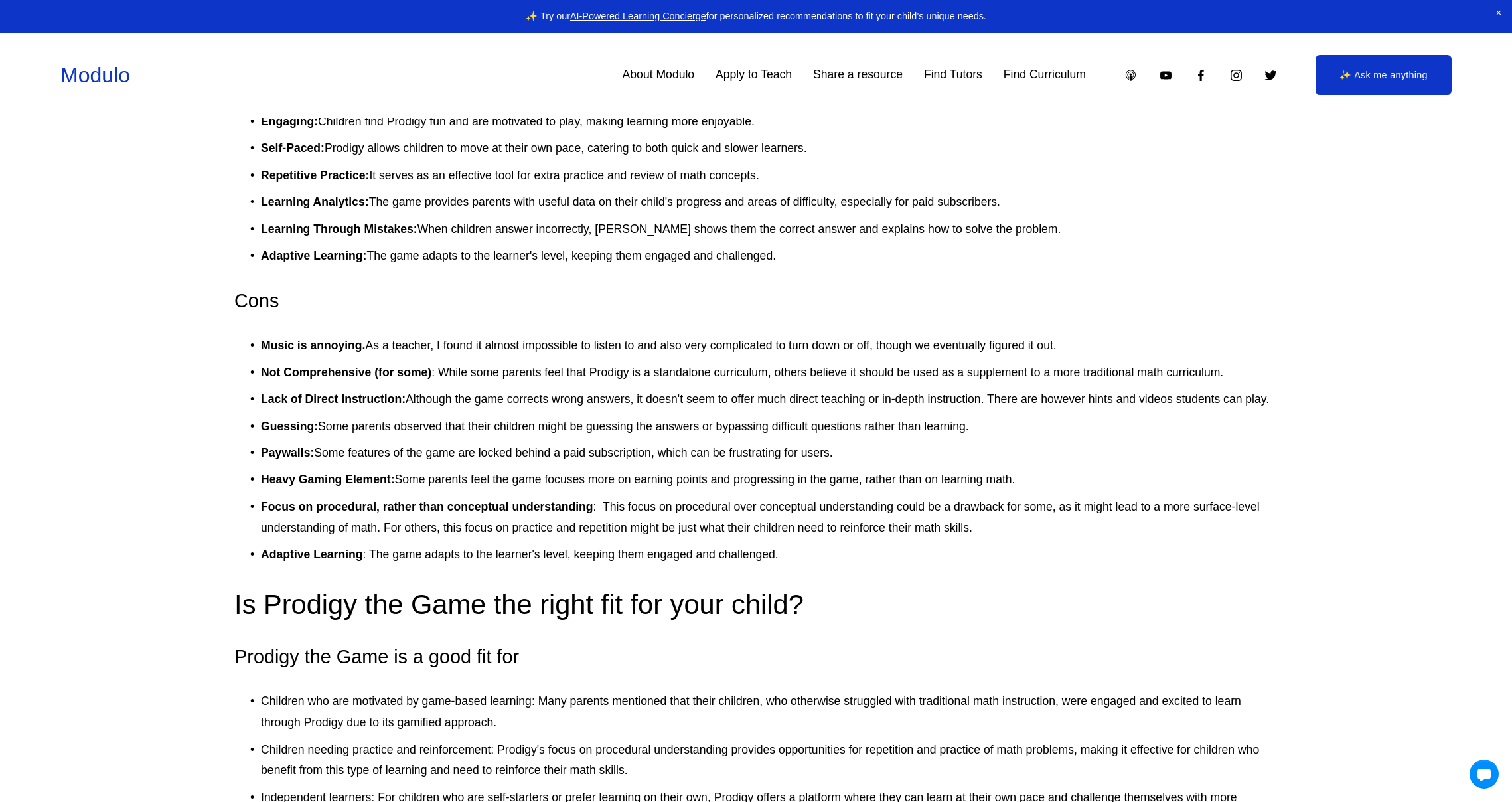
drag, startPoint x: 755, startPoint y: 478, endPoint x: 747, endPoint y: 483, distance: 9.4
click at [753, 482] on p "Heavy Gaming Element: Some parents feel the game focuses more on earning points…" at bounding box center [769, 479] width 1017 height 21
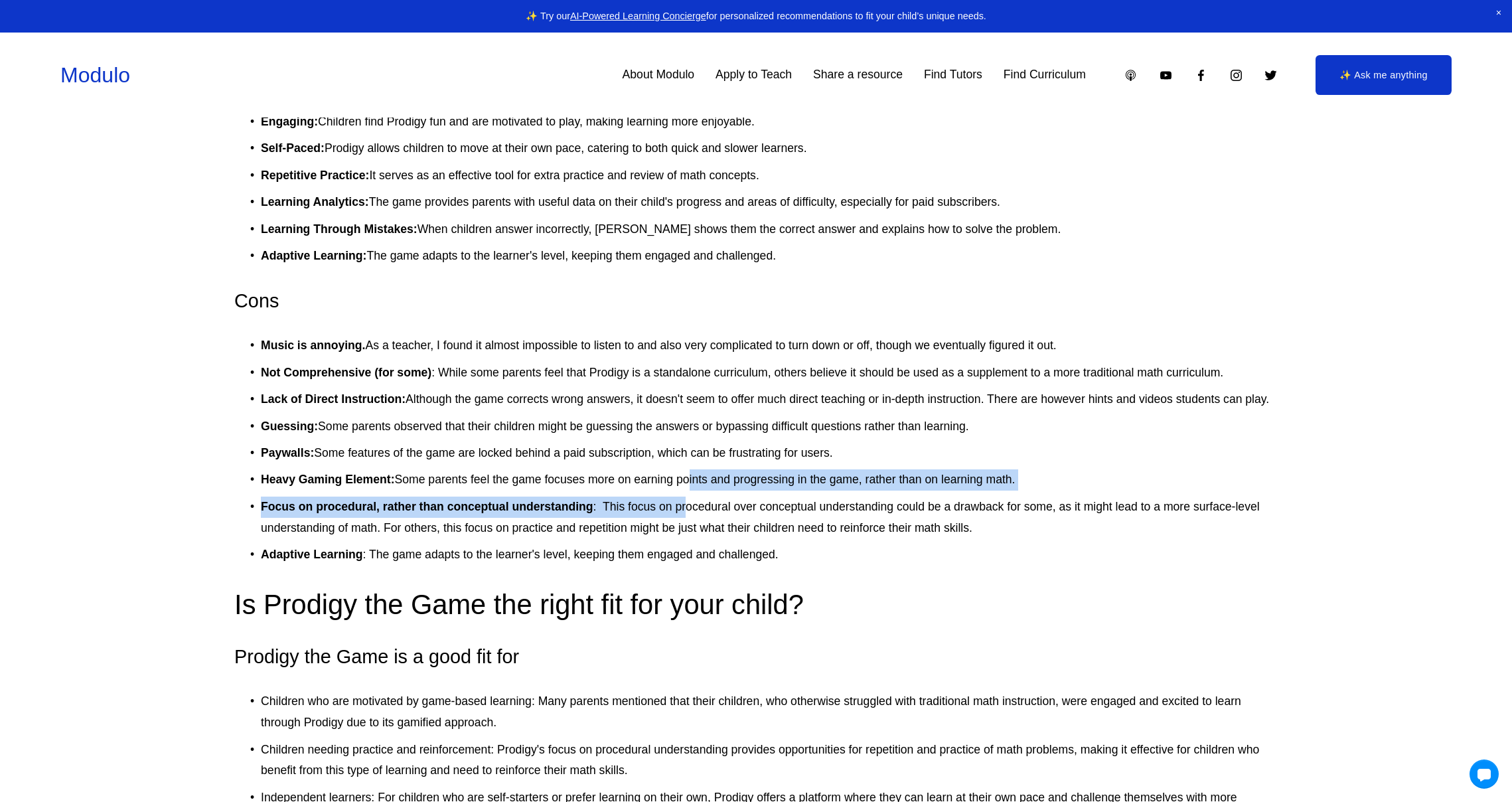
click at [689, 507] on ul "Music is annoying. As a teacher, I found it almost impossible to listen to and …" at bounding box center [755, 450] width 1043 height 231
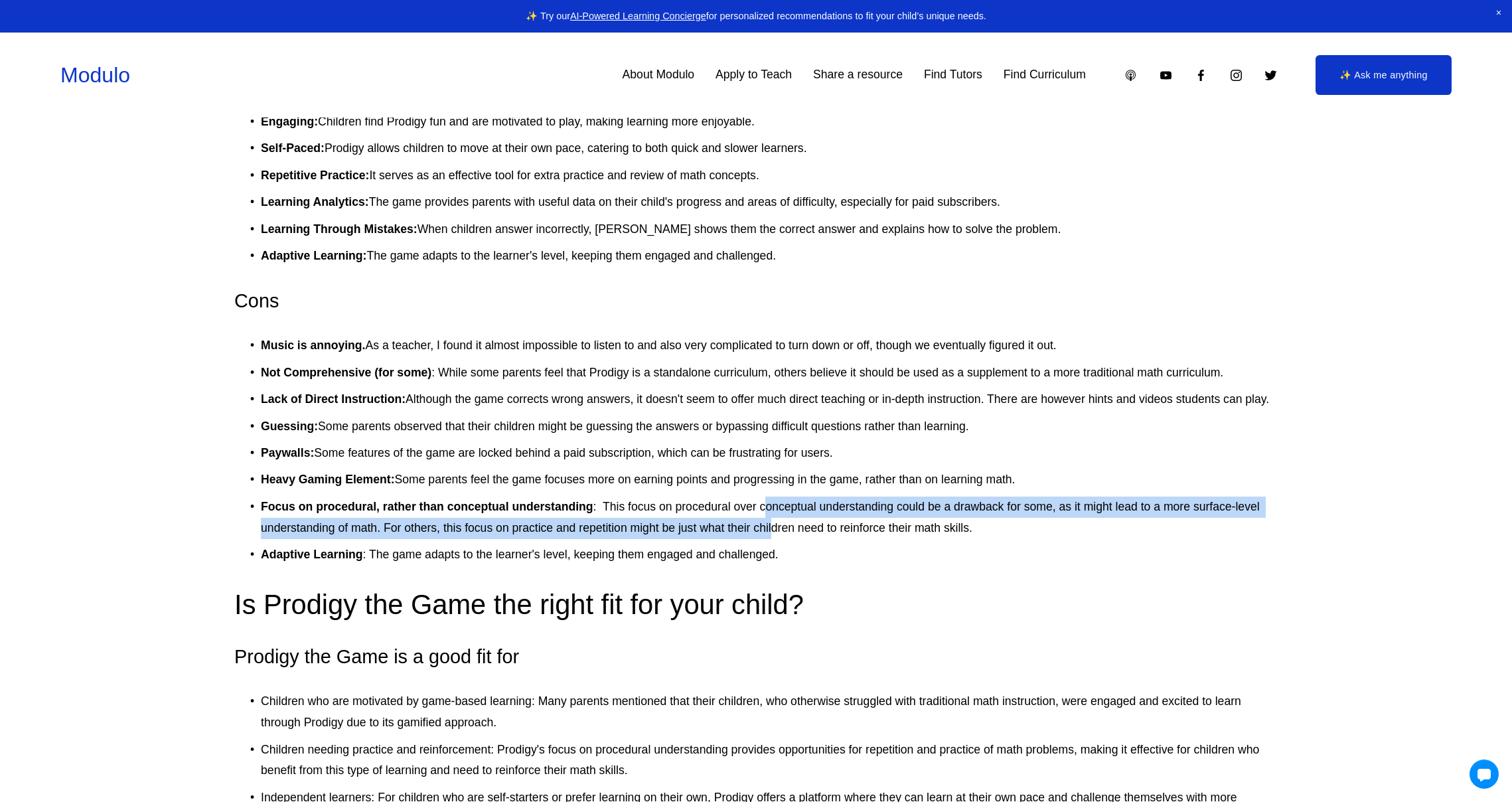
drag, startPoint x: 765, startPoint y: 509, endPoint x: 775, endPoint y: 536, distance: 28.8
click at [772, 533] on p "Focus on procedural, rather than conceptual understanding : This focus on proce…" at bounding box center [769, 517] width 1017 height 42
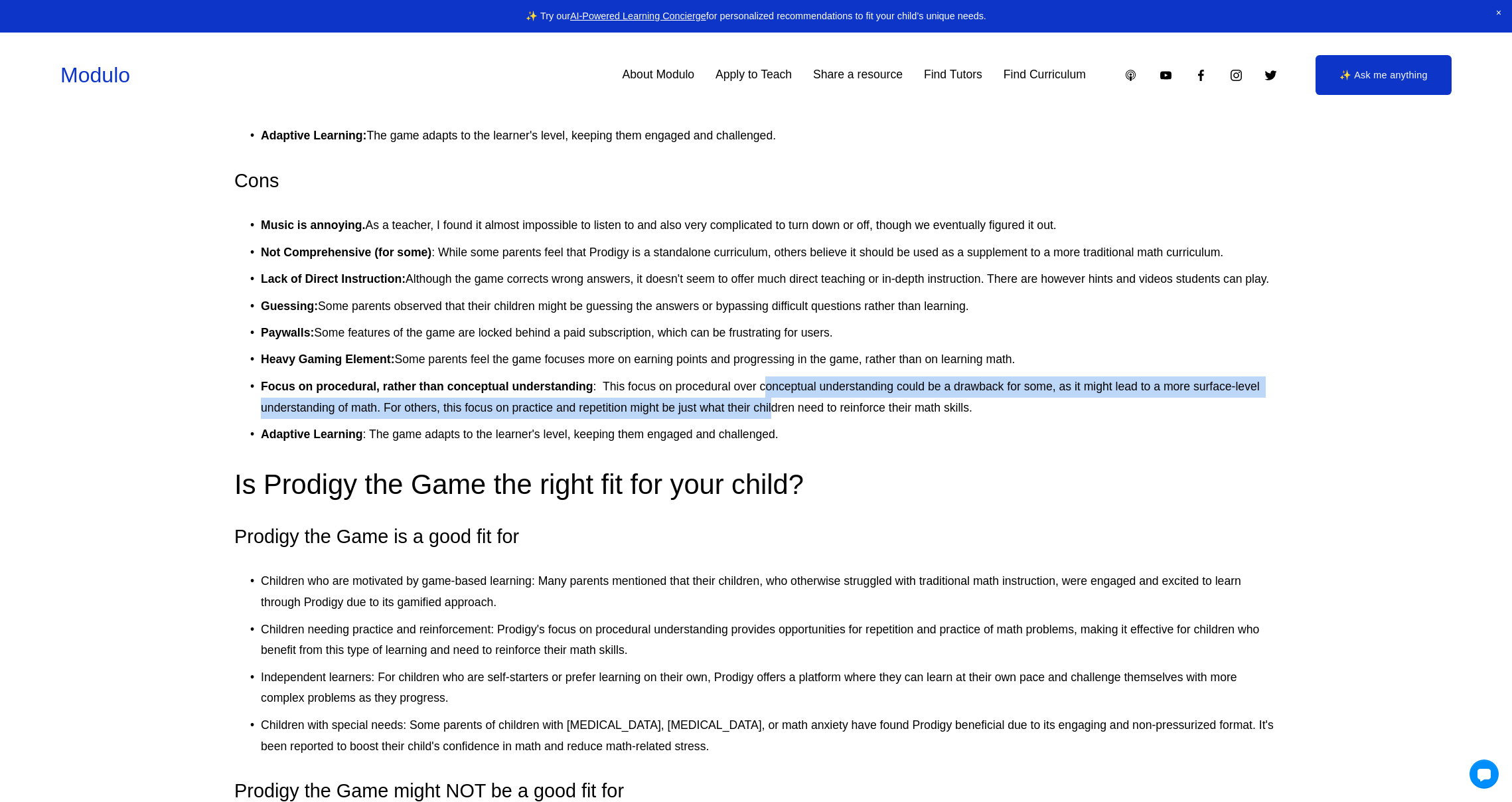
scroll to position [2392, 0]
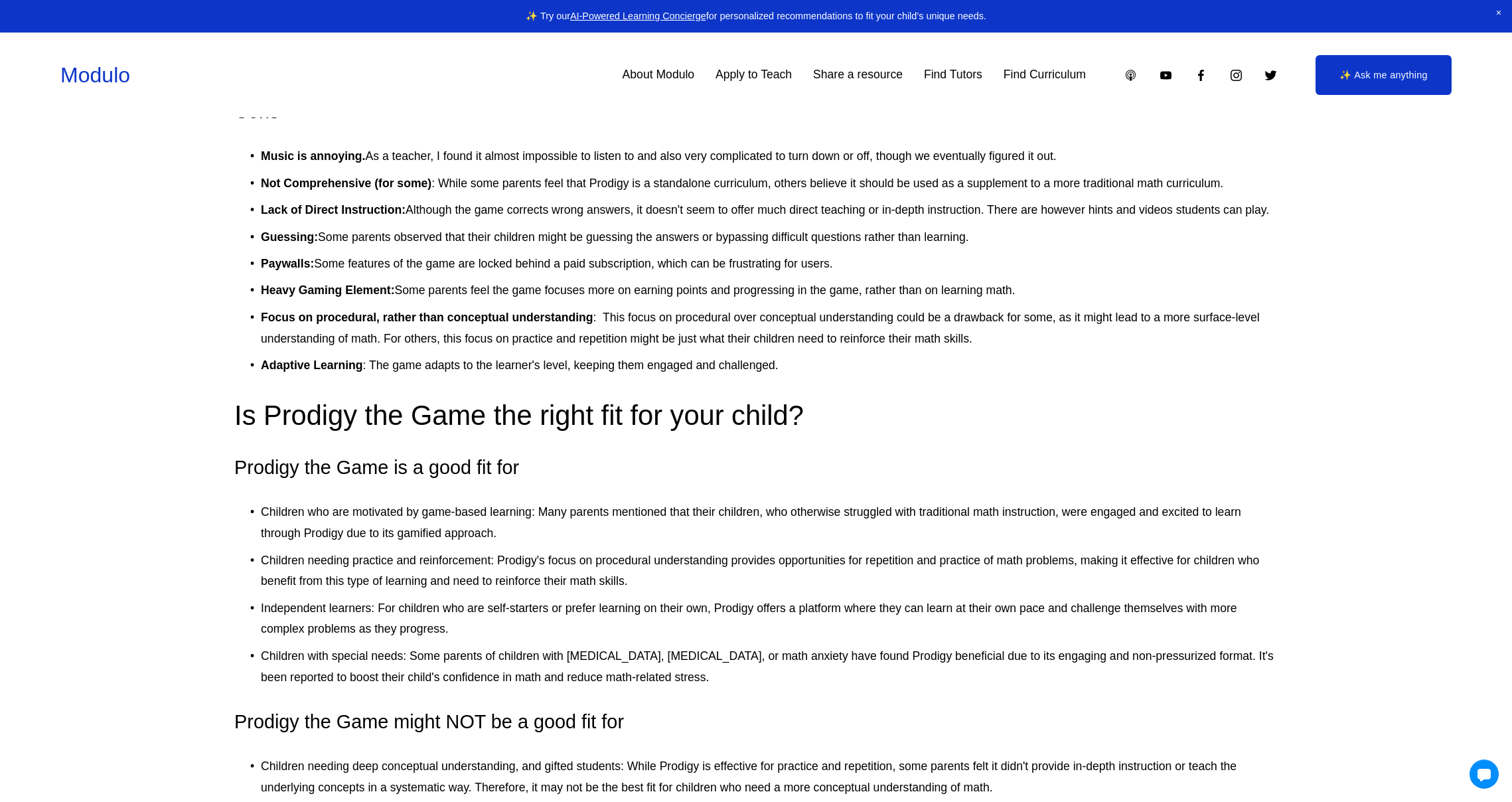
click at [841, 517] on p "Children who are motivated by game-based learning: Many parents mentioned that …" at bounding box center [769, 522] width 1017 height 42
